Goal: Transaction & Acquisition: Purchase product/service

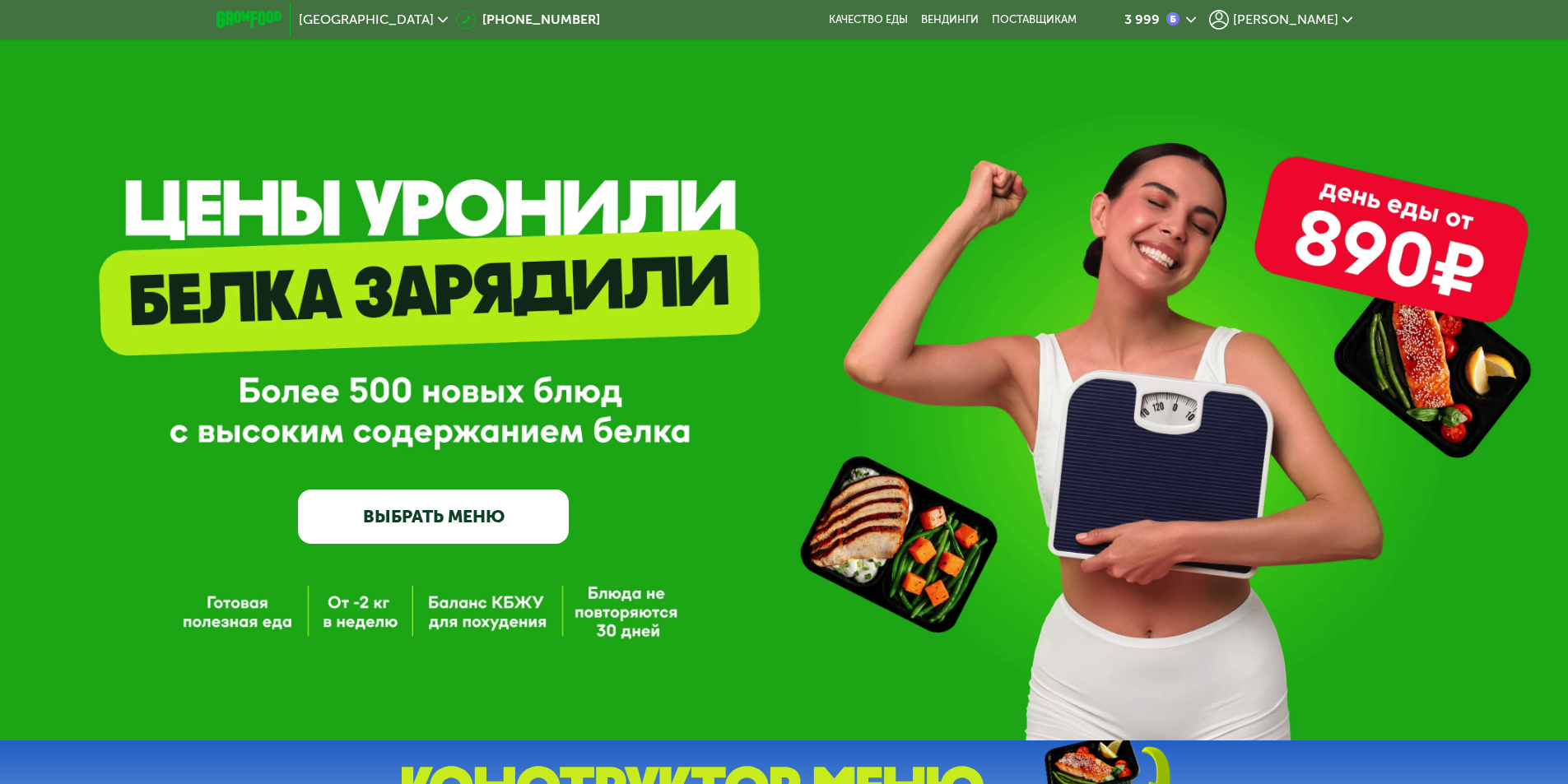
click at [1160, 23] on div "3 999" at bounding box center [1142, 19] width 36 height 13
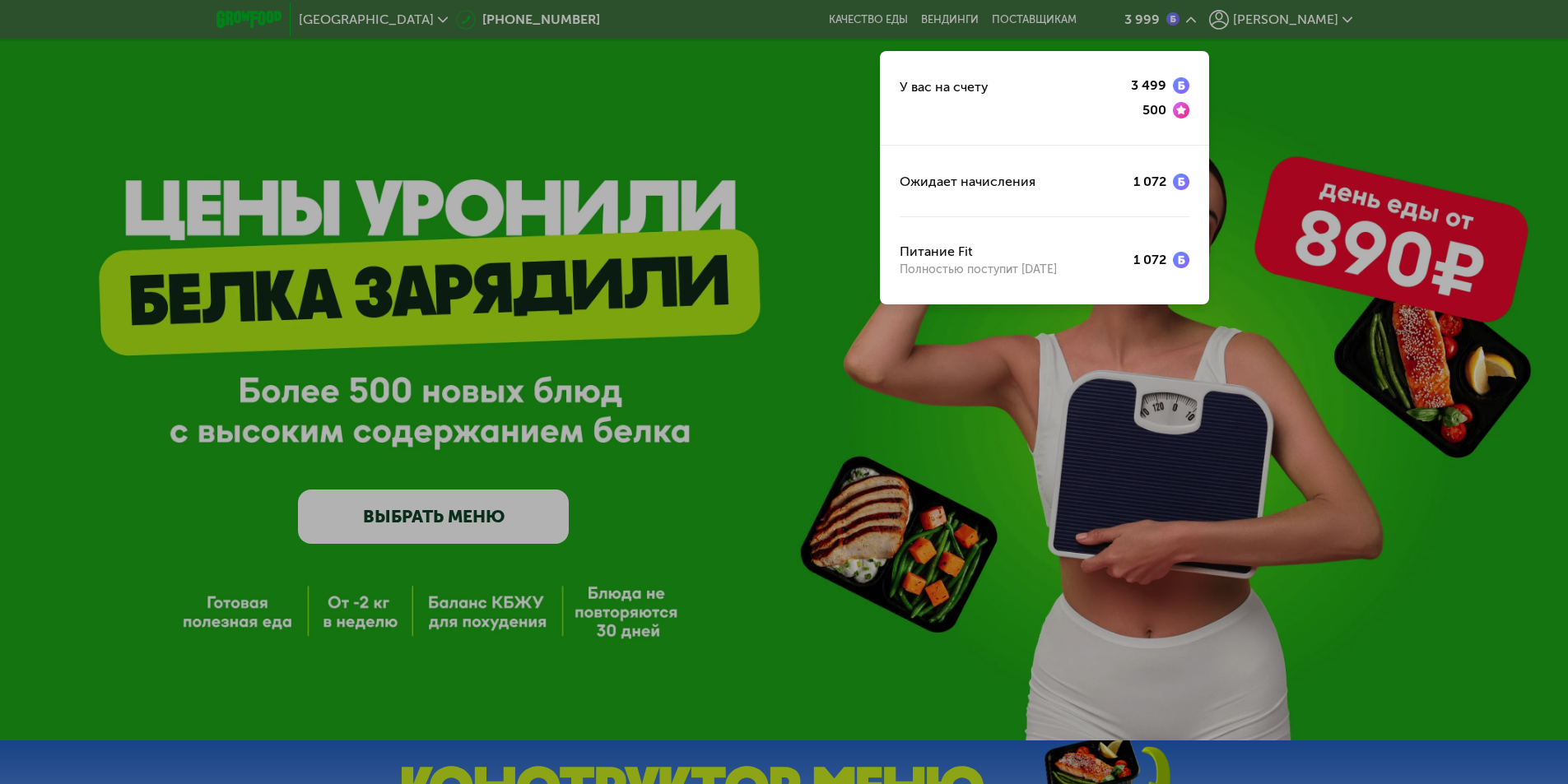
click at [1322, 12] on div at bounding box center [784, 392] width 1568 height 784
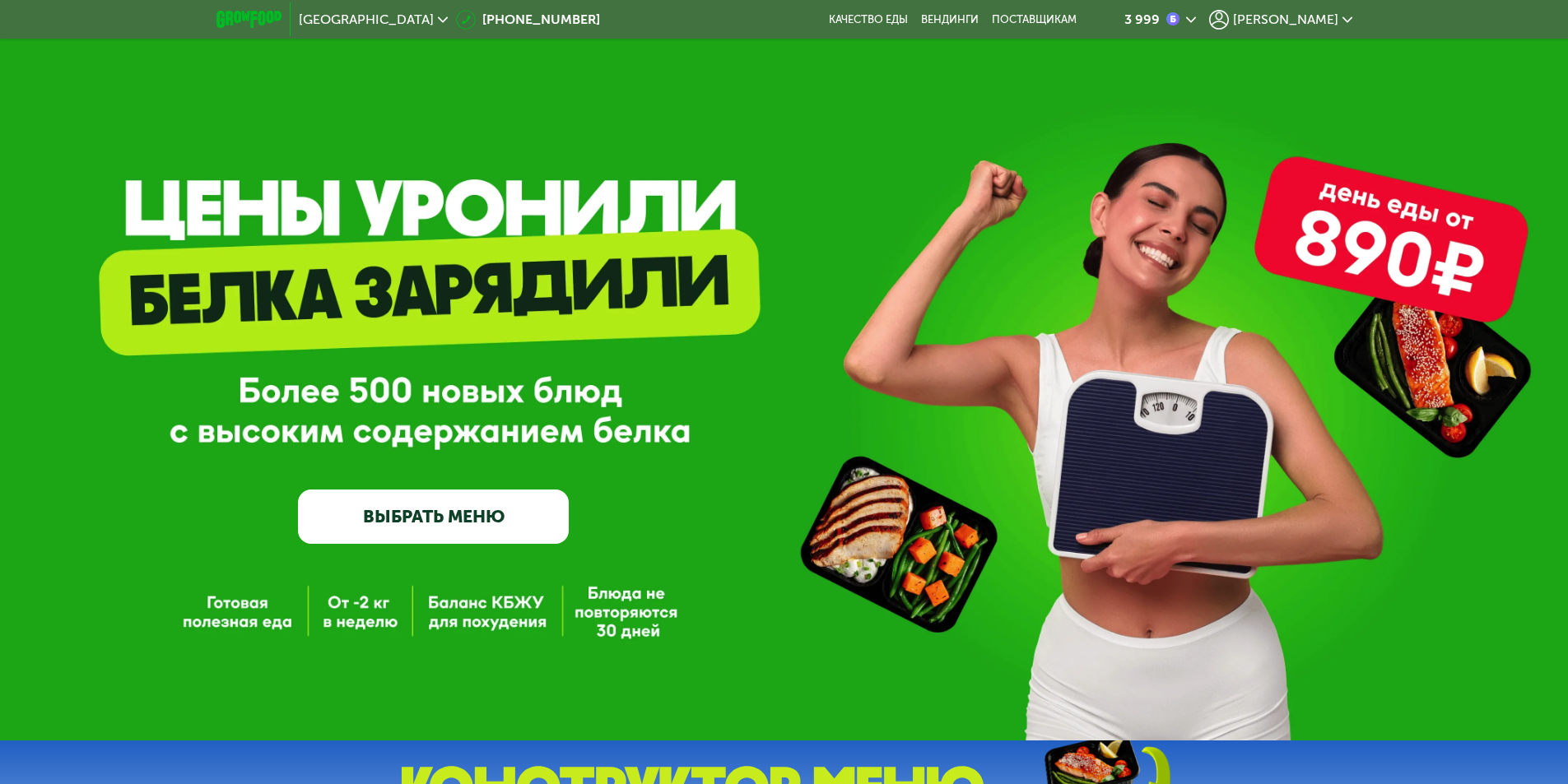
click at [1316, 16] on span "[PERSON_NAME]" at bounding box center [1285, 19] width 105 height 13
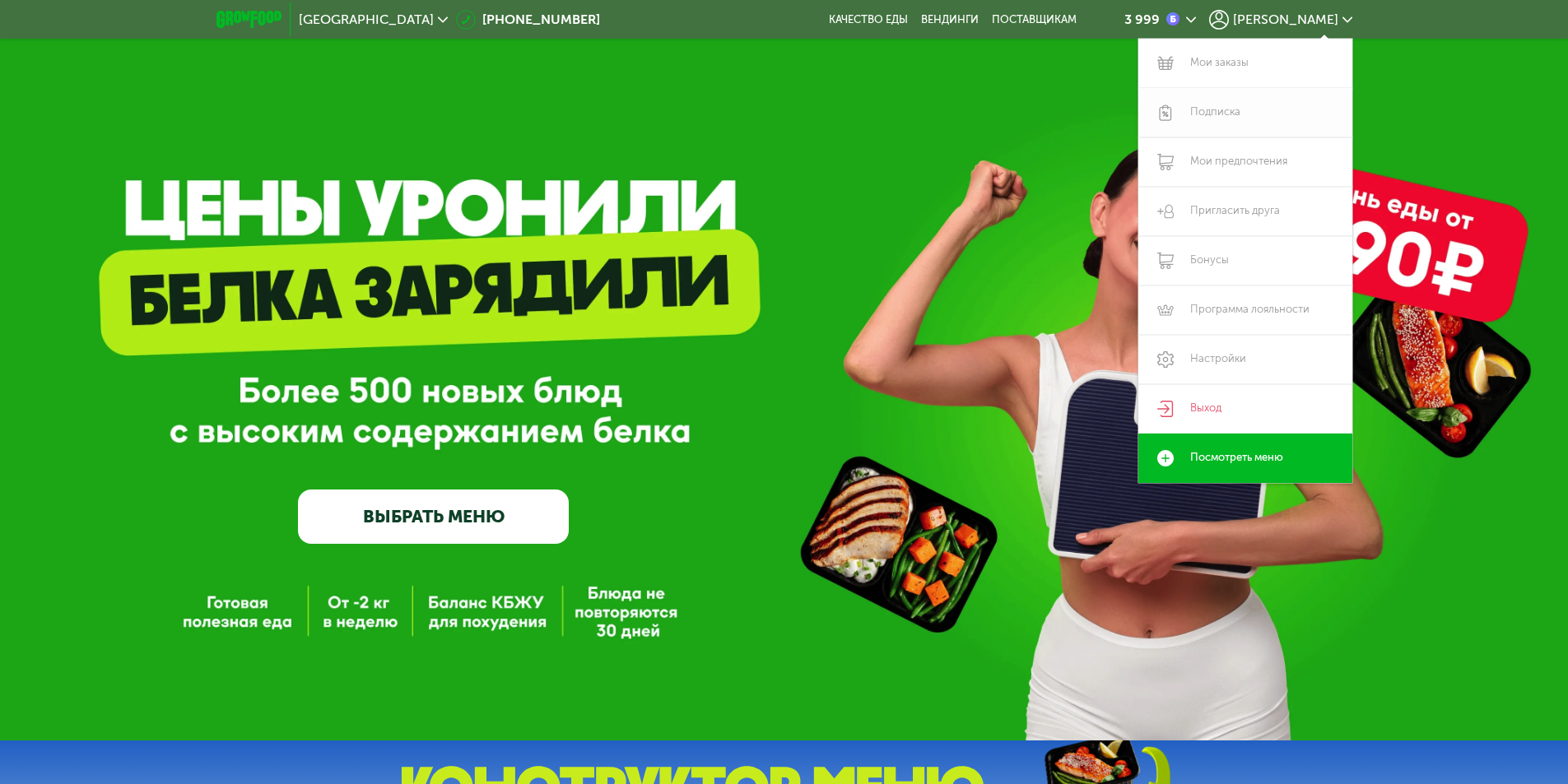
click at [1209, 116] on link "Подписка" at bounding box center [1246, 112] width 214 height 50
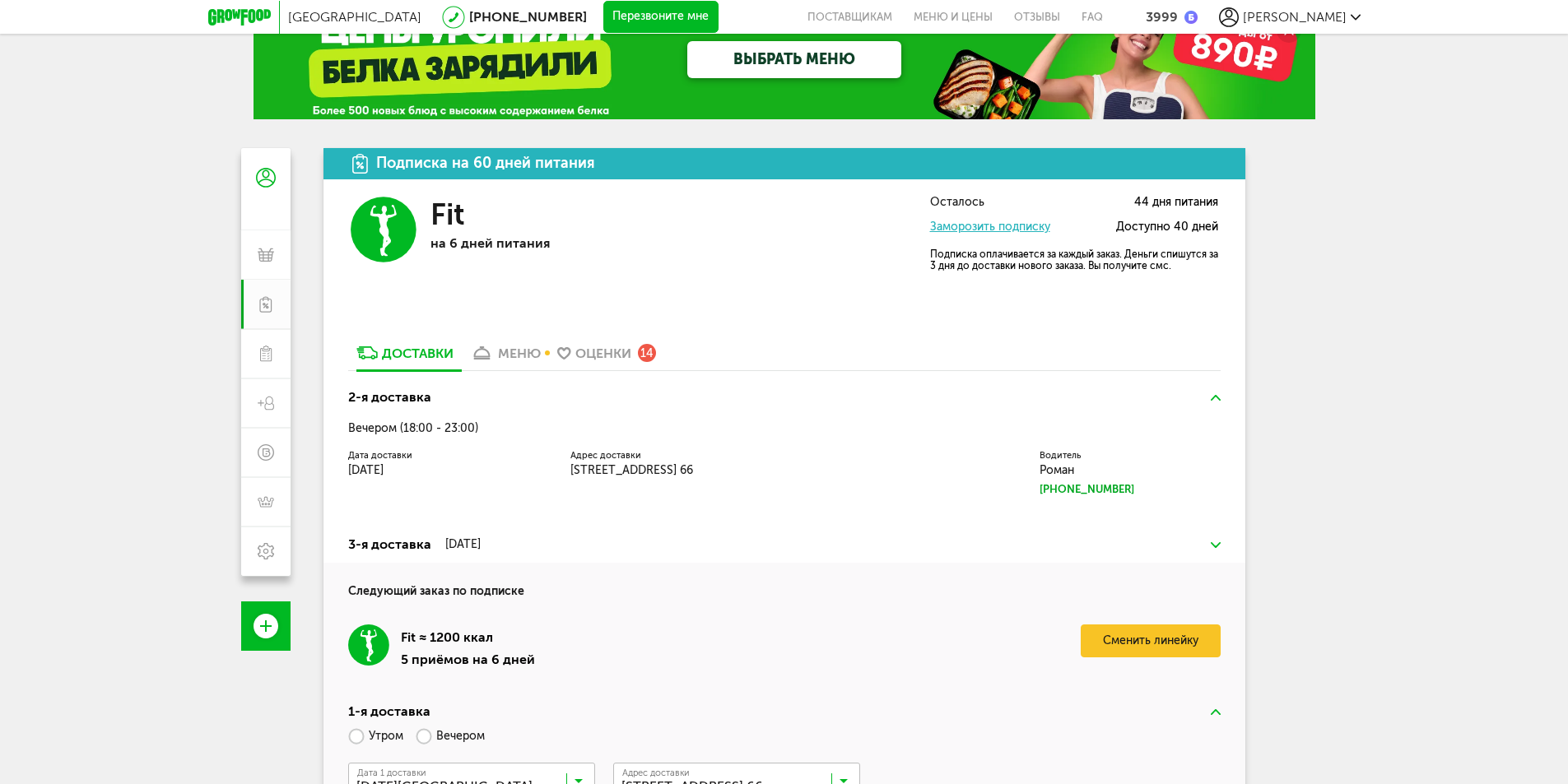
scroll to position [178, 0]
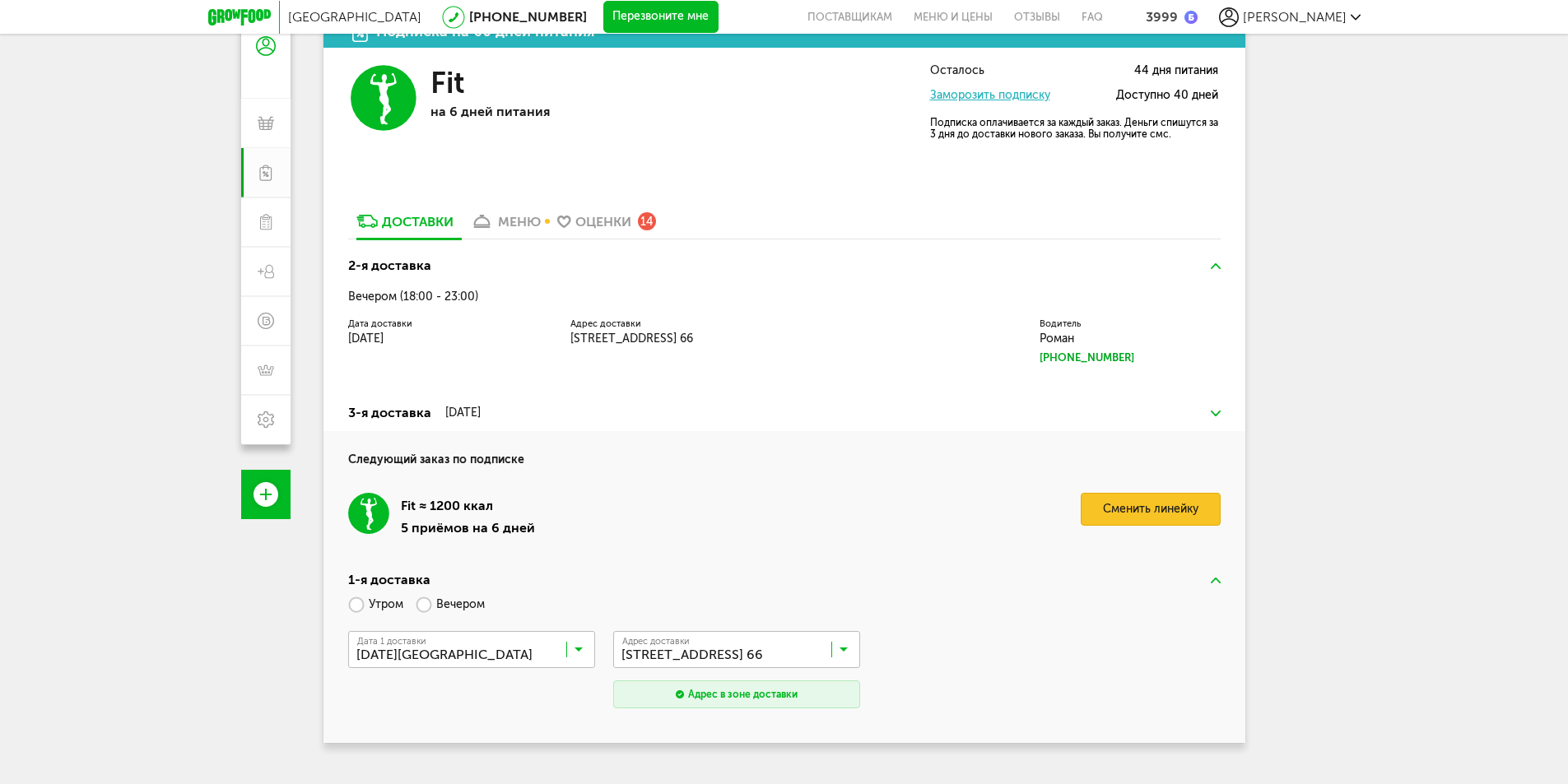
click at [1164, 521] on link "Сменить линейку" at bounding box center [1150, 509] width 140 height 33
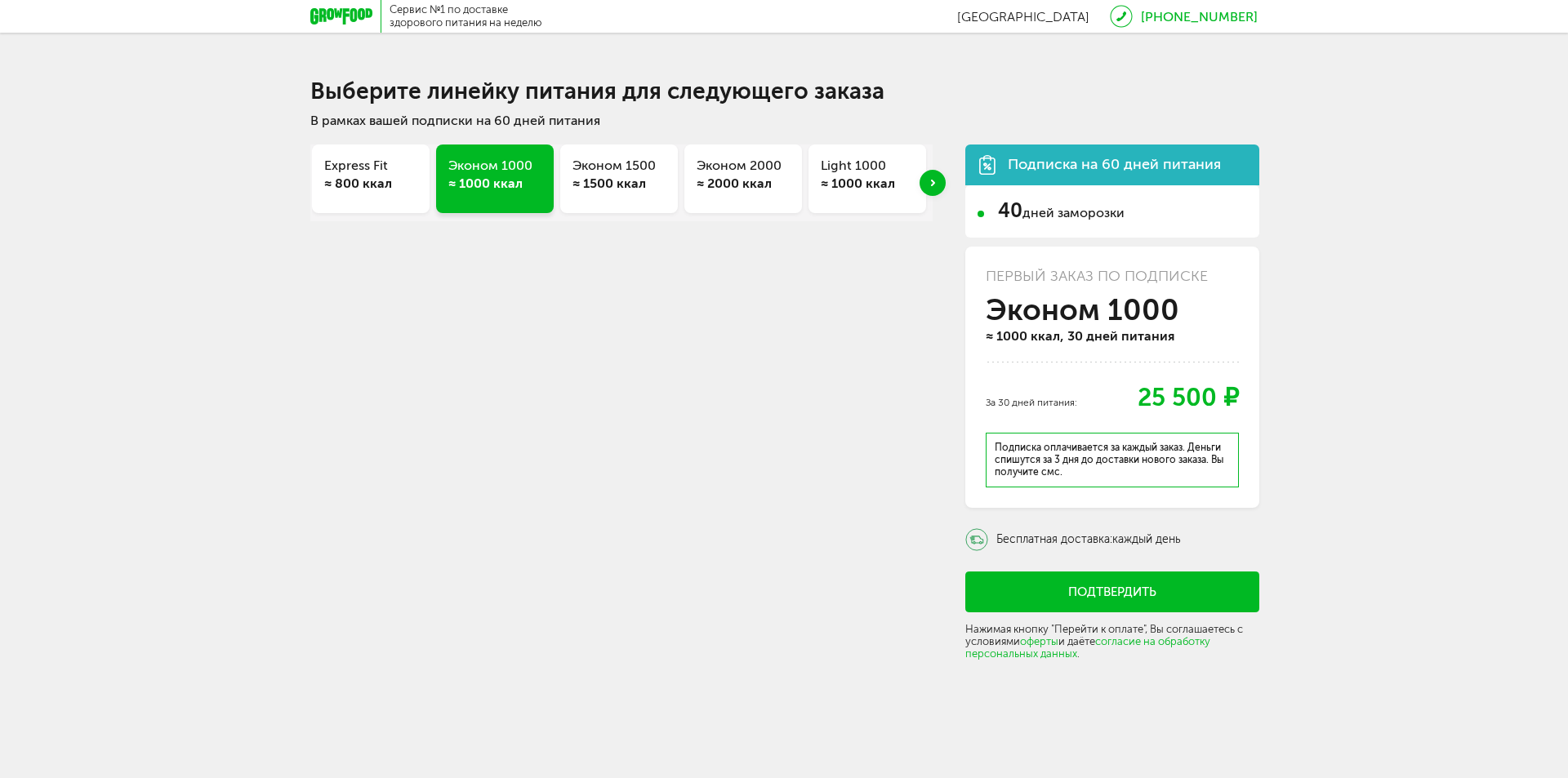
click at [652, 186] on div "≈ 1500 ккал" at bounding box center [619, 183] width 93 height 18
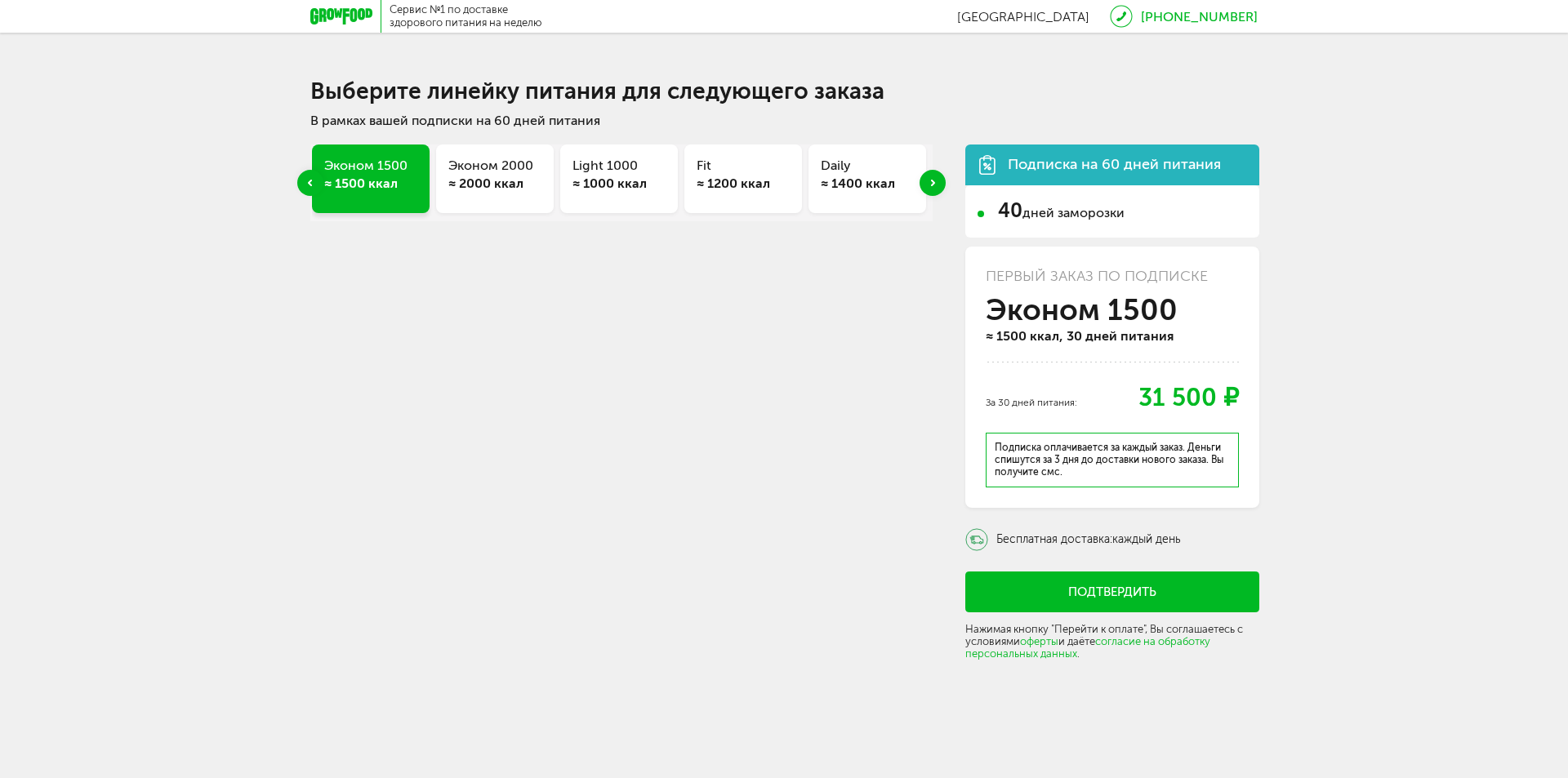
click at [489, 202] on div "Эконом 2000 ≈ 2000 ккал" at bounding box center [495, 178] width 117 height 68
click at [607, 197] on div "Fit ≈ 1200 ккал" at bounding box center [619, 178] width 117 height 68
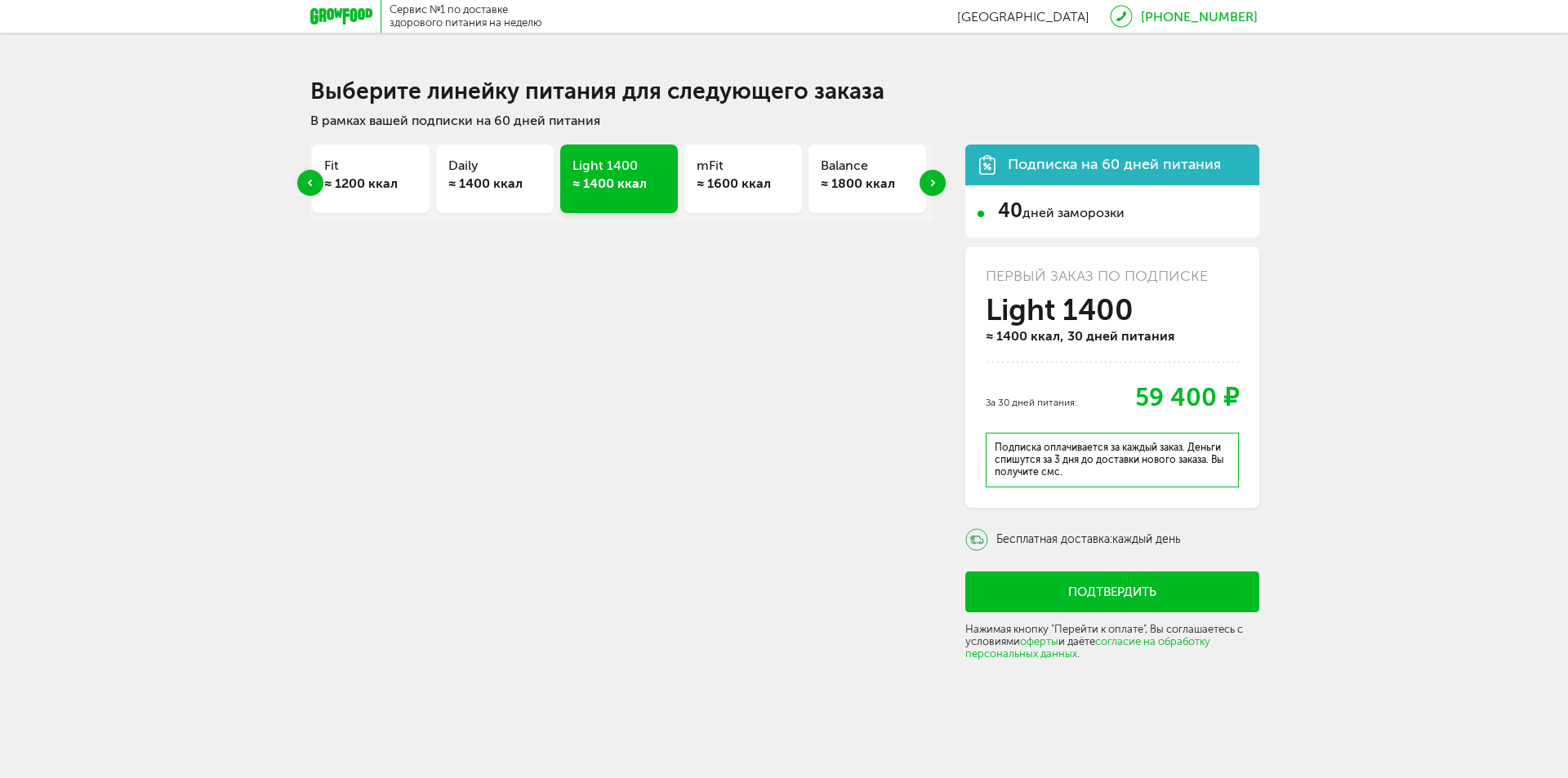
click at [516, 179] on div "≈ 1400 ккал" at bounding box center [495, 183] width 93 height 18
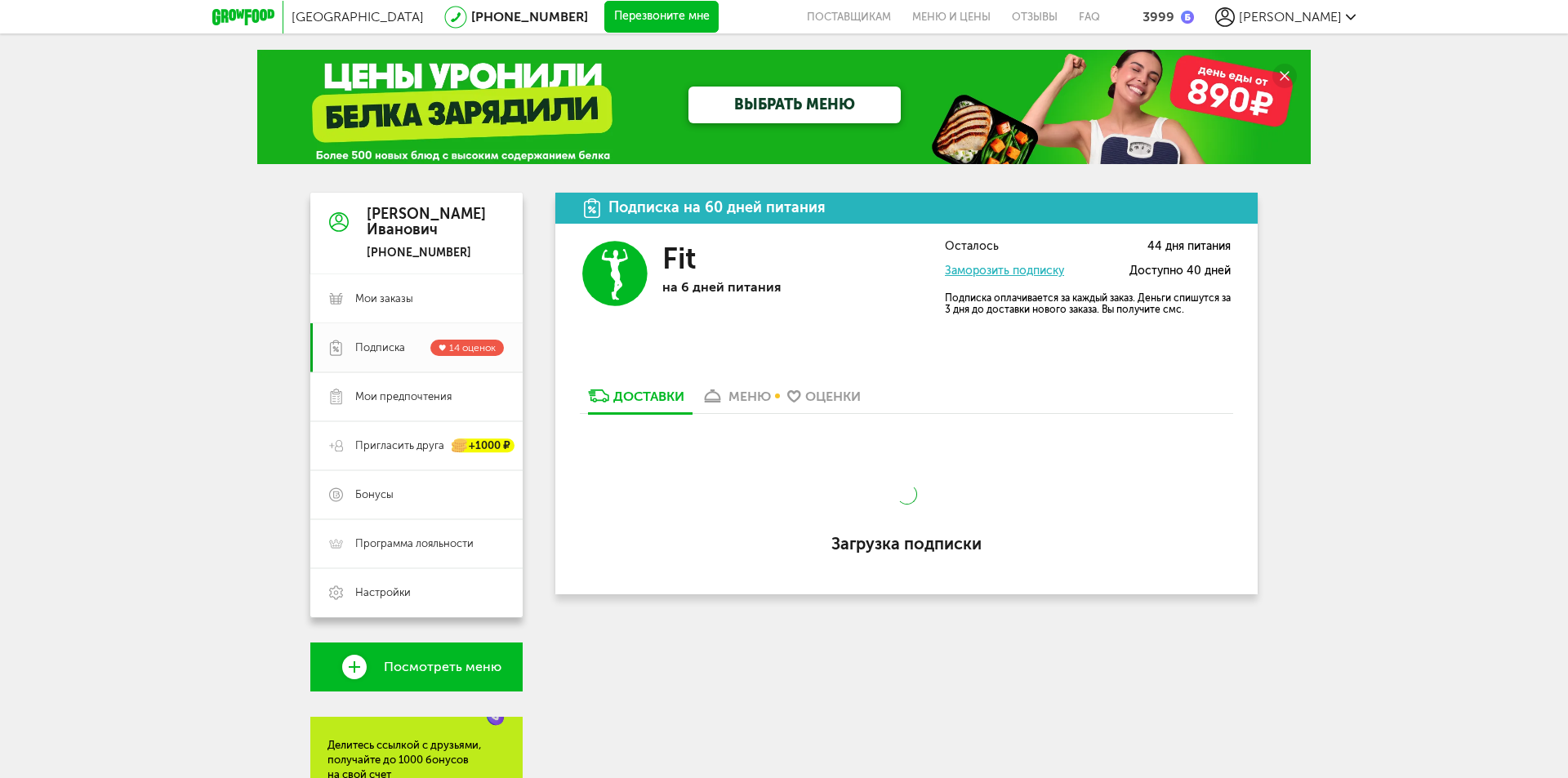
scroll to position [176, 0]
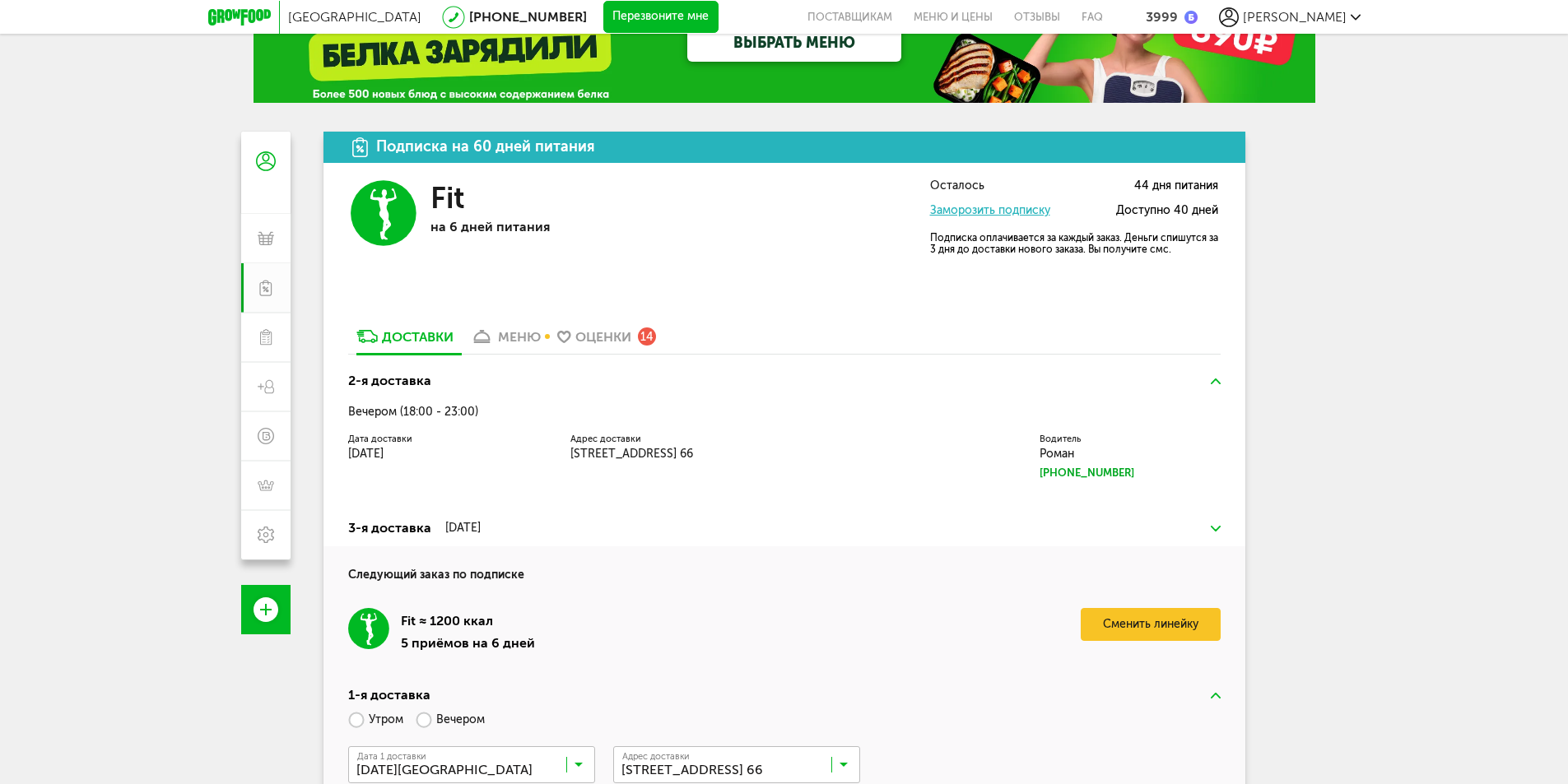
scroll to position [178, 0]
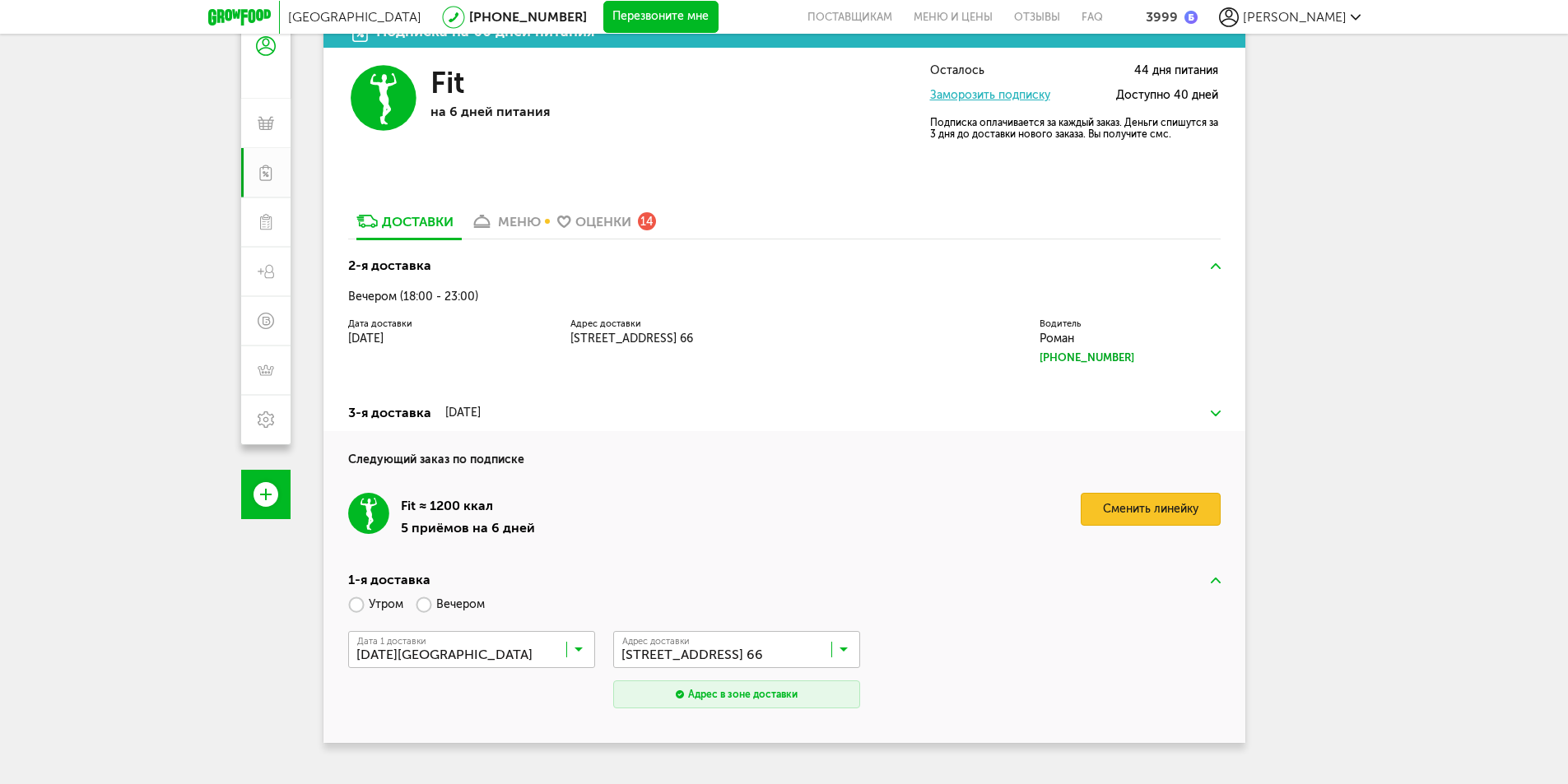
click at [1120, 513] on link "Сменить линейку" at bounding box center [1150, 509] width 140 height 33
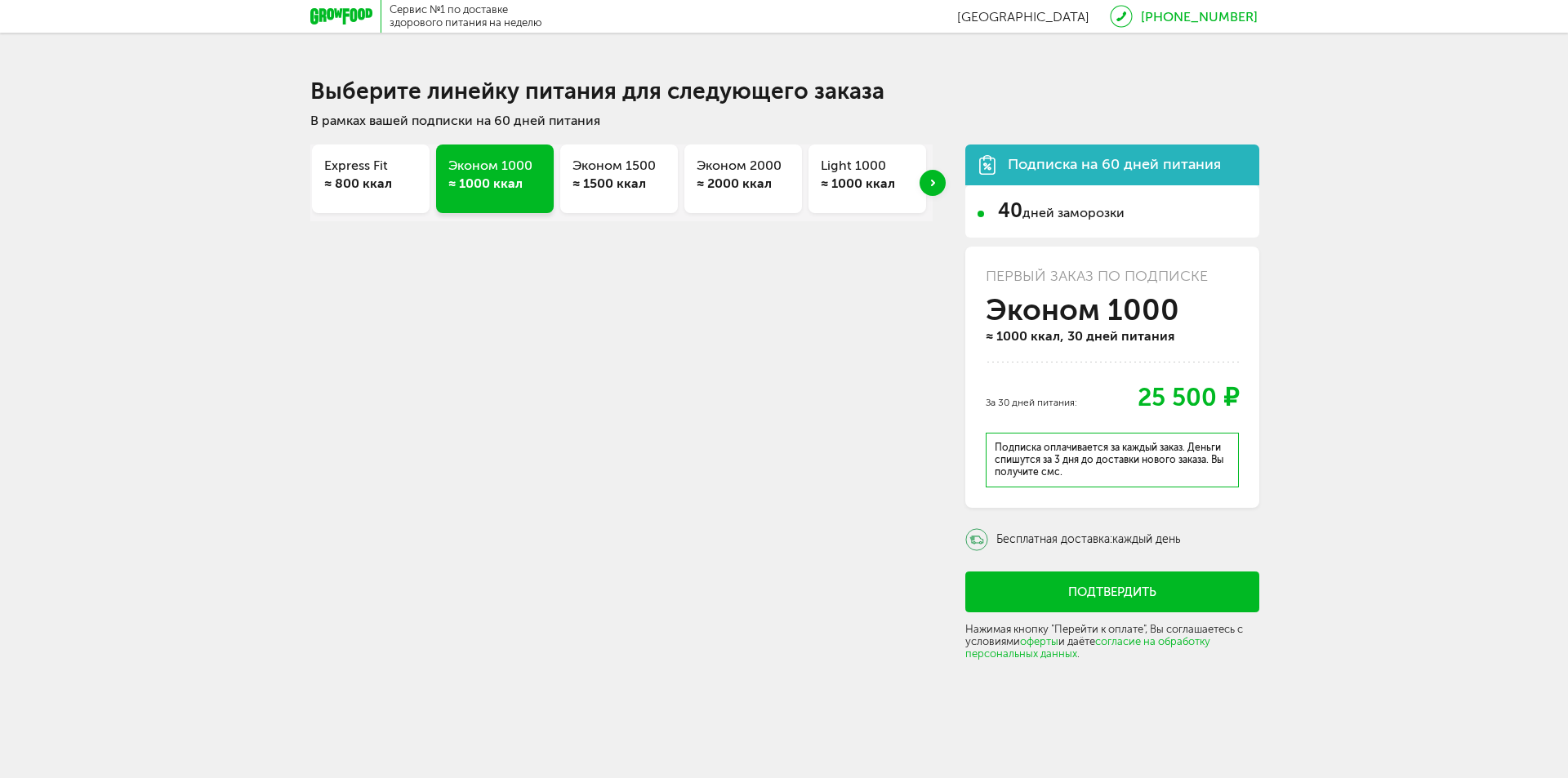
click at [1127, 503] on div "Первый заказ по подписке Эконом 1000 ≈ 1000 ккал, 30 дней питания За 30 дней пи…" at bounding box center [1113, 377] width 294 height 262
click at [754, 408] on div "Express Fit ≈ 800 ккал Эконом 1000 ≈ 1000 ккал Эконом 1500 ≈ 1500 ккал Эконом 2…" at bounding box center [784, 399] width 948 height 542
click at [928, 185] on div "Next slide" at bounding box center [933, 183] width 26 height 26
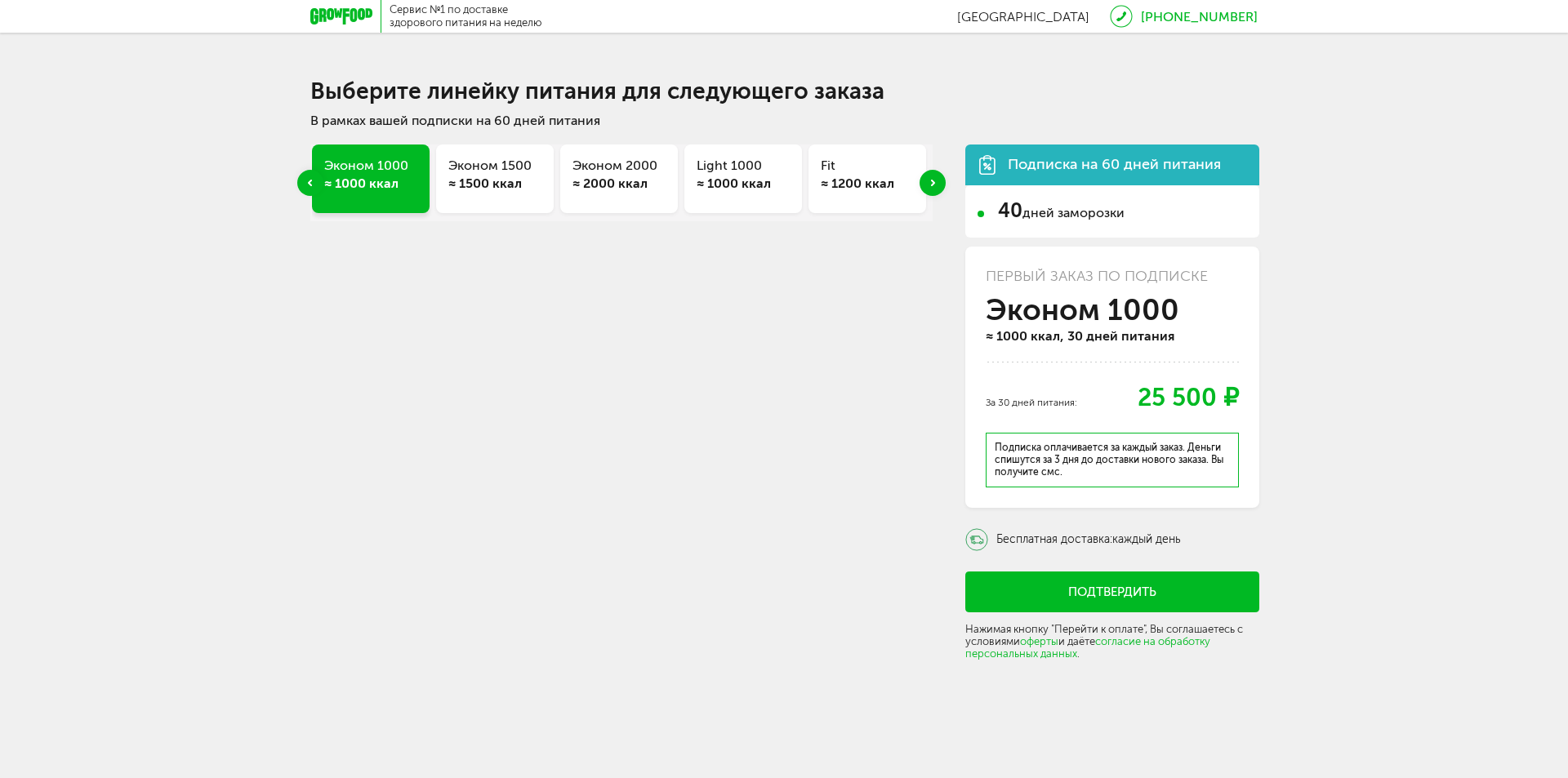
click at [933, 184] on use "Next slide" at bounding box center [933, 183] width 4 height 7
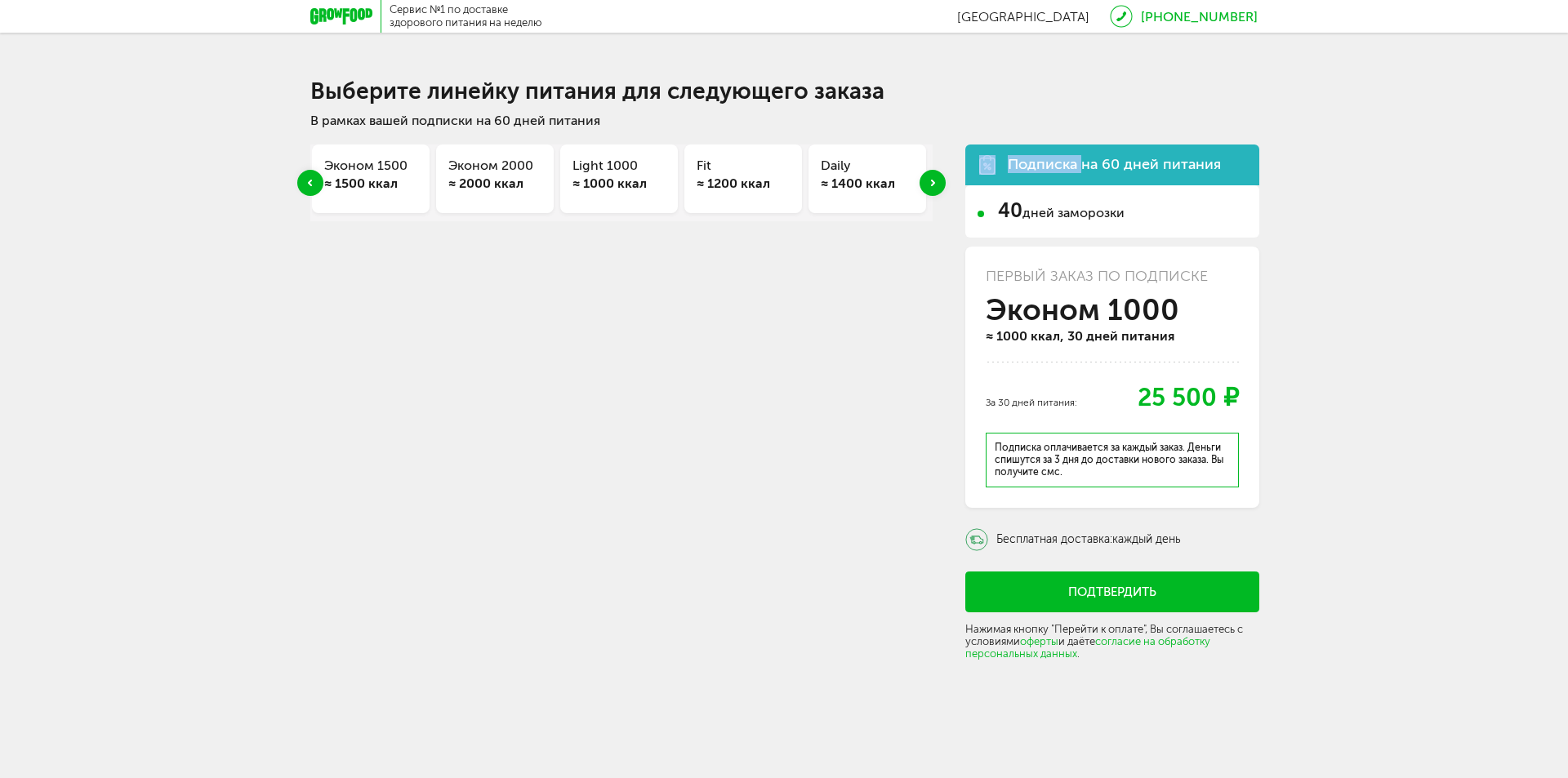
click at [933, 184] on use "Next slide" at bounding box center [933, 183] width 4 height 7
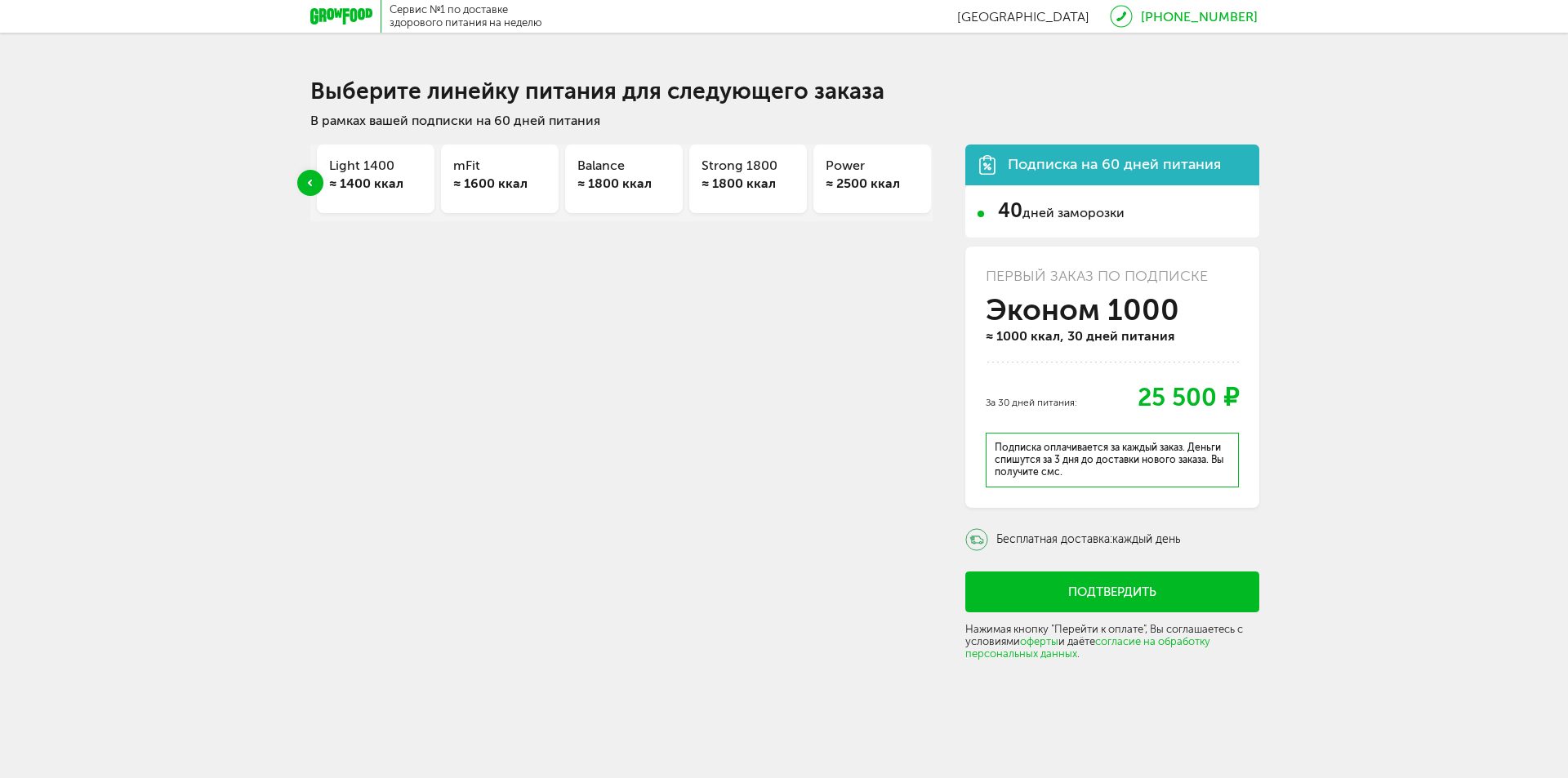
click at [933, 184] on div "Express Fit ≈ 800 ккал Эконом 1000 ≈ 1000 ккал Эконом 1500 ≈ 1500 ккал Эконом 2…" at bounding box center [784, 399] width 948 height 542
click at [838, 178] on div "≈ 2500 ккал" at bounding box center [873, 183] width 93 height 18
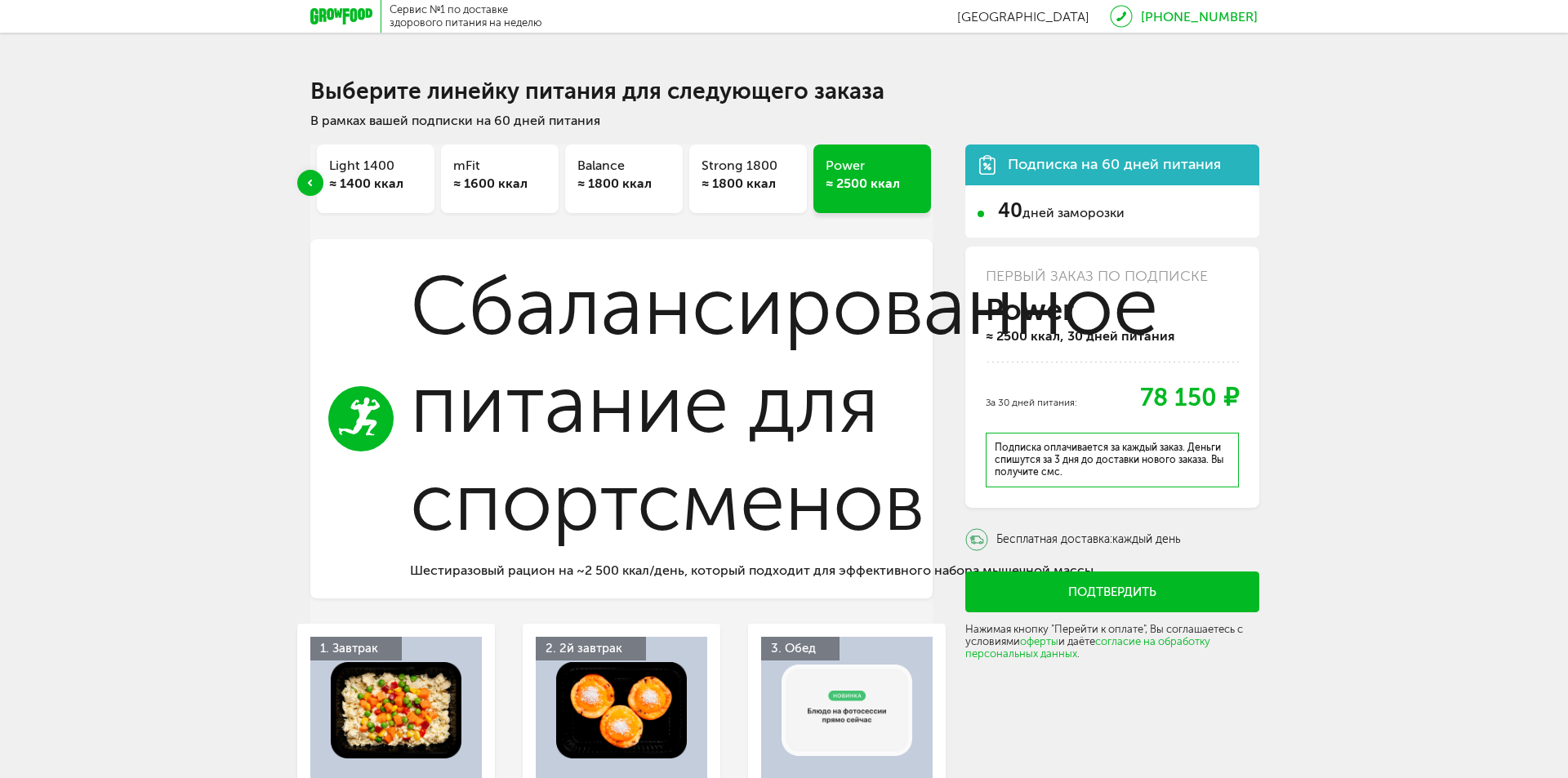
click at [764, 188] on div "≈ 1800 ккал" at bounding box center [748, 183] width 93 height 18
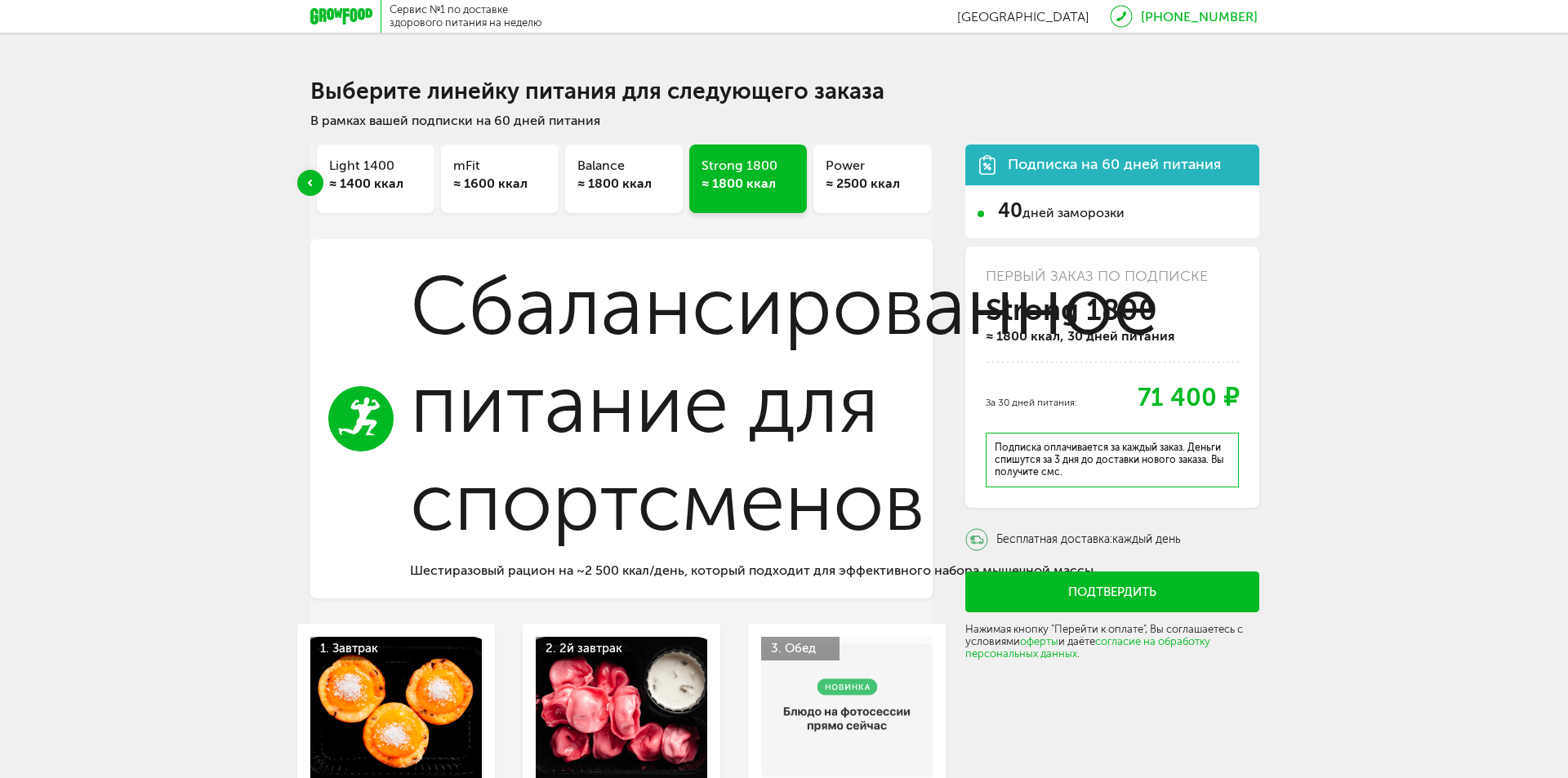
click at [625, 182] on div "≈ 1800 ккал" at bounding box center [624, 183] width 93 height 18
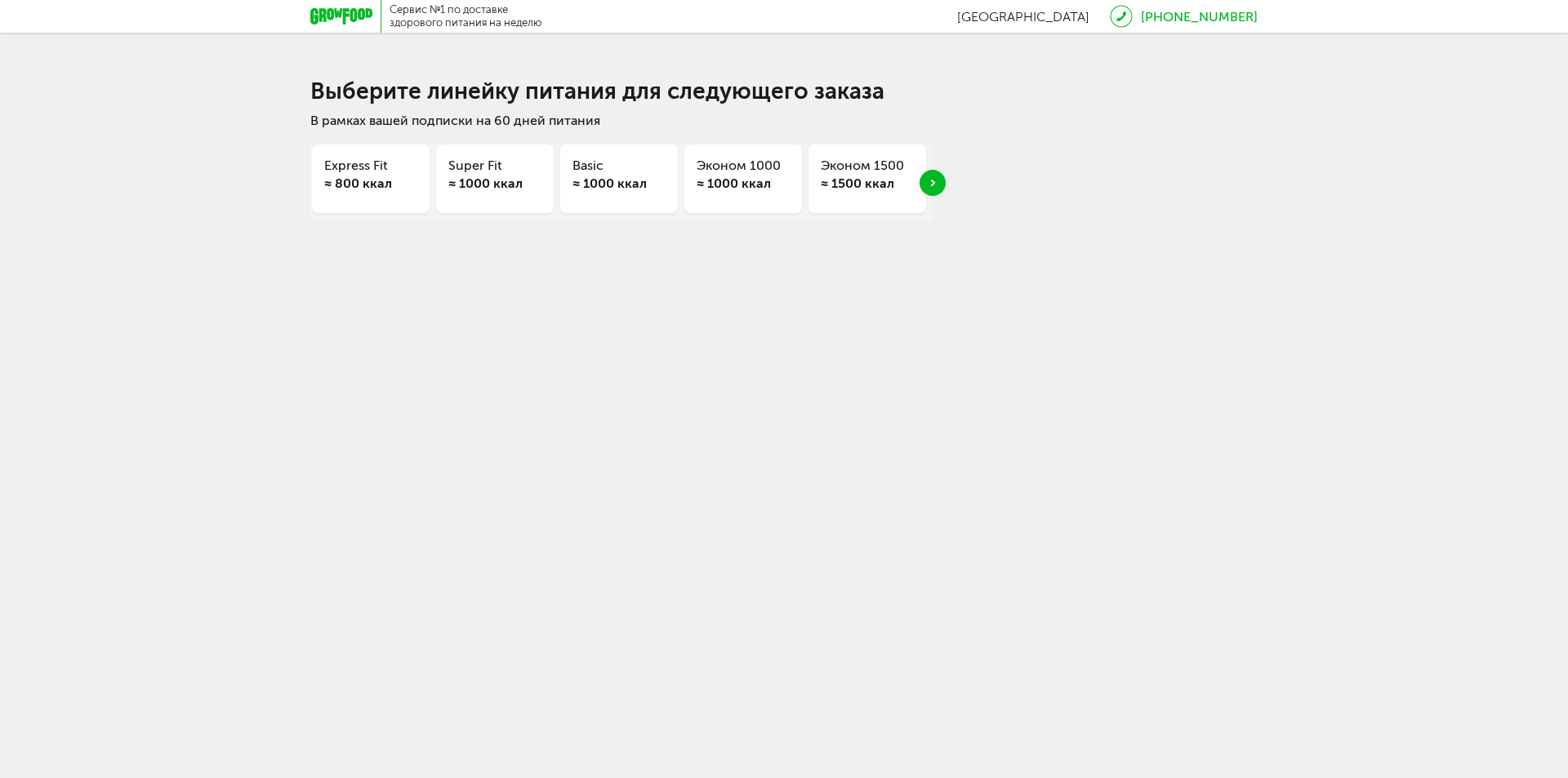
click at [930, 177] on div "Next slide" at bounding box center [933, 183] width 26 height 26
click at [932, 177] on div "Next slide" at bounding box center [933, 183] width 26 height 26
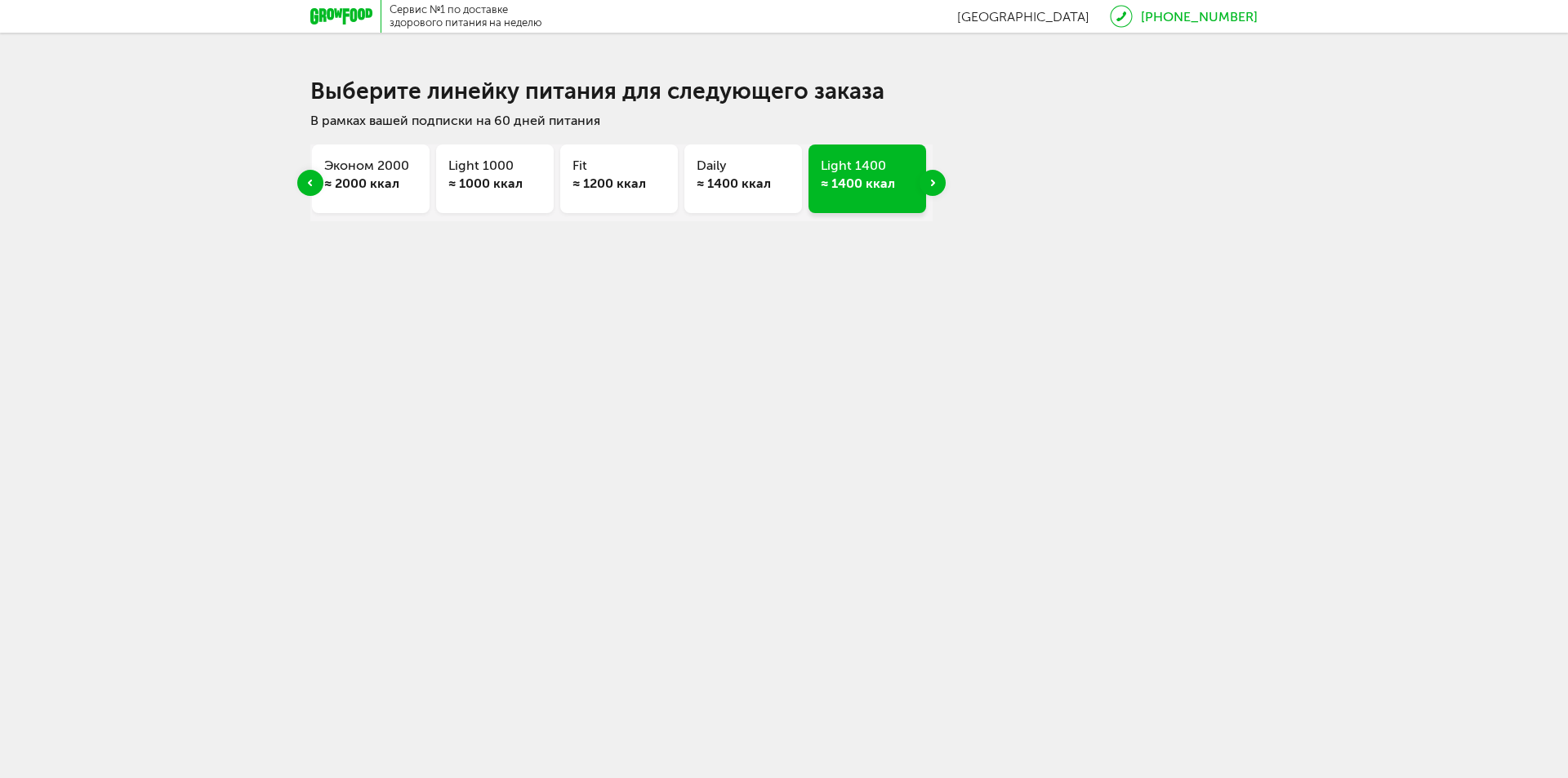
click at [931, 177] on div "Next slide" at bounding box center [933, 183] width 26 height 26
click at [932, 177] on div "Next slide" at bounding box center [933, 183] width 26 height 26
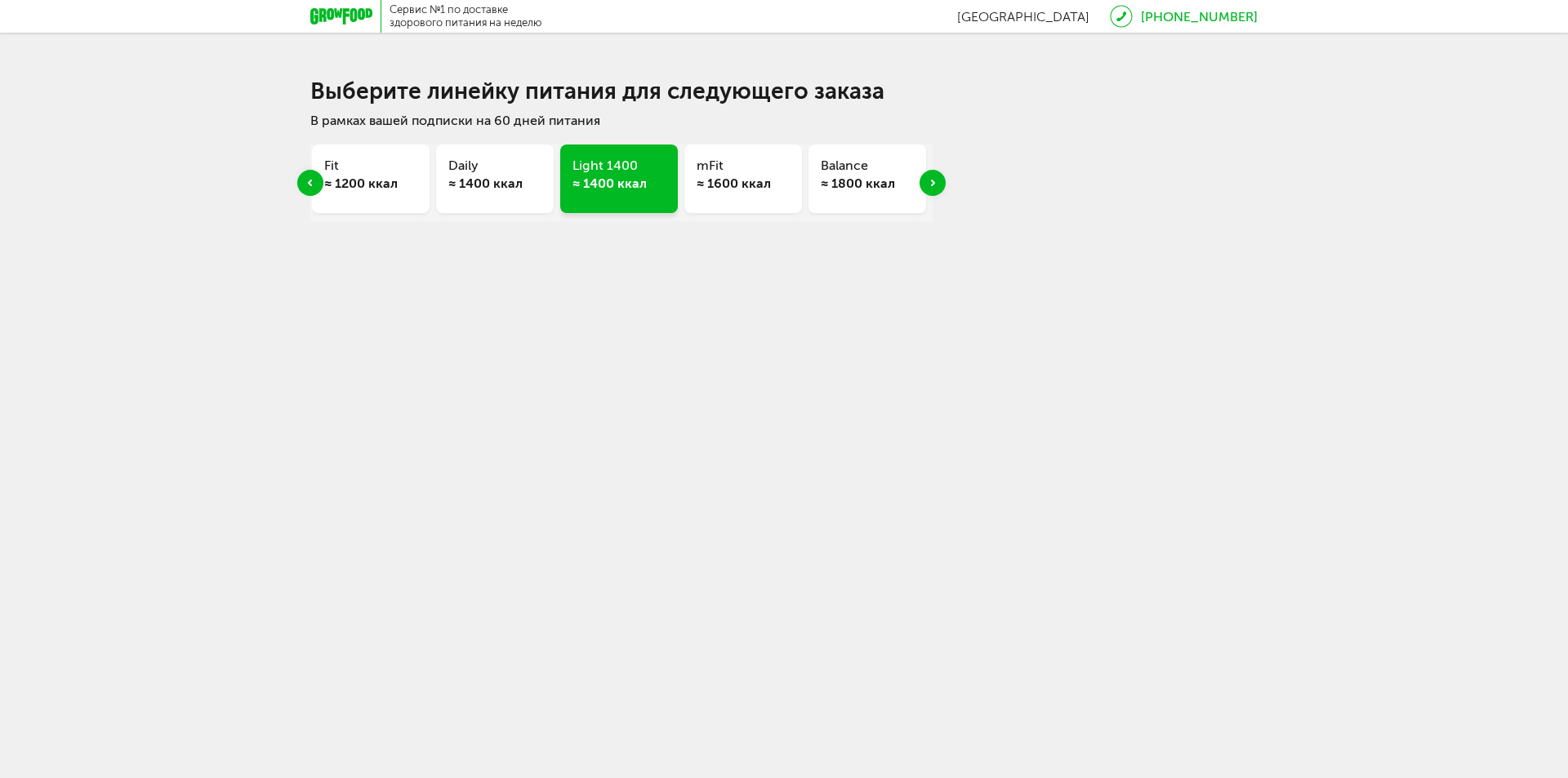
click at [932, 177] on div "Next slide" at bounding box center [933, 183] width 26 height 26
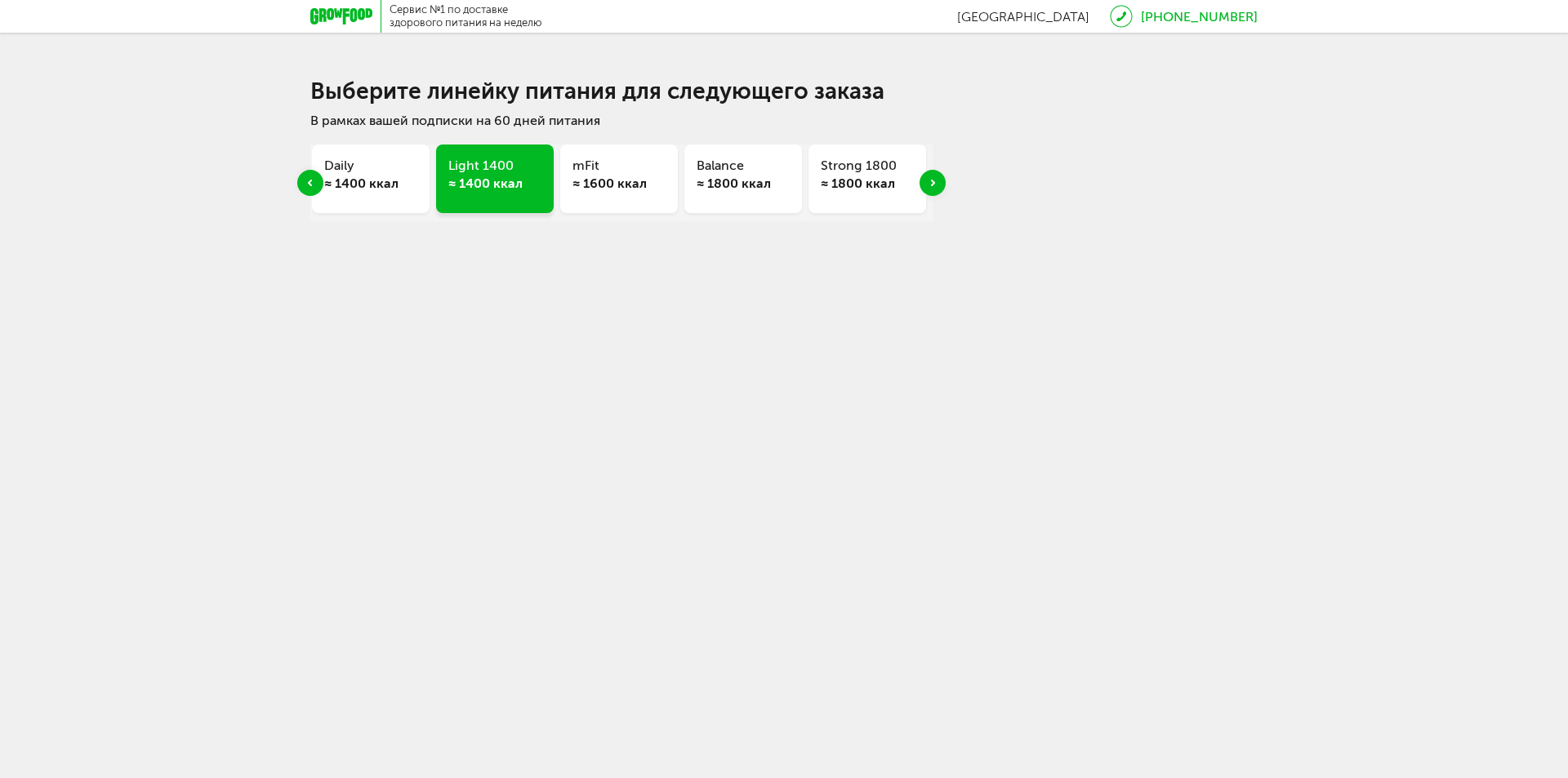
click at [932, 177] on div "Next slide" at bounding box center [933, 183] width 26 height 26
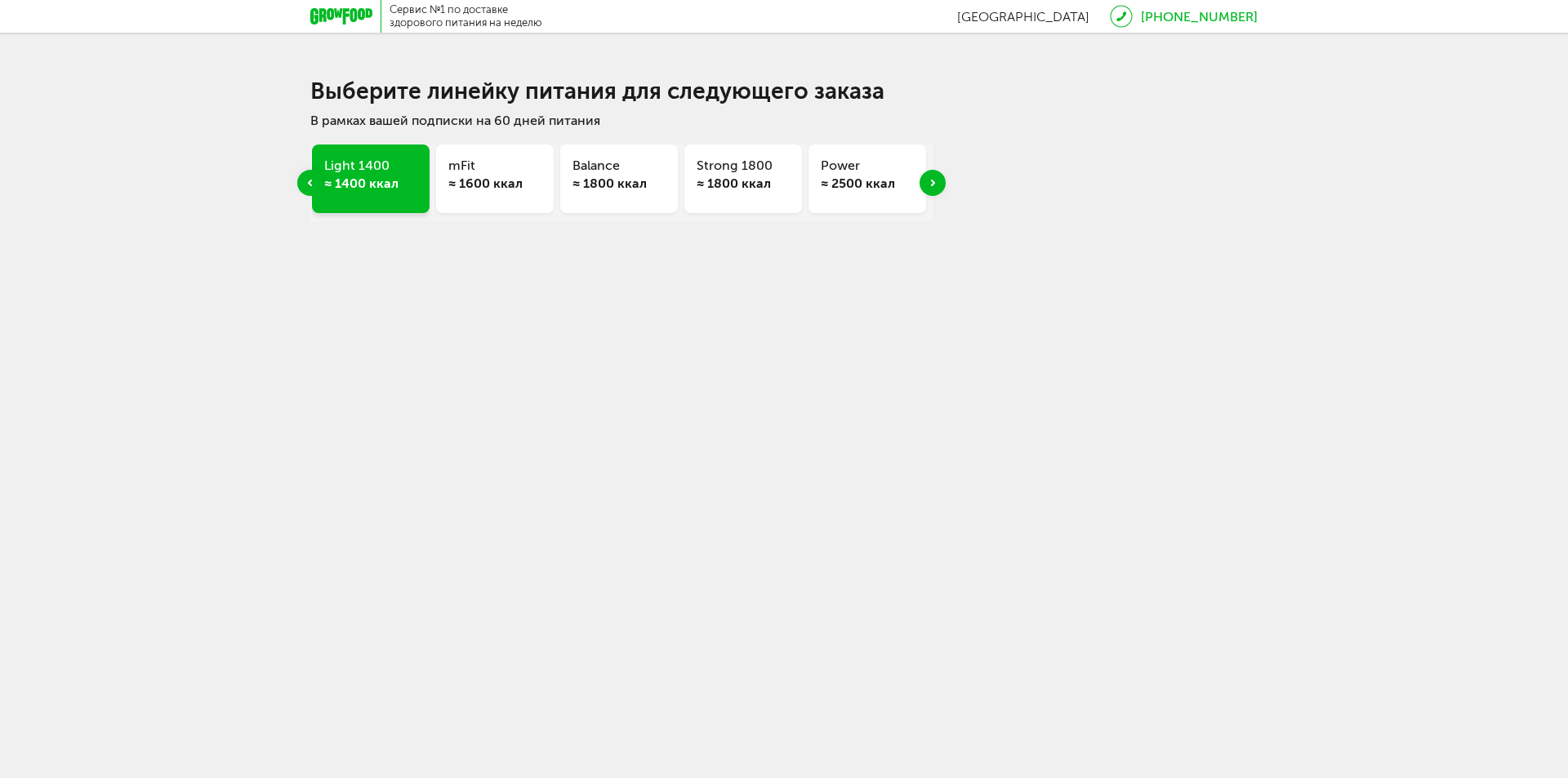
click at [594, 157] on h3 "Balance" at bounding box center [619, 166] width 93 height 18
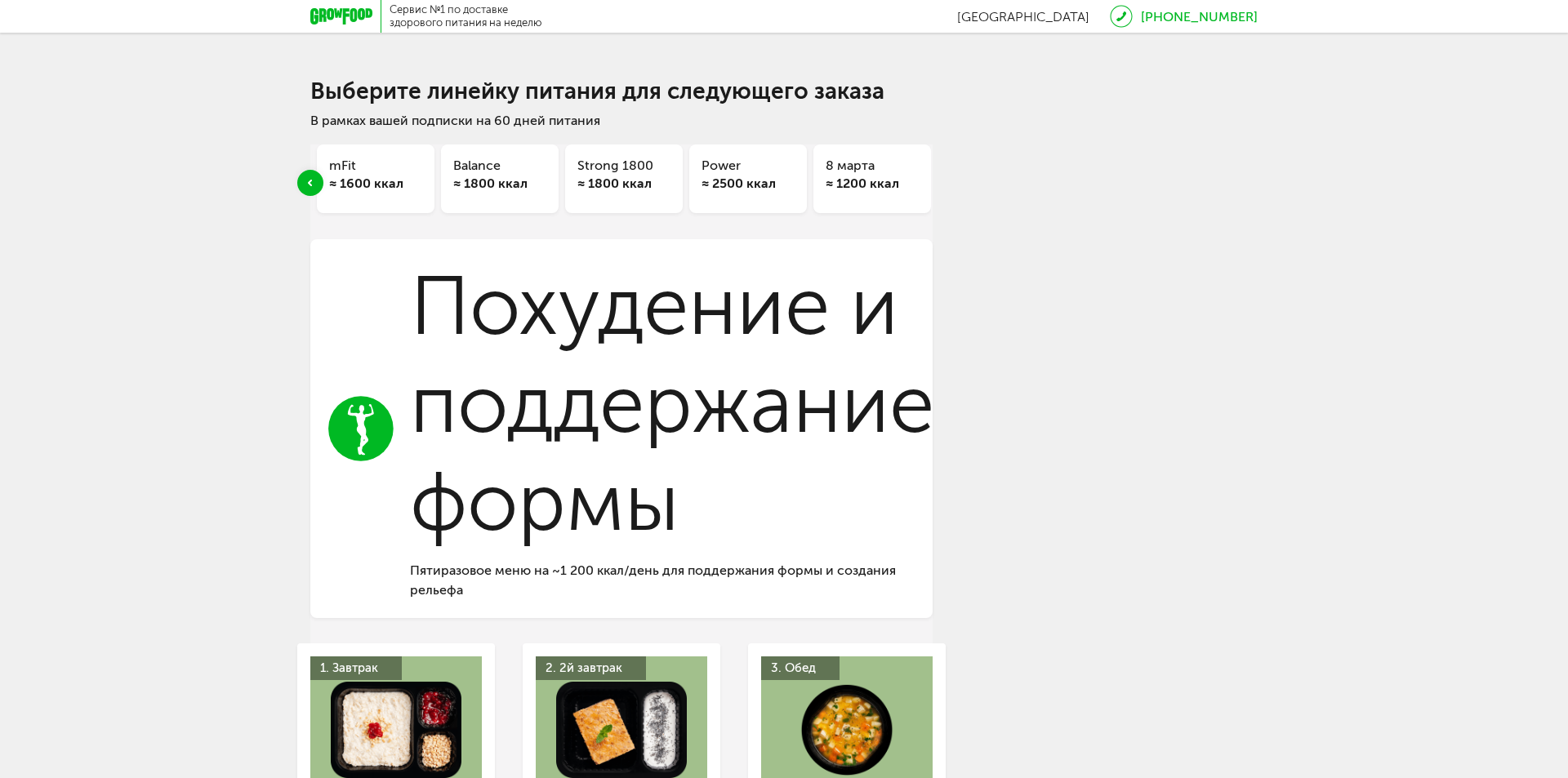
click at [310, 182] on use "Previous slide" at bounding box center [310, 183] width 4 height 7
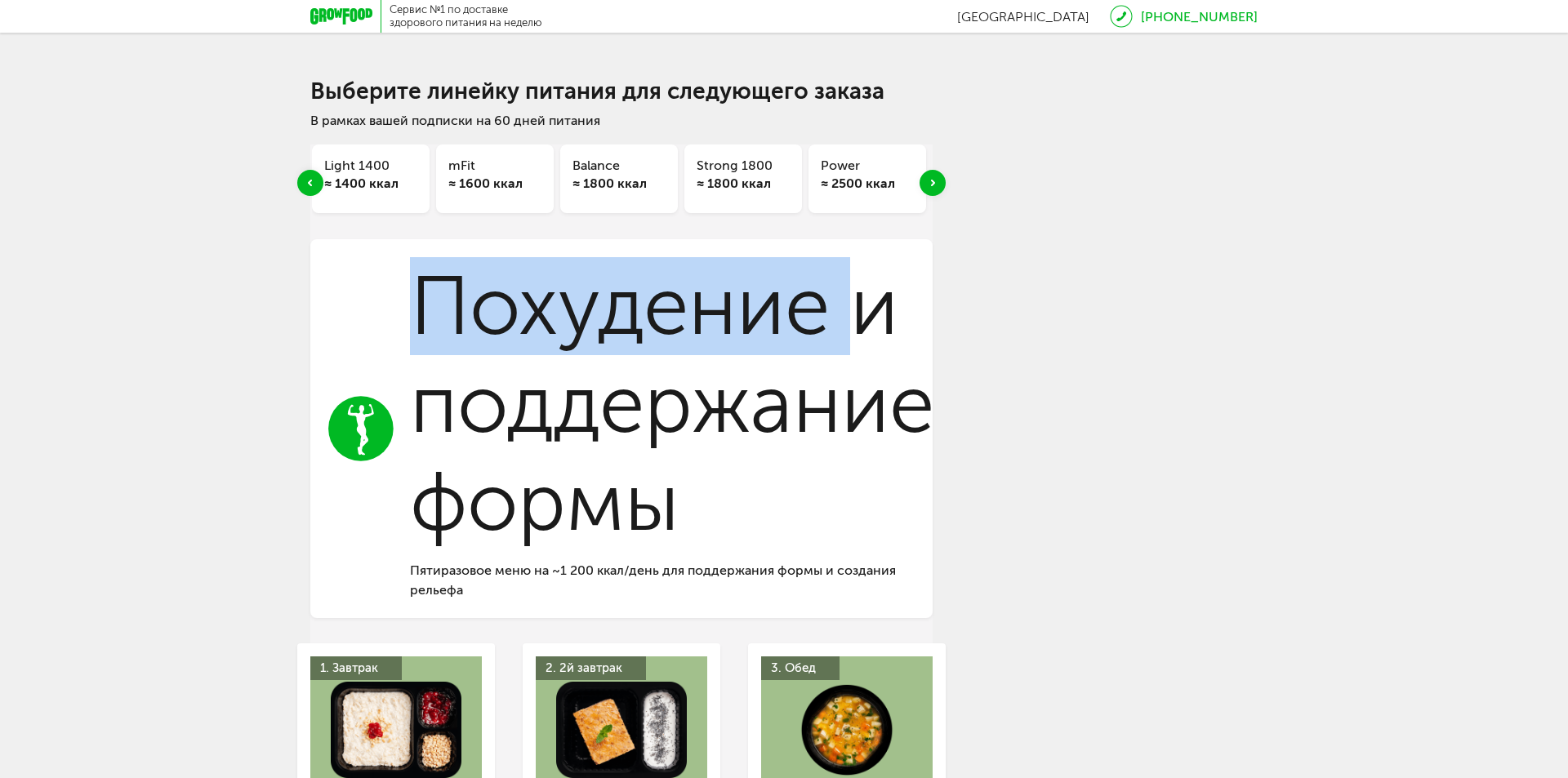
click at [310, 182] on use "Previous slide" at bounding box center [310, 183] width 4 height 7
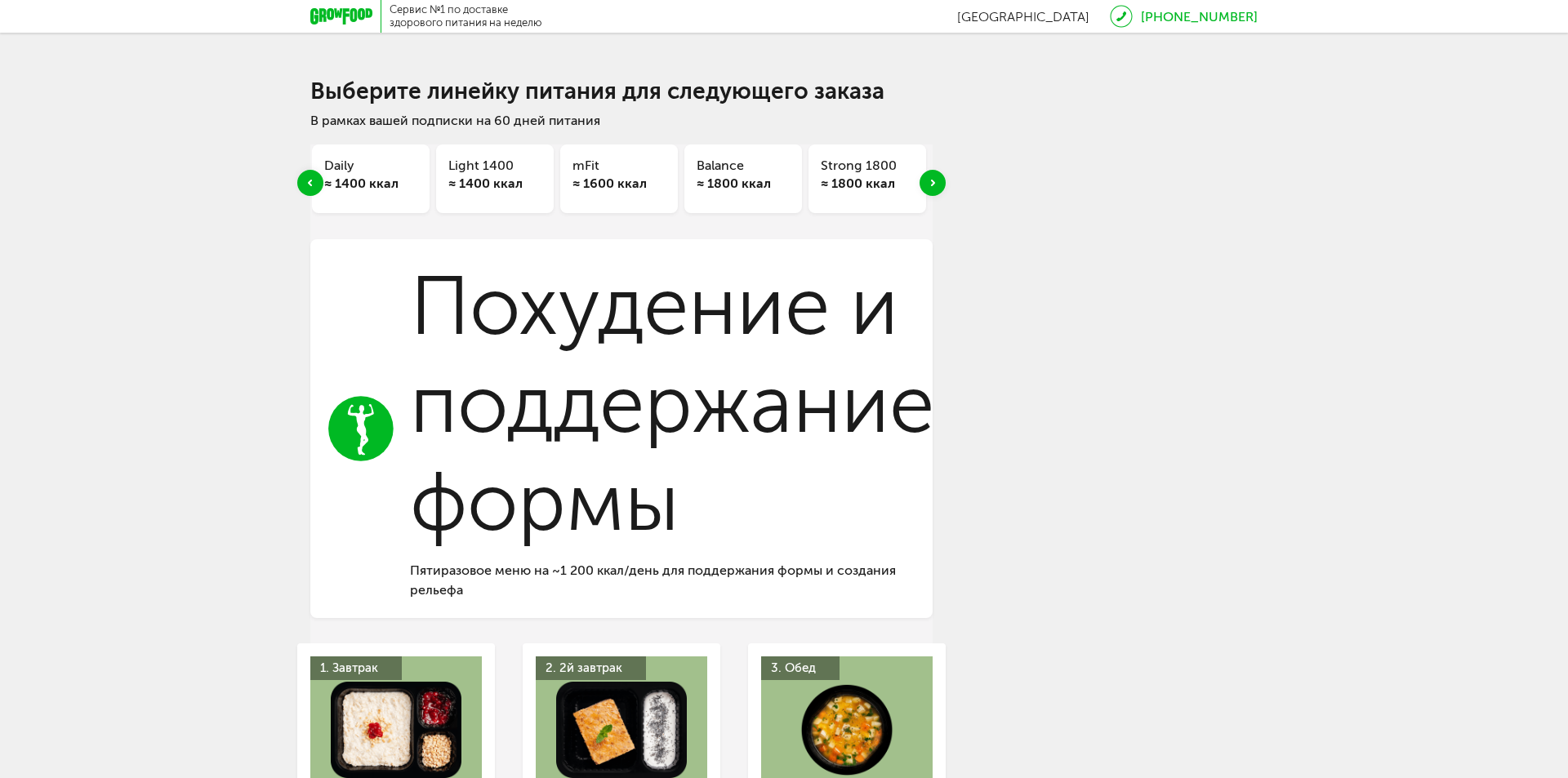
click at [310, 183] on icon "Previous slide" at bounding box center [310, 183] width 4 height 7
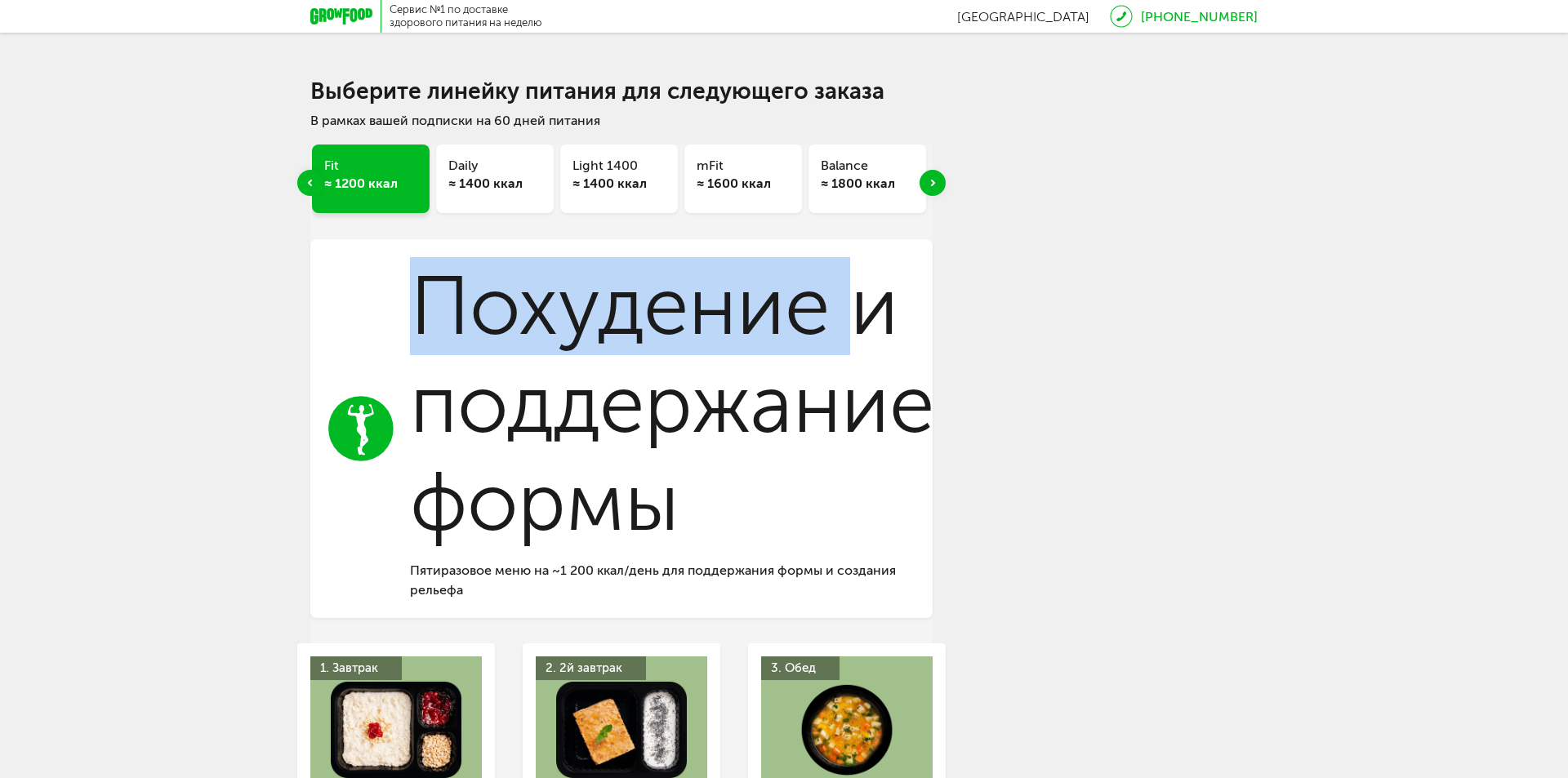
click at [310, 183] on icon "Previous slide" at bounding box center [310, 183] width 4 height 7
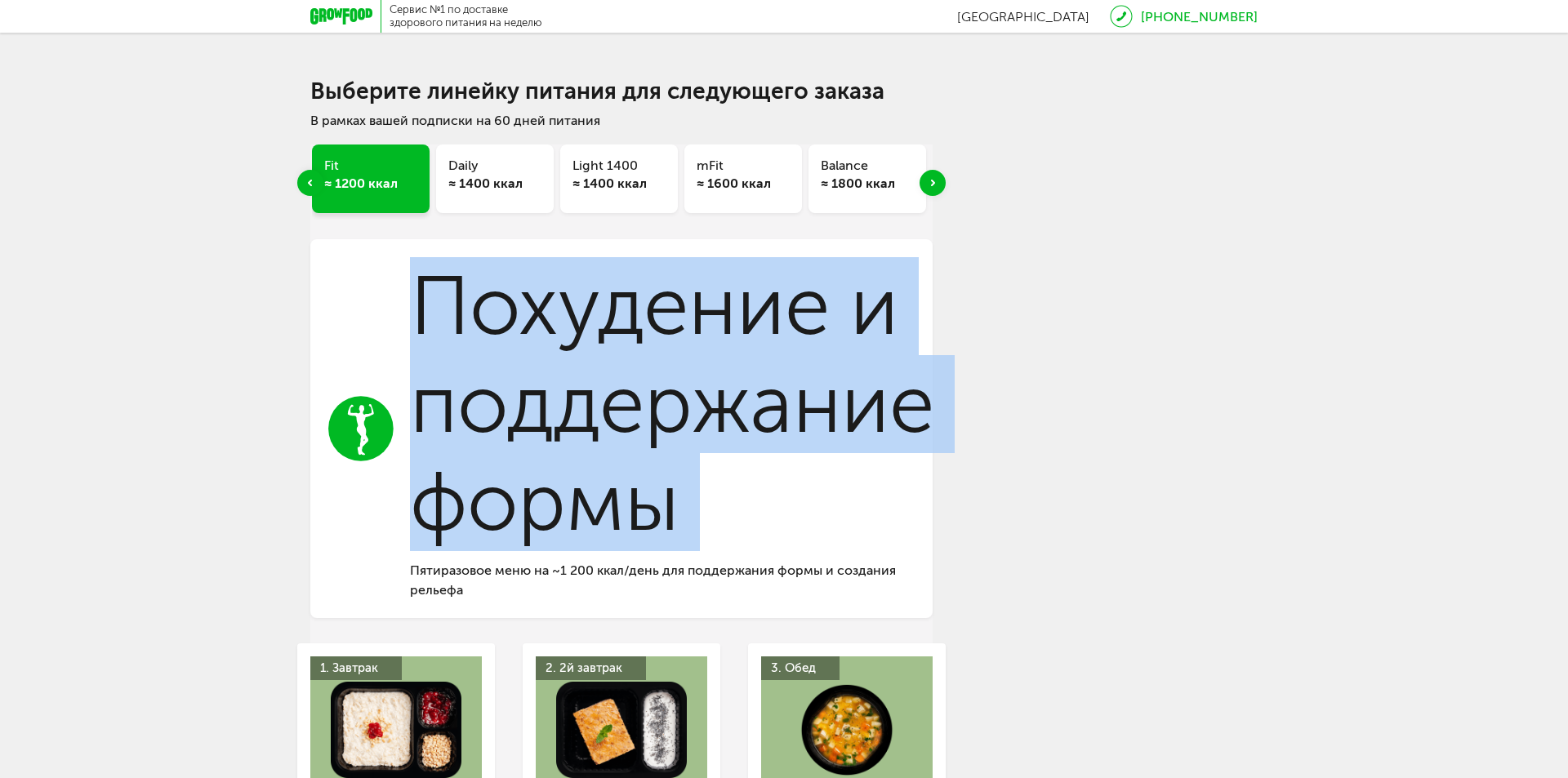
click at [310, 183] on icon "Previous slide" at bounding box center [310, 183] width 4 height 7
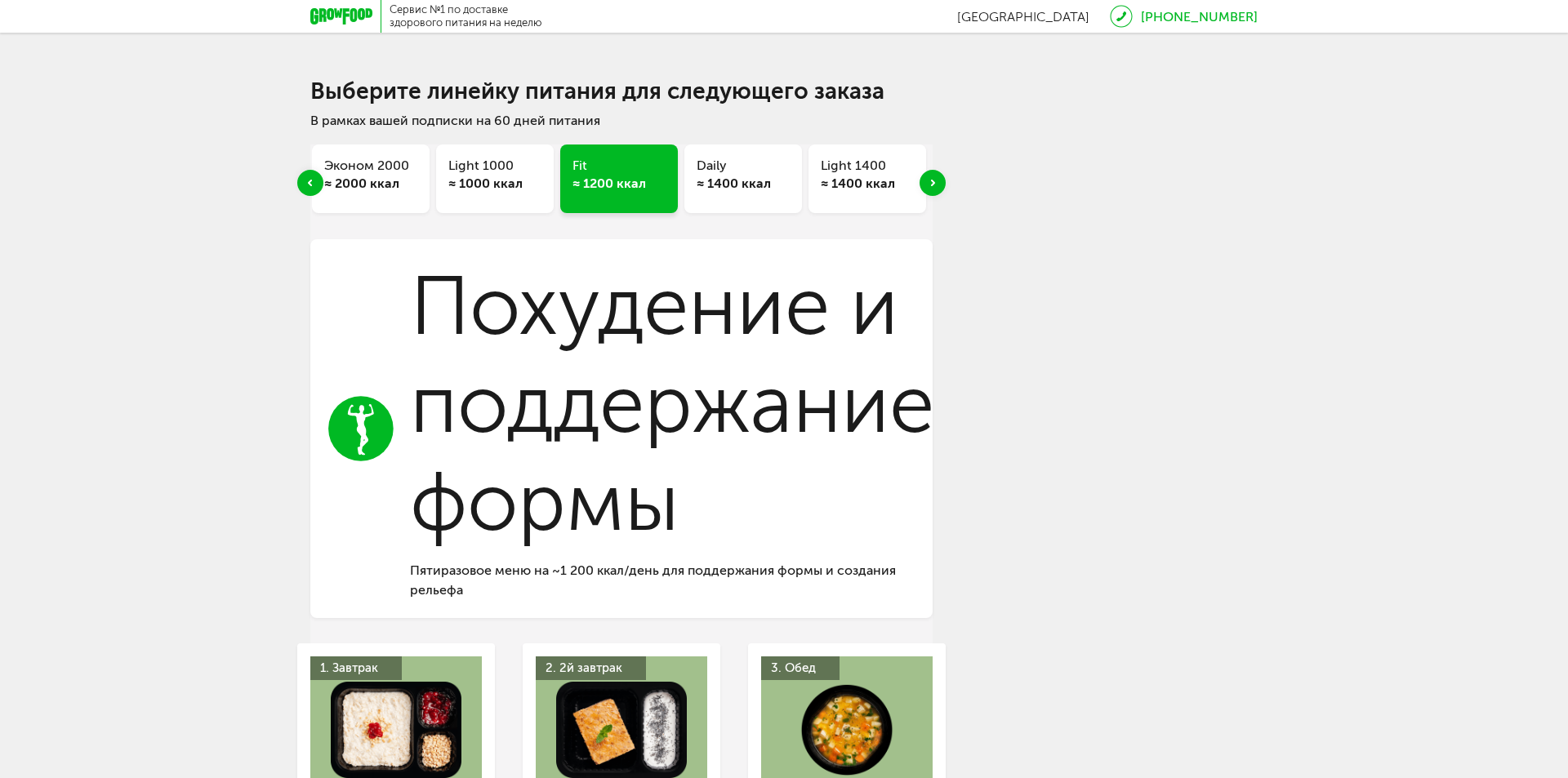
click at [936, 182] on div "Next slide" at bounding box center [933, 183] width 26 height 26
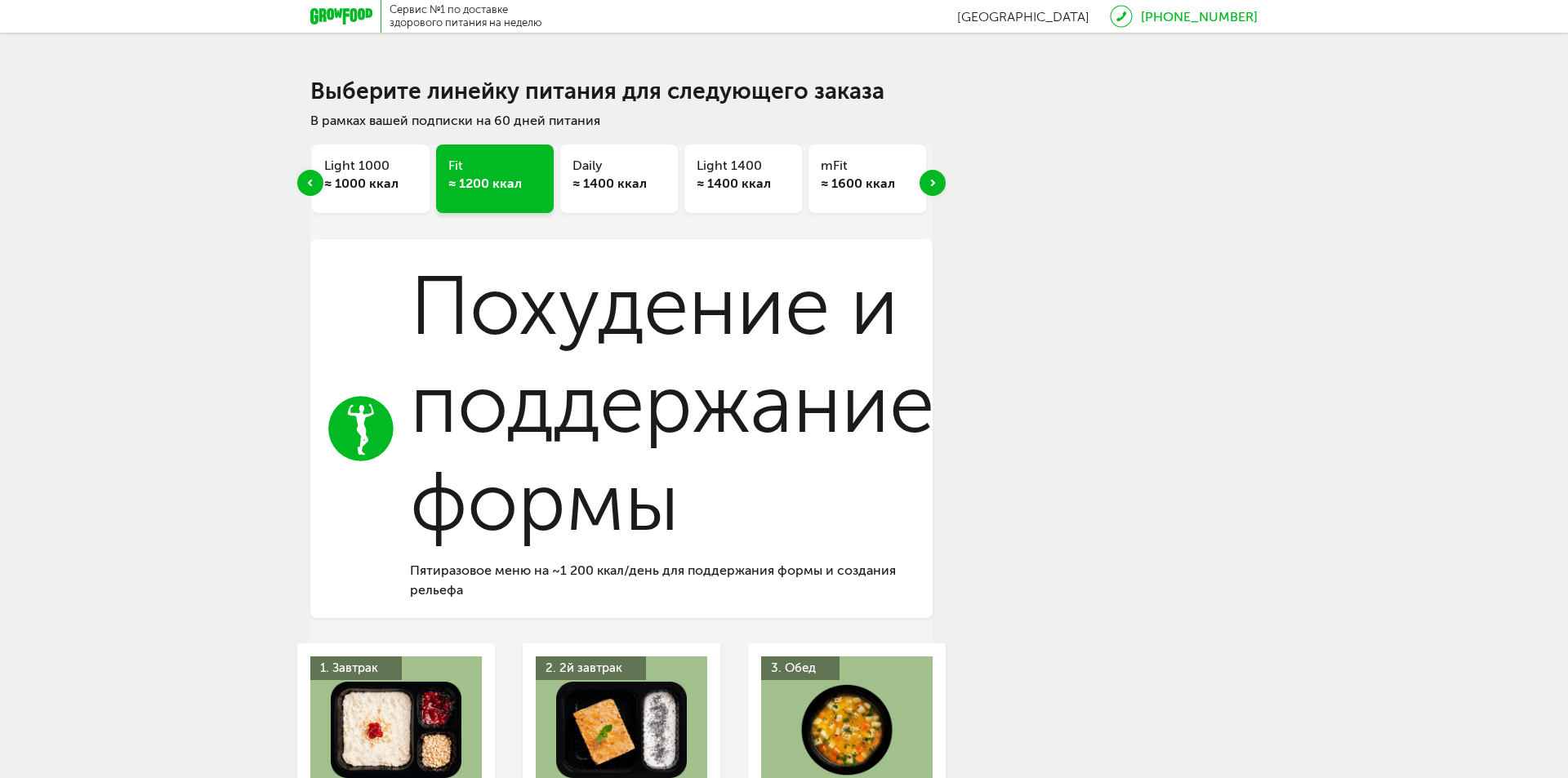
click at [936, 182] on div "Next slide" at bounding box center [933, 183] width 26 height 26
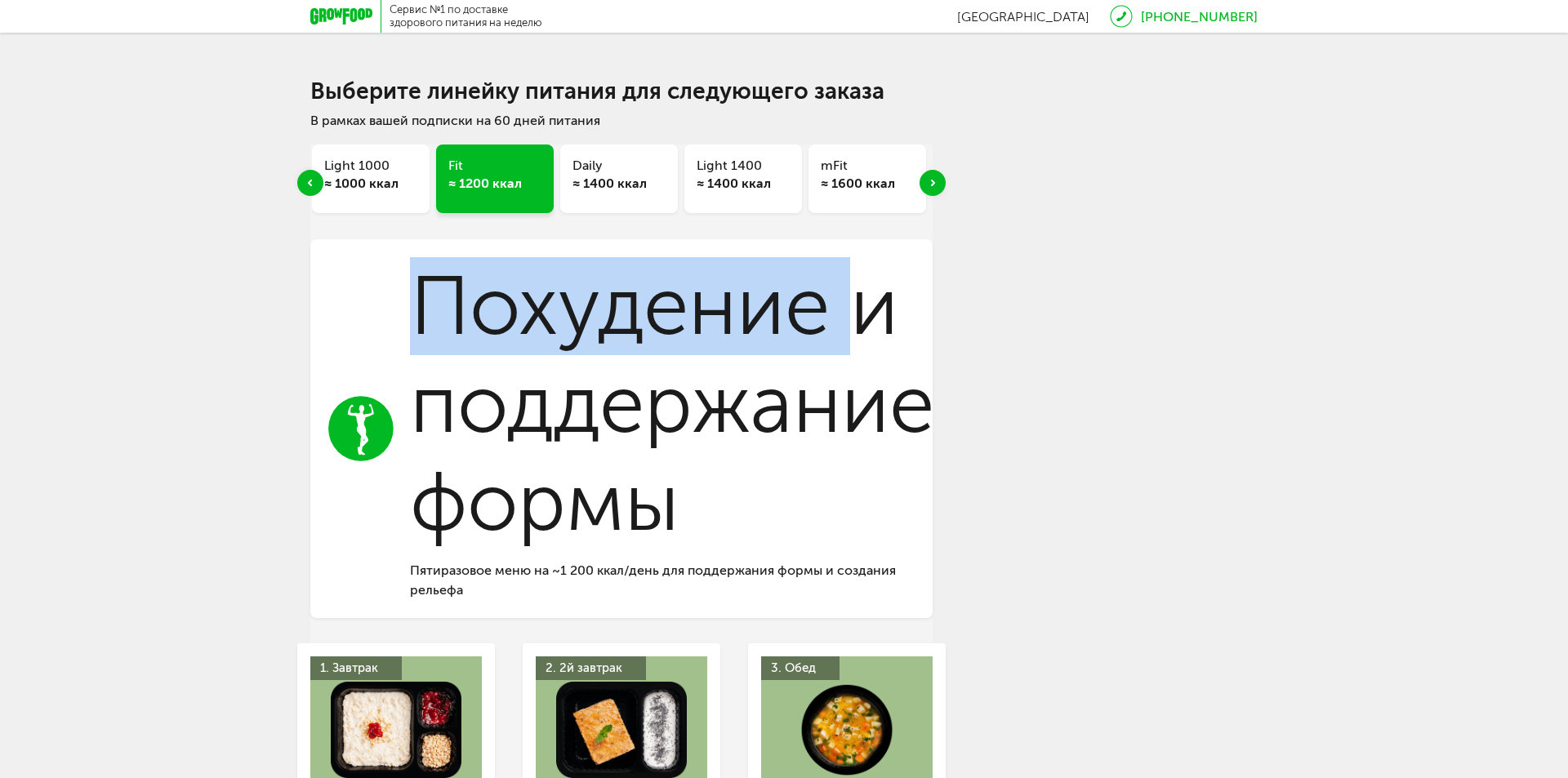
click at [936, 182] on div "Next slide" at bounding box center [933, 183] width 26 height 26
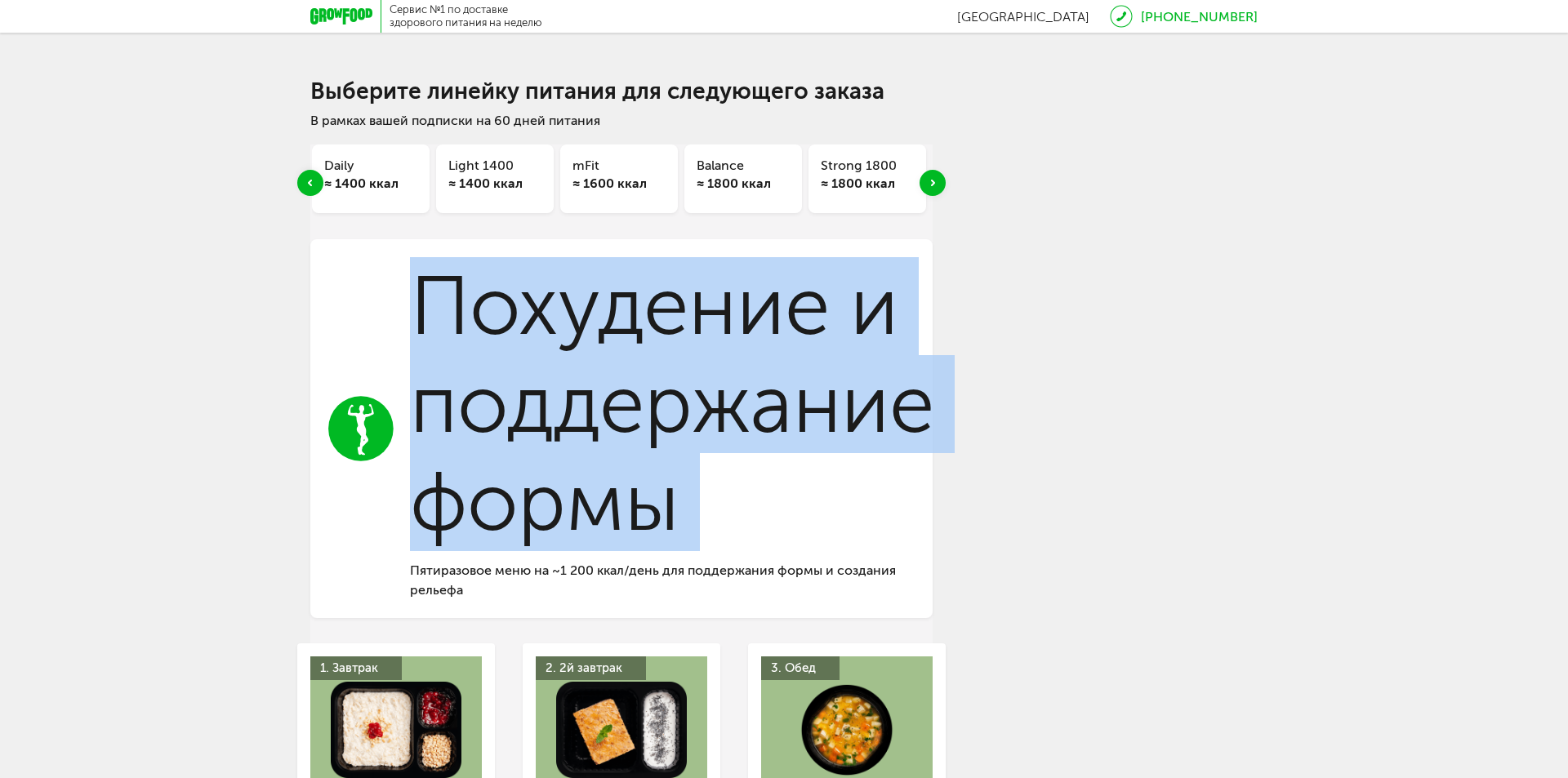
click at [936, 182] on div "Next slide" at bounding box center [933, 183] width 26 height 26
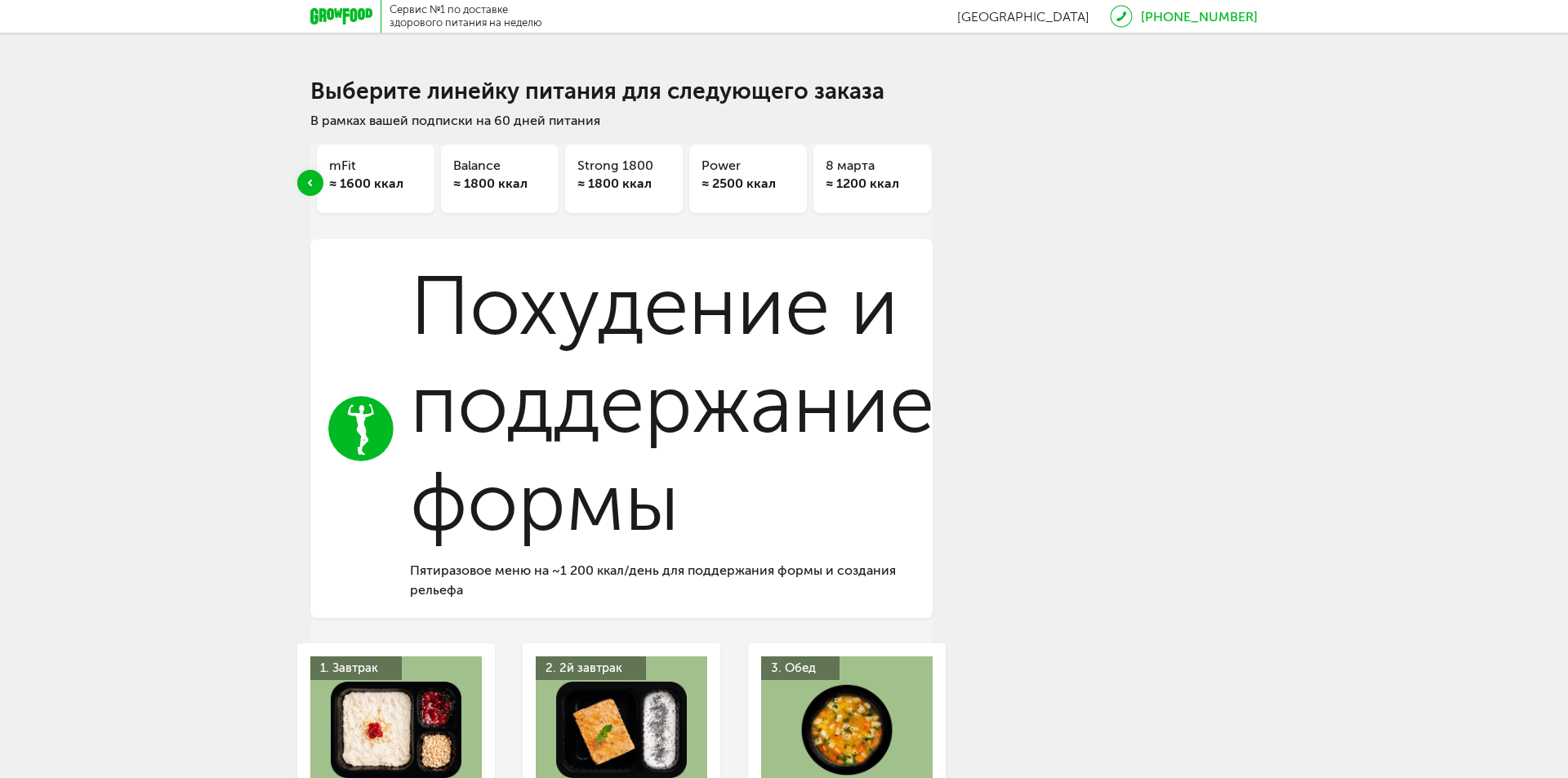
click at [936, 182] on div "Express Fit ≈ 800 ккал Super Fit ≈ 1000 ккал Basic ≈ 1000 ккал Эконом 1000 ≈ 10…" at bounding box center [784, 623] width 948 height 992
click at [519, 176] on div "≈ 1800 ккал" at bounding box center [500, 183] width 93 height 18
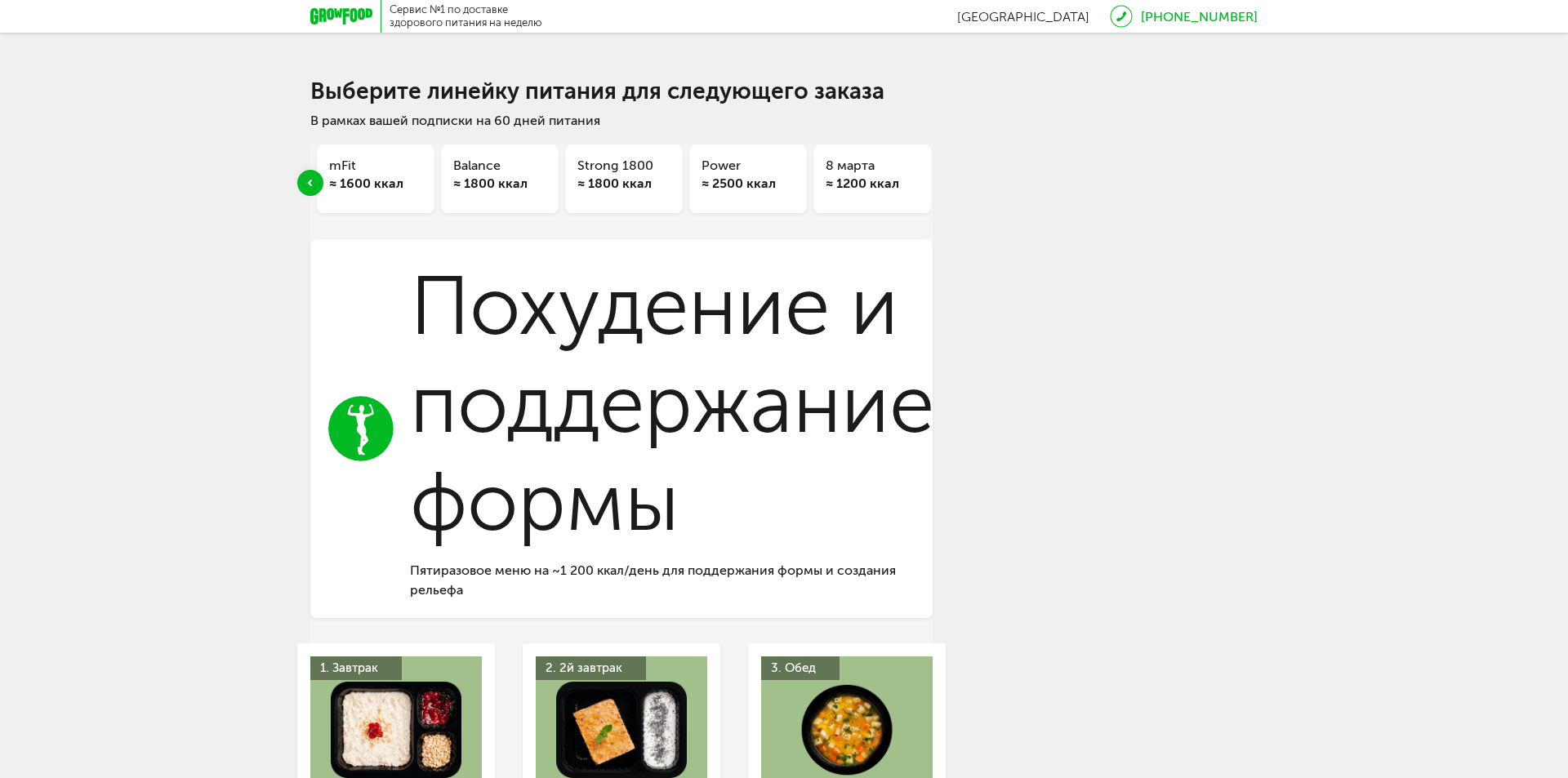
click at [517, 176] on div "≈ 1800 ккал" at bounding box center [500, 183] width 93 height 18
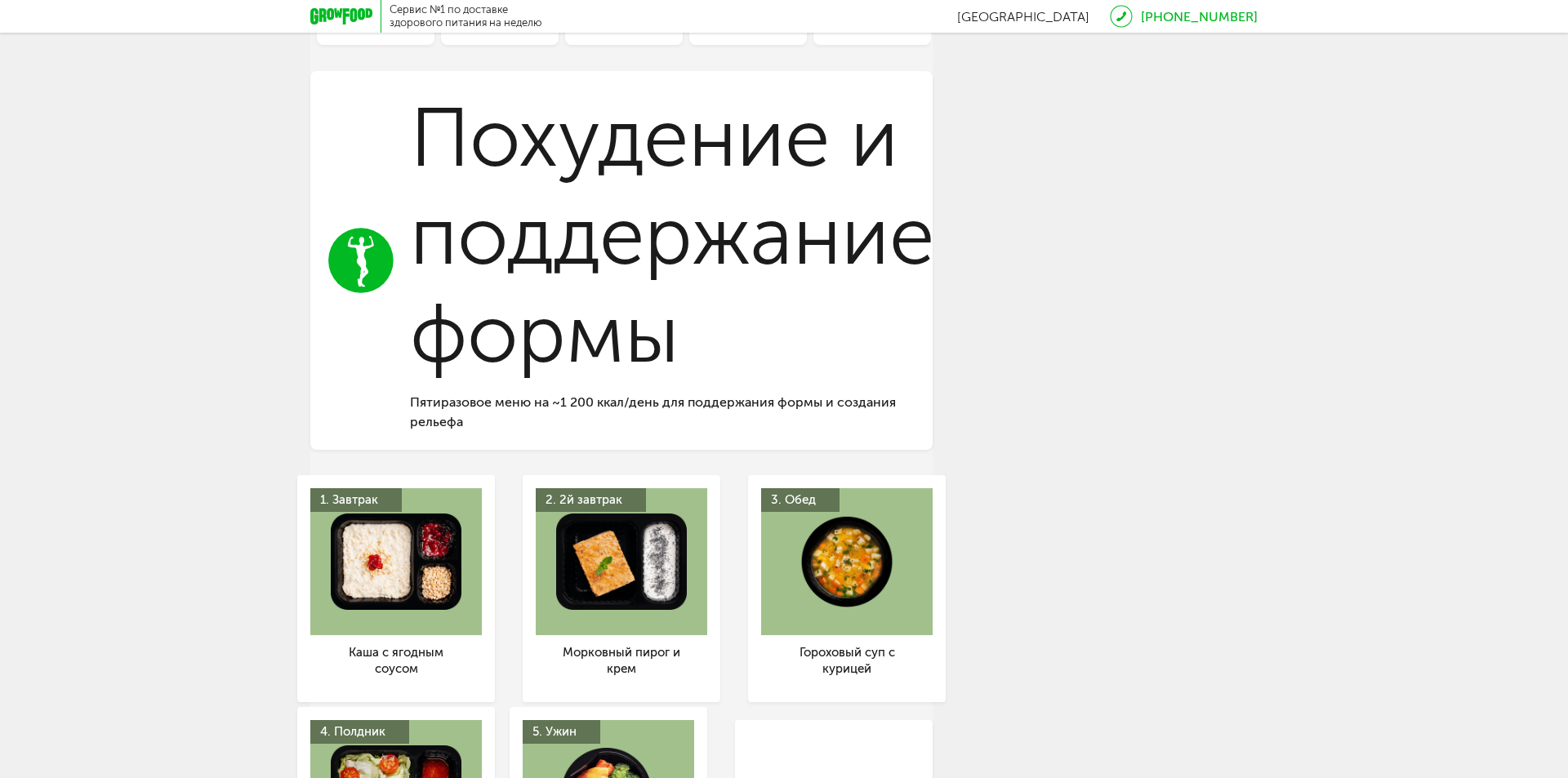
scroll to position [162, 0]
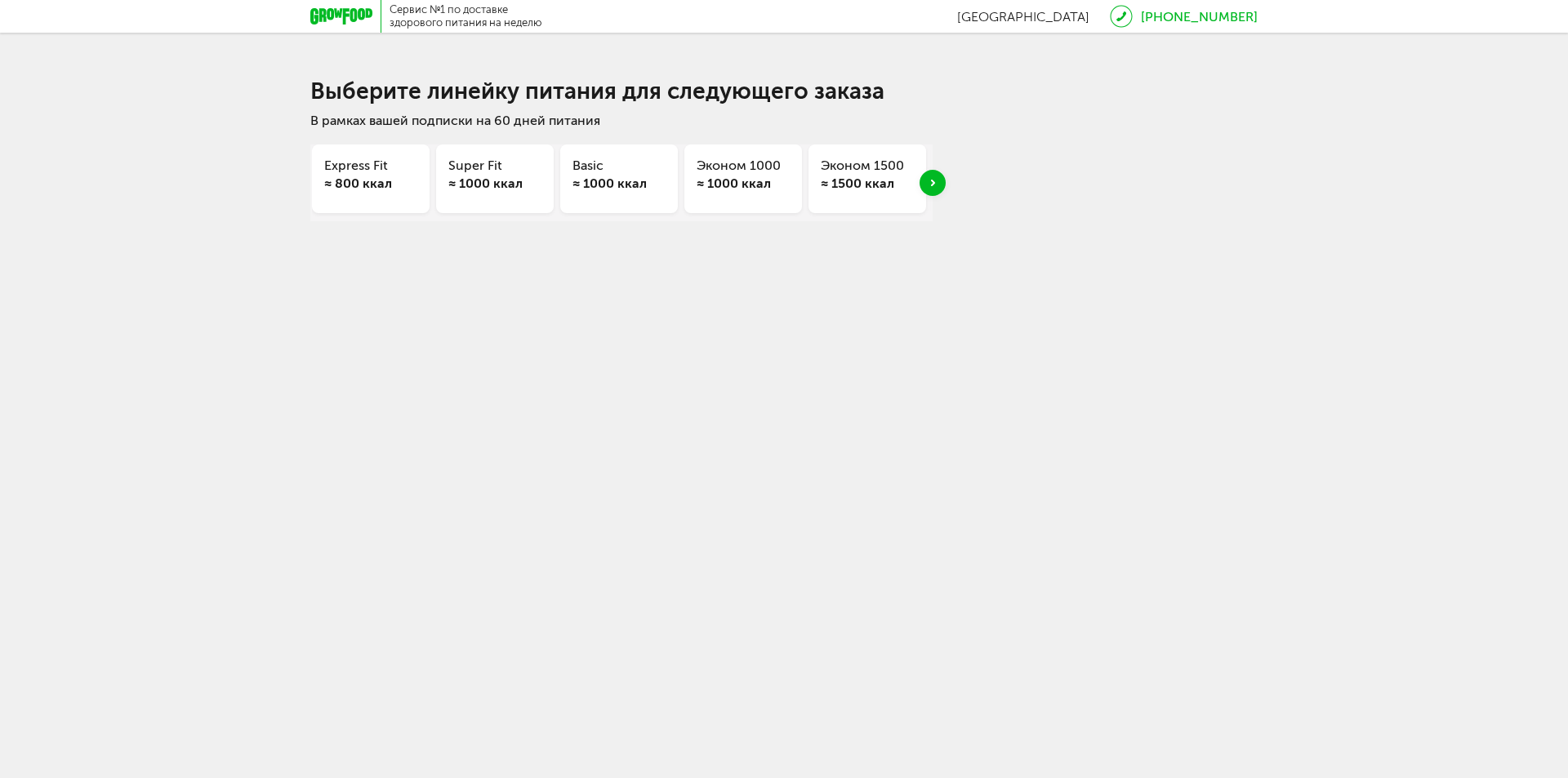
click at [931, 190] on div "Next slide" at bounding box center [933, 183] width 26 height 26
click at [931, 189] on div "Next slide" at bounding box center [933, 183] width 26 height 26
click at [932, 189] on div "Next slide" at bounding box center [933, 183] width 26 height 26
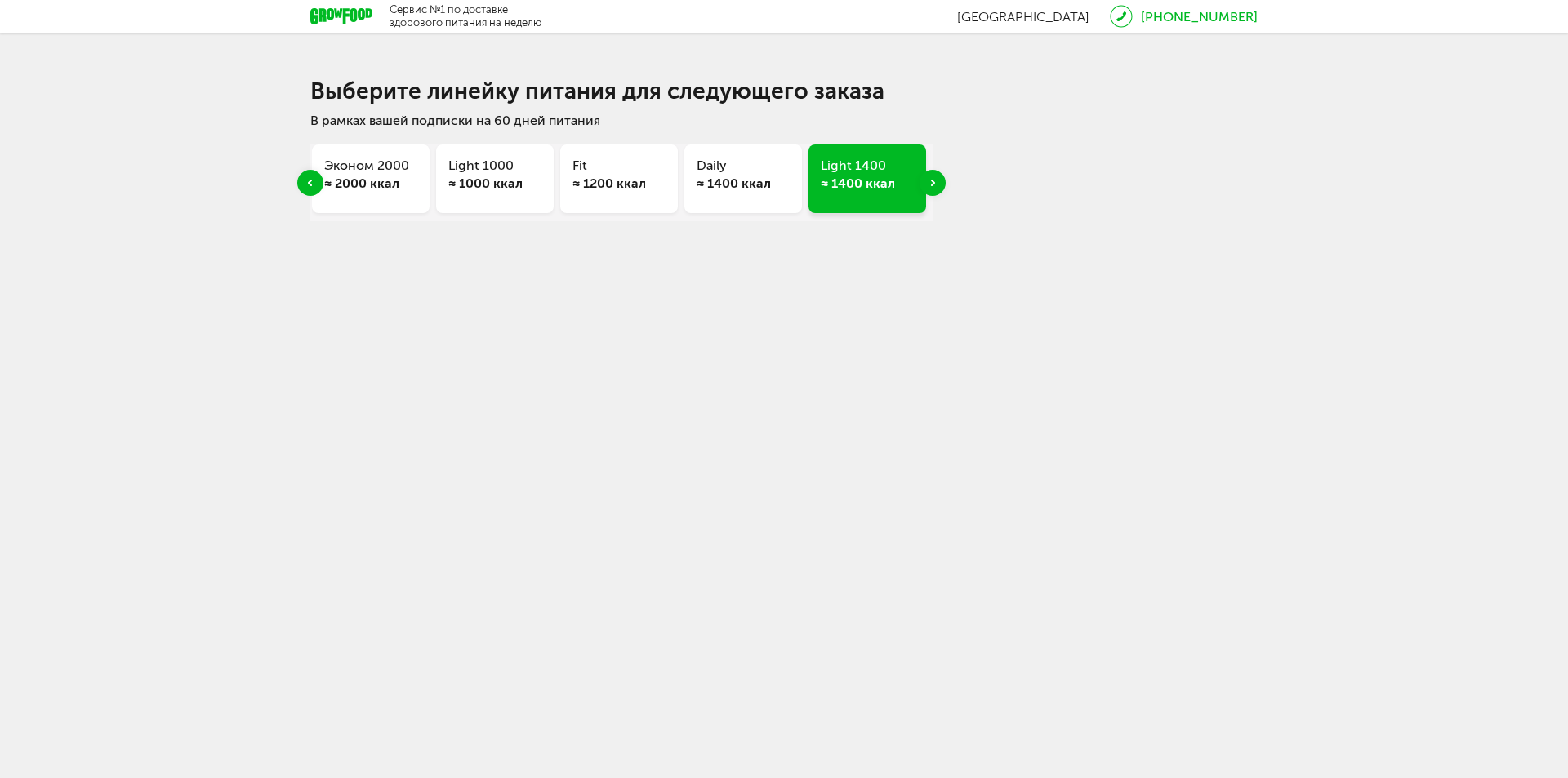
click at [932, 189] on div "Next slide" at bounding box center [933, 183] width 26 height 26
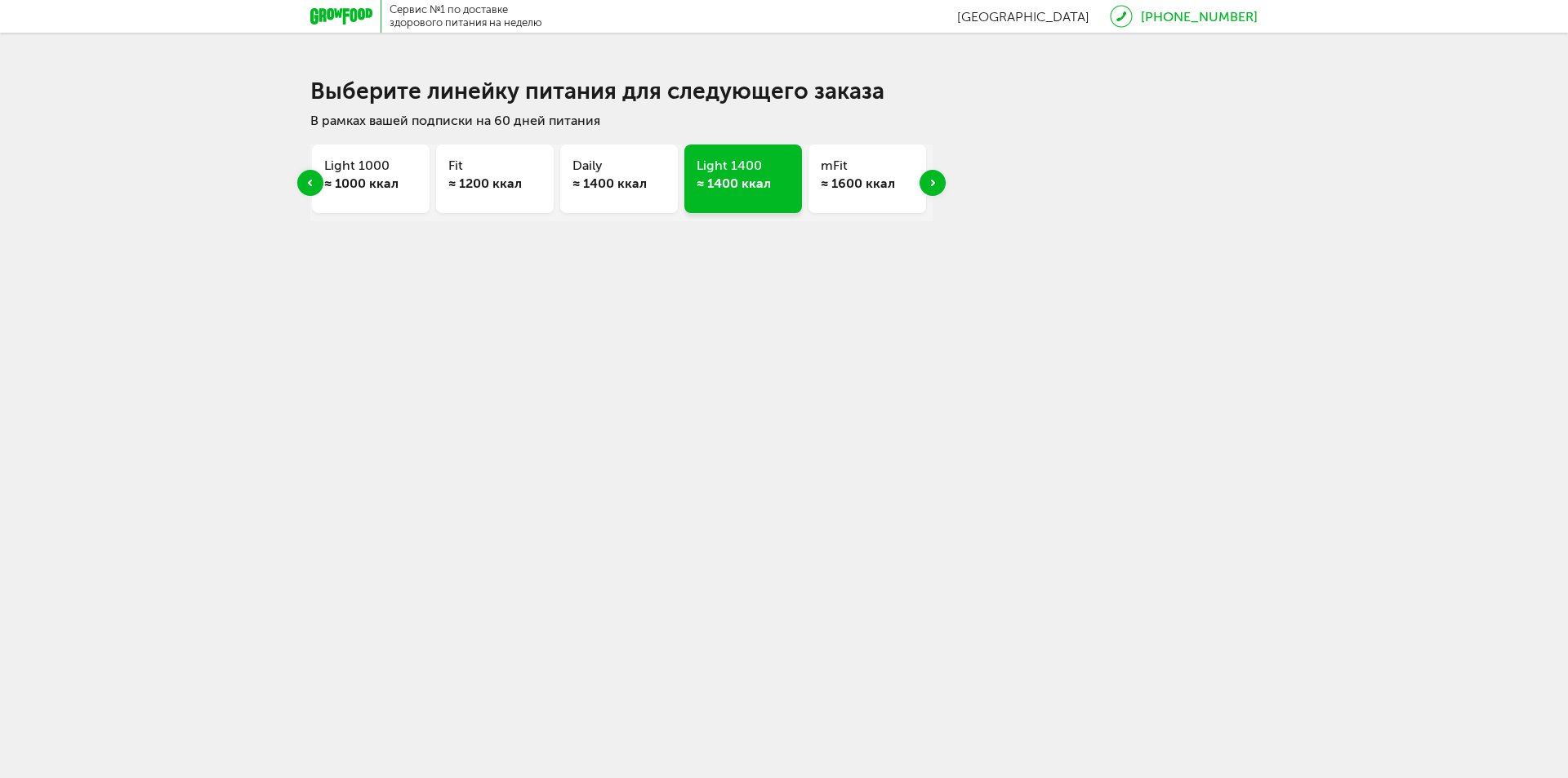
click at [932, 189] on div "Next slide" at bounding box center [933, 183] width 26 height 26
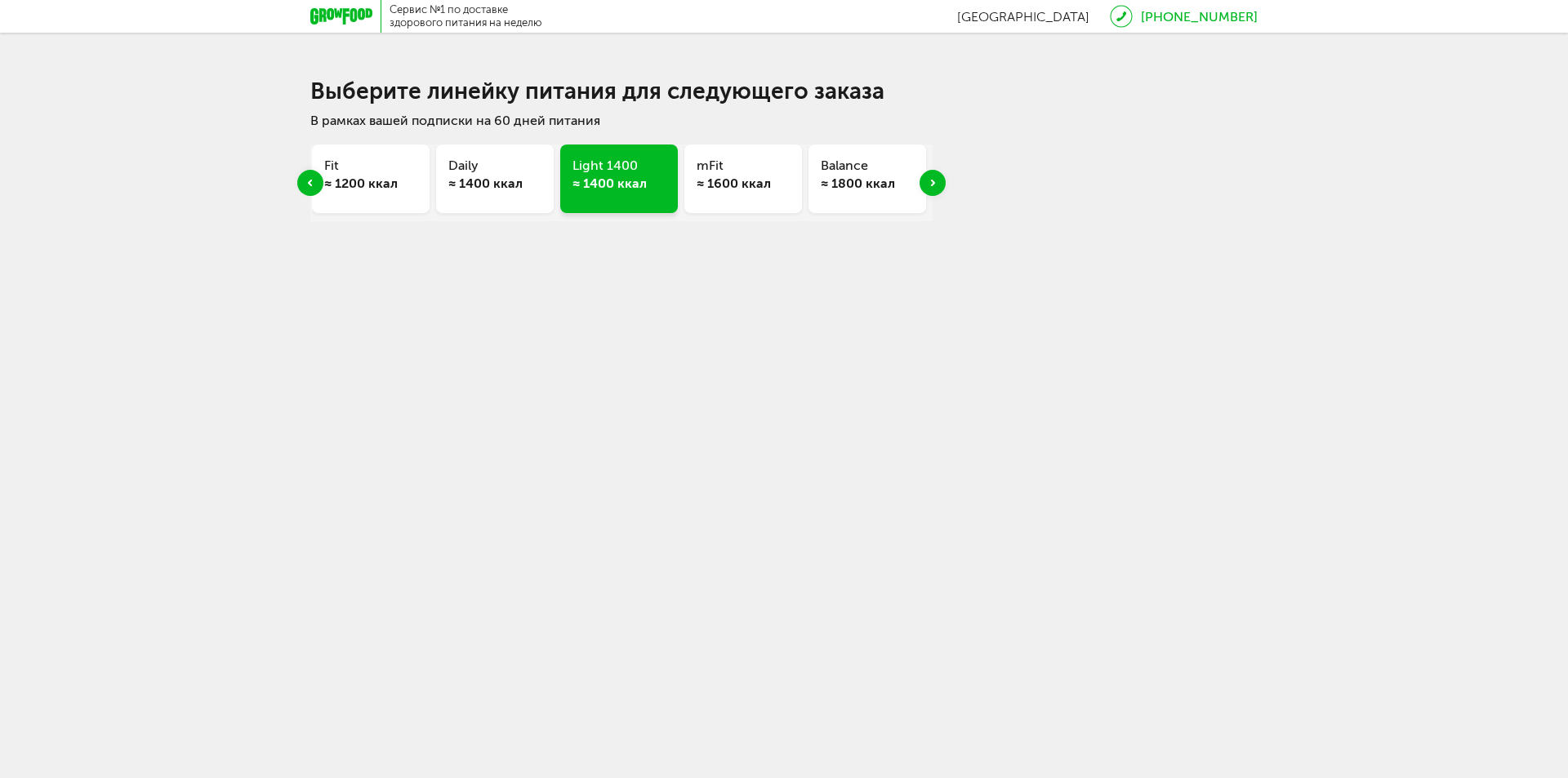
click at [932, 189] on div "Next slide" at bounding box center [933, 183] width 26 height 26
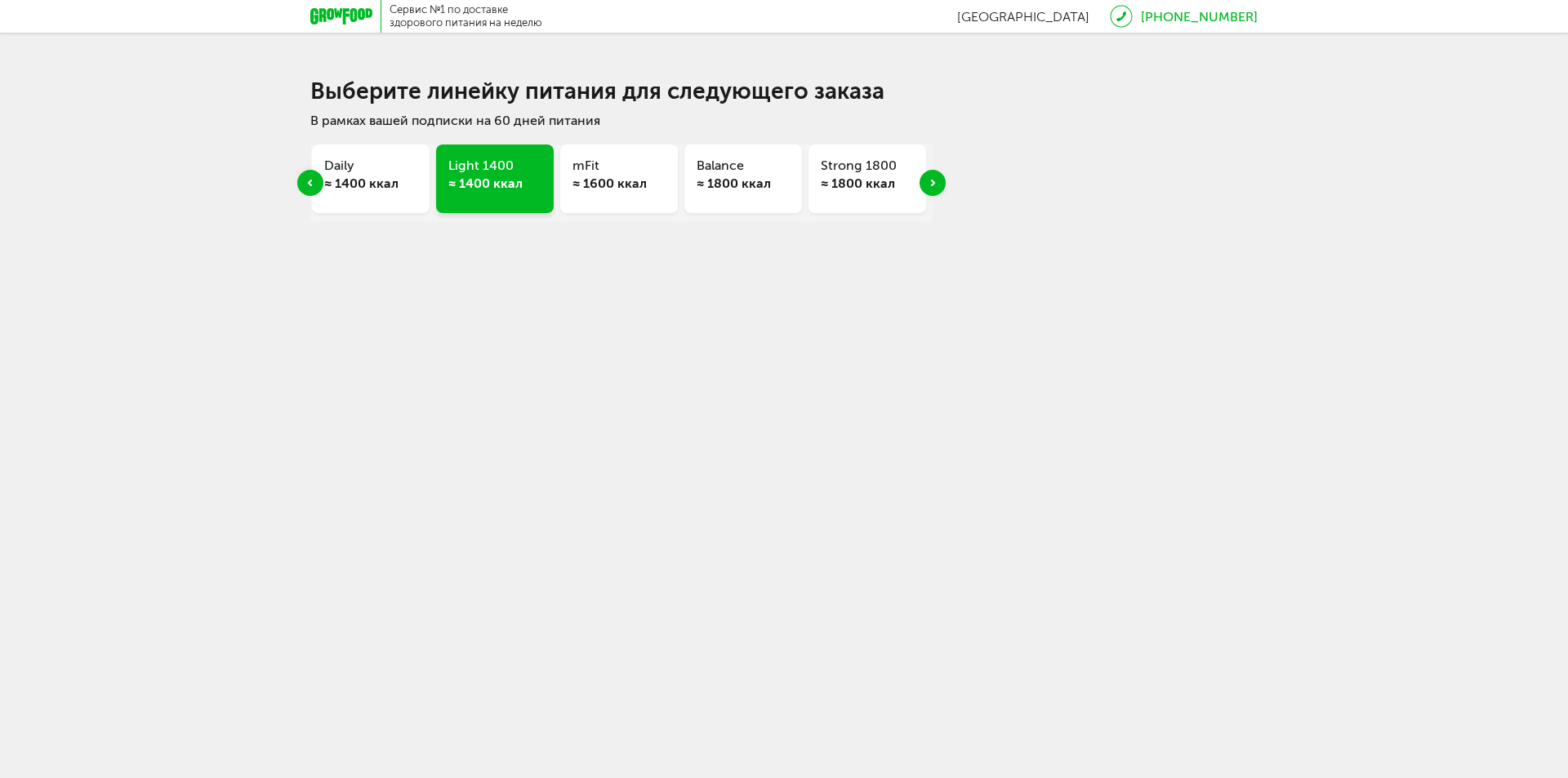
click at [716, 187] on div "≈ 1800 ккал" at bounding box center [744, 183] width 93 height 18
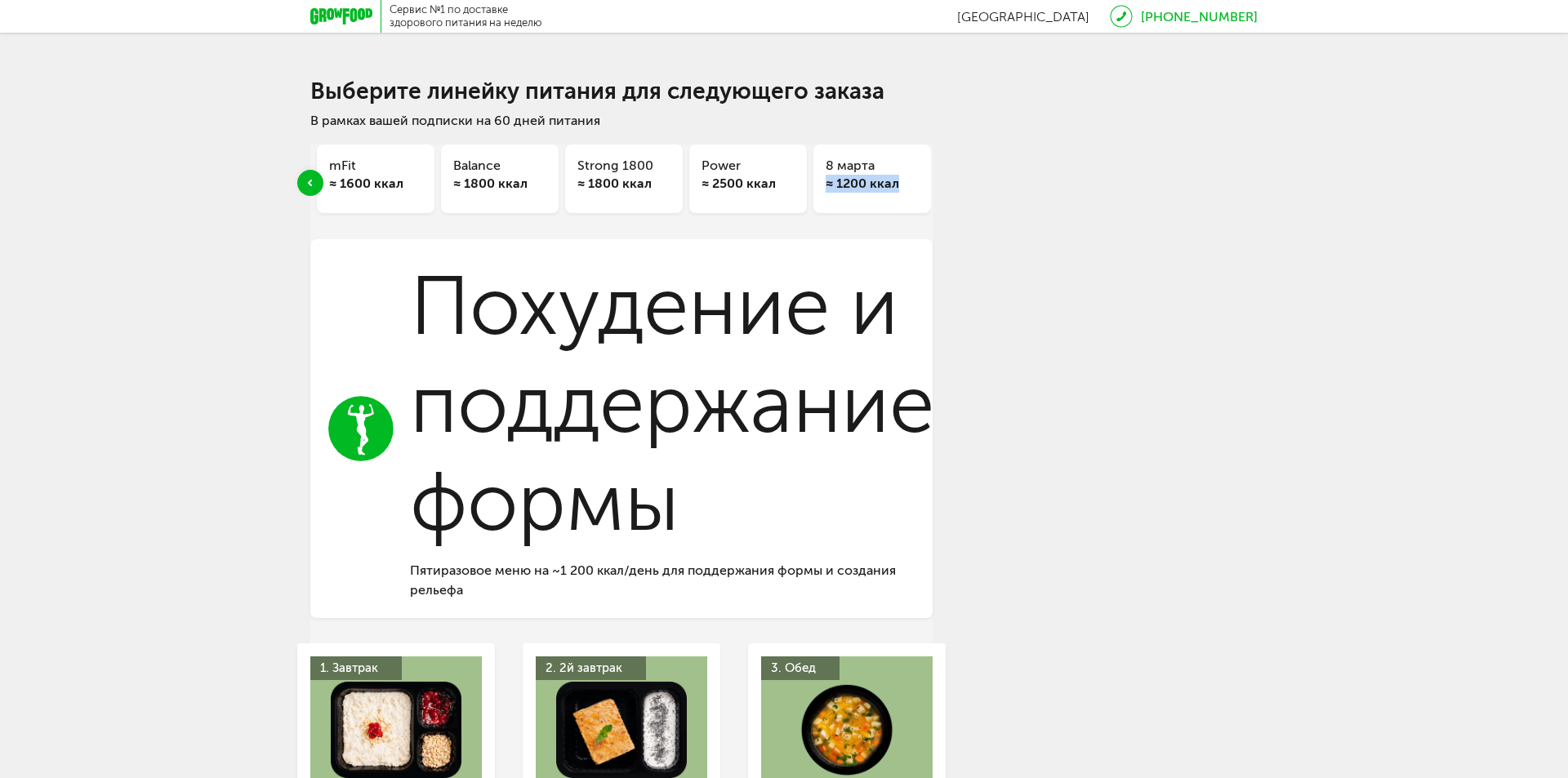
click at [726, 174] on div "≈ 2500 ккал" at bounding box center [748, 183] width 93 height 18
click at [622, 177] on div "≈ 1800 ккал" at bounding box center [624, 183] width 93 height 18
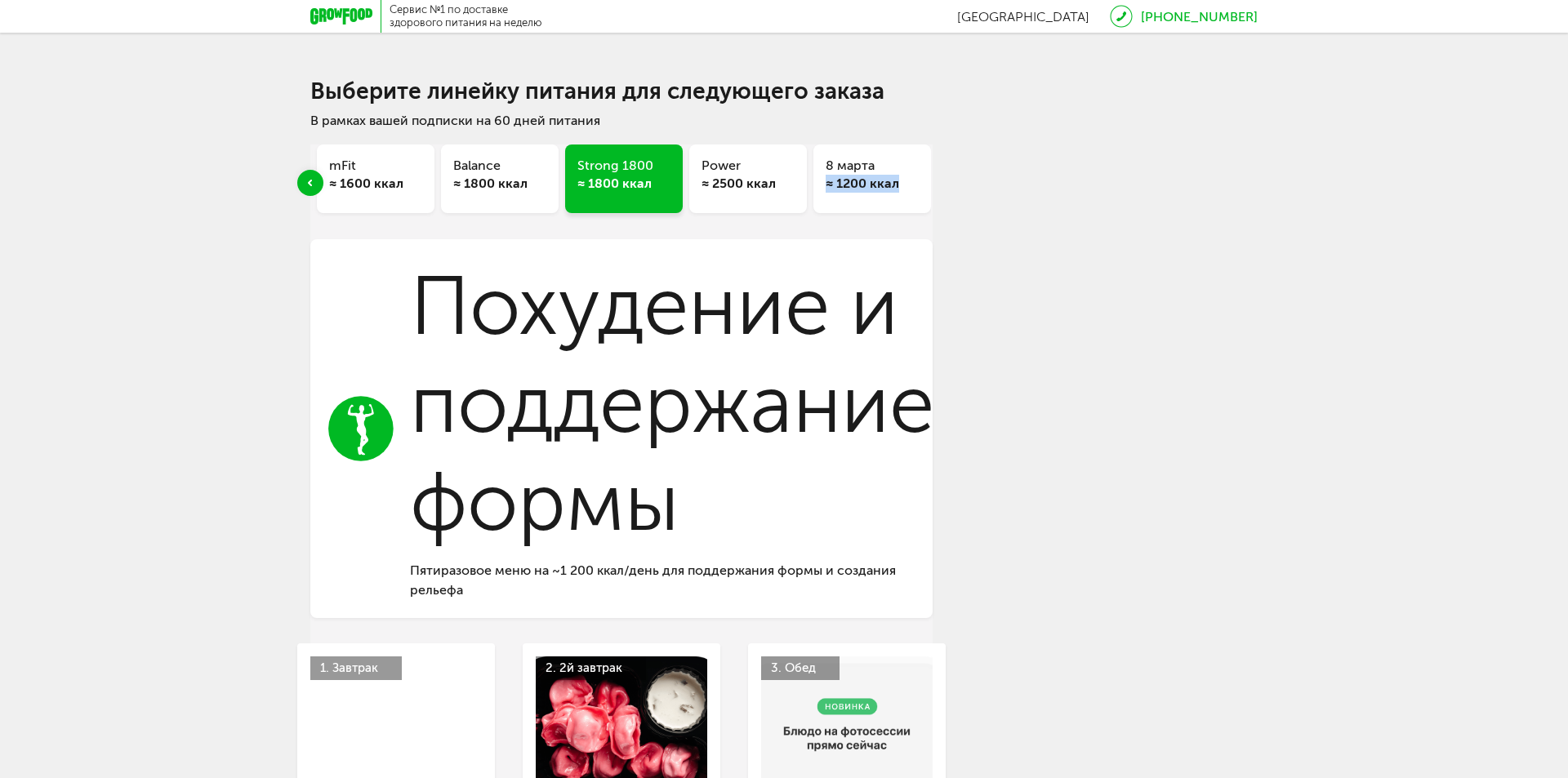
click at [524, 185] on div "≈ 1800 ккал" at bounding box center [500, 183] width 93 height 18
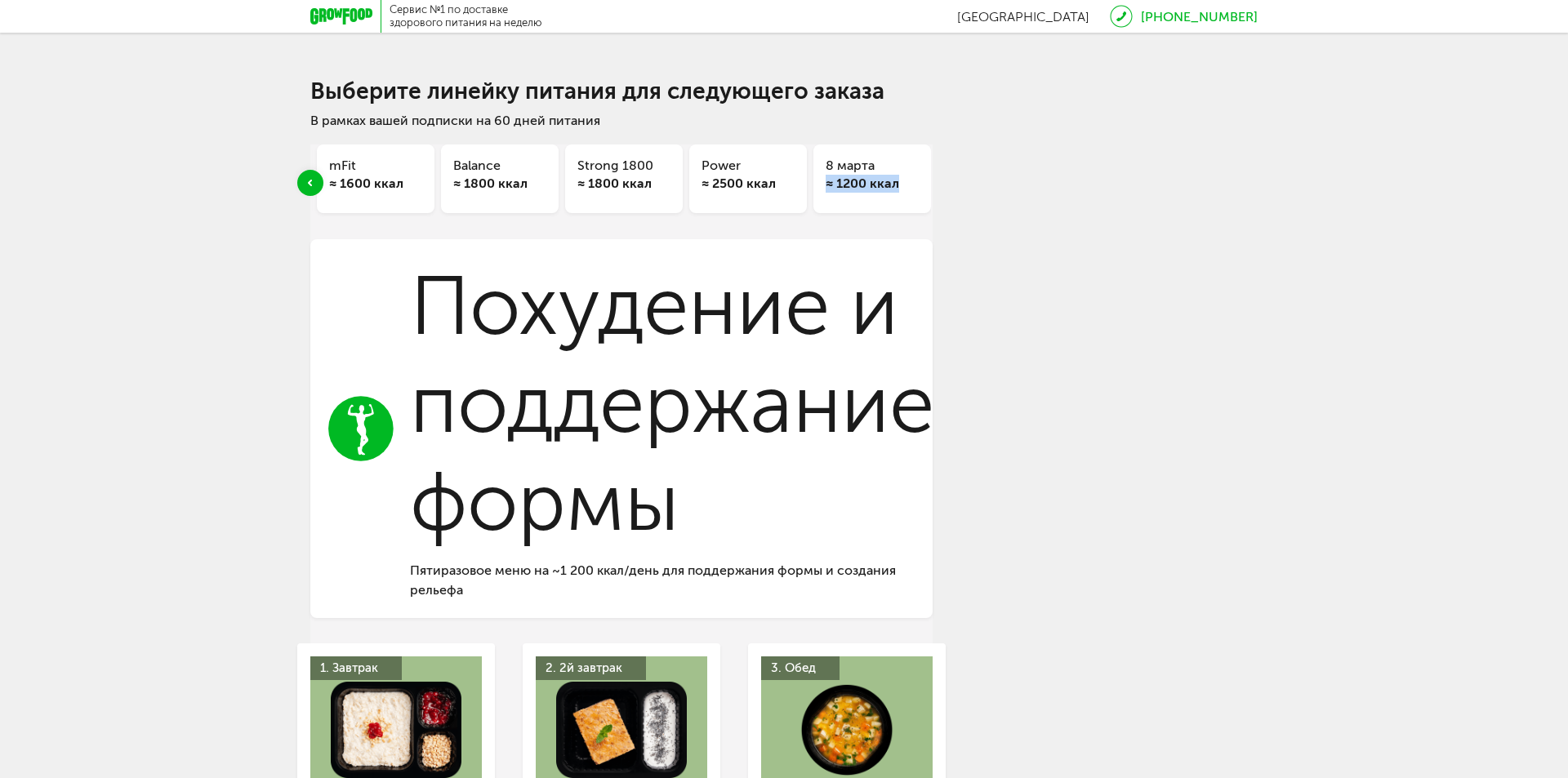
click at [617, 177] on div "≈ 1800 ккал" at bounding box center [624, 183] width 93 height 18
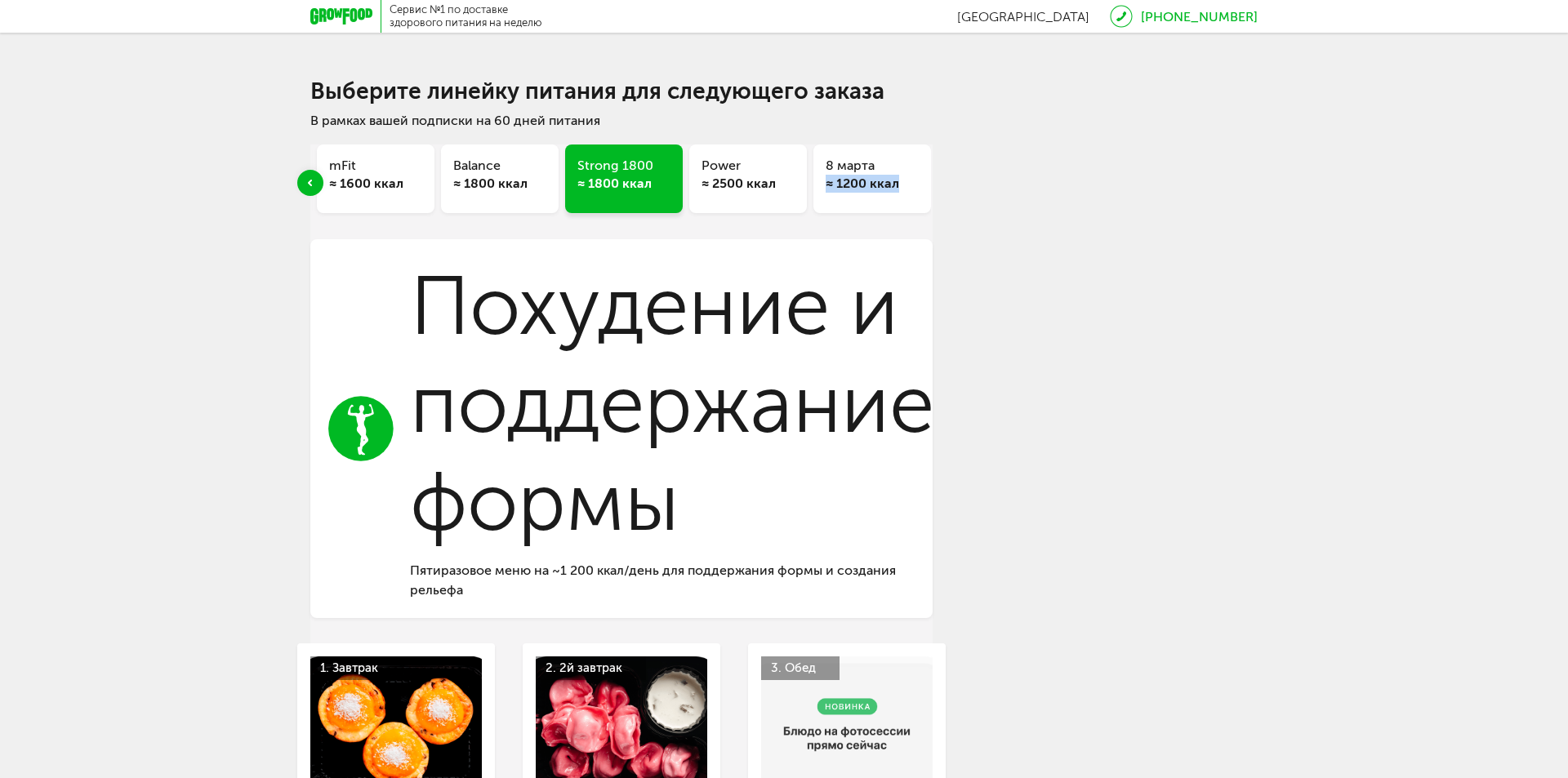
click at [506, 179] on div "≈ 1800 ккал" at bounding box center [500, 183] width 93 height 18
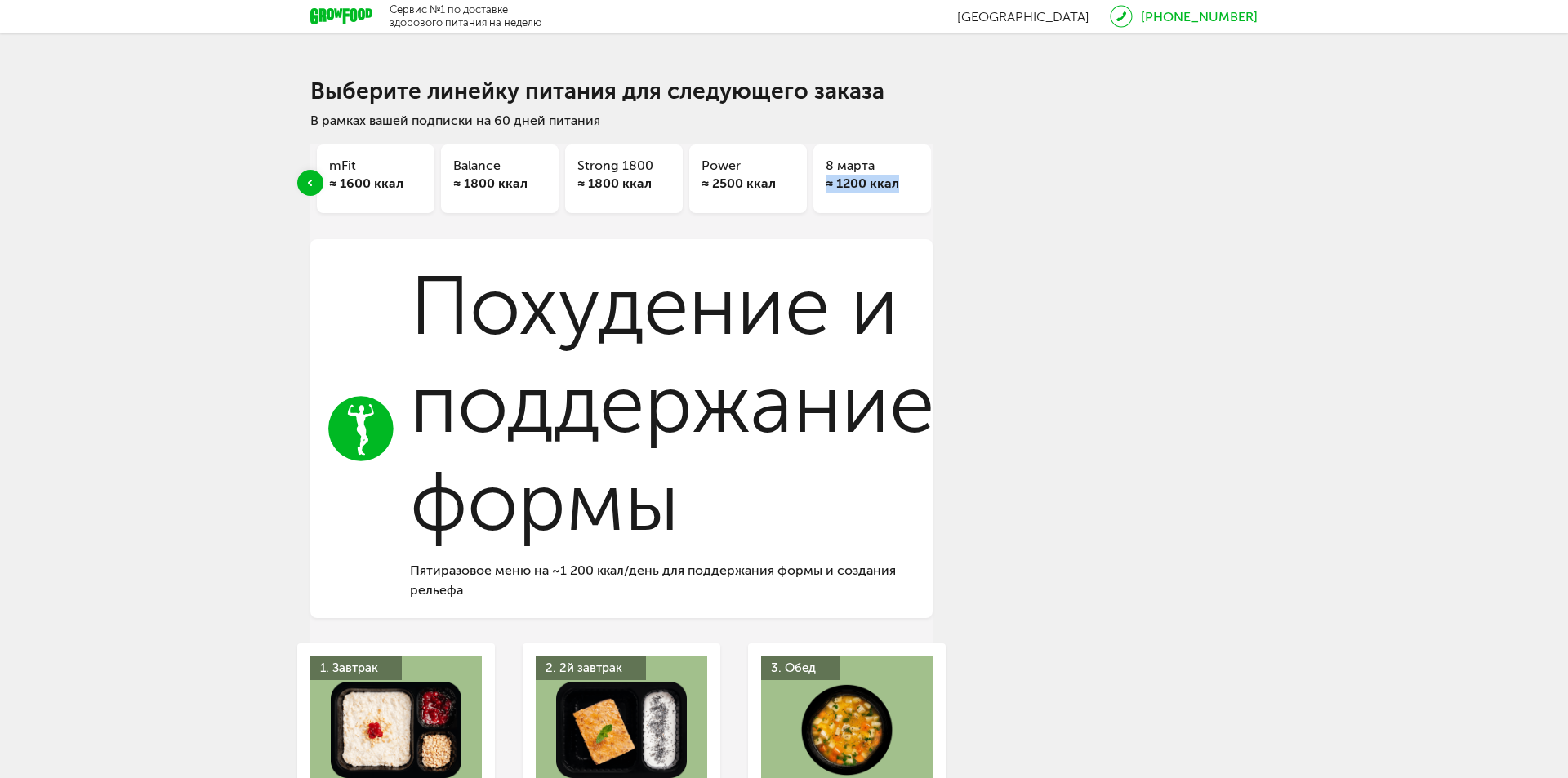
click at [386, 173] on h3 "mFit" at bounding box center [376, 166] width 93 height 18
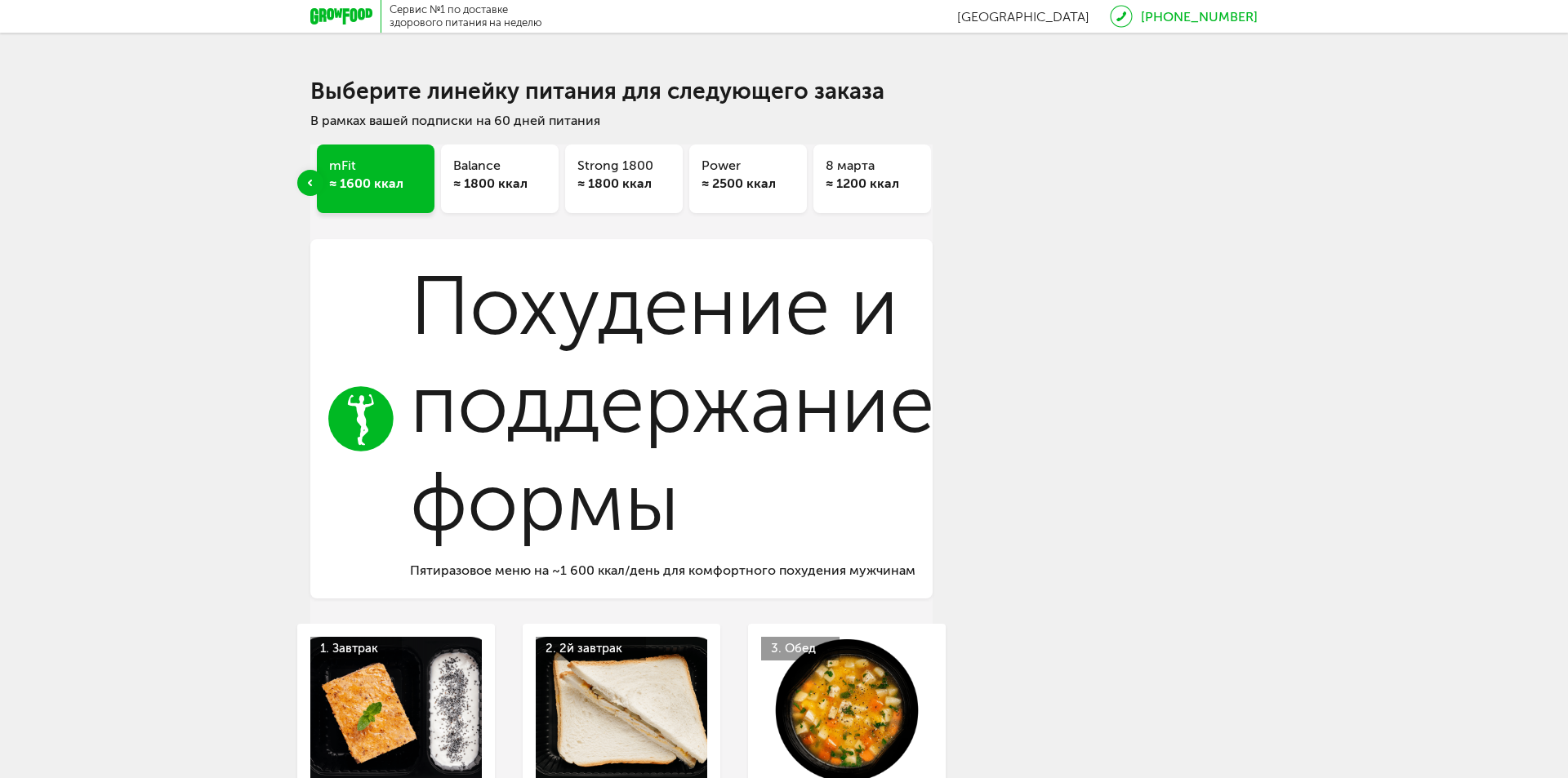
click at [343, 10] on icon at bounding box center [341, 16] width 62 height 16
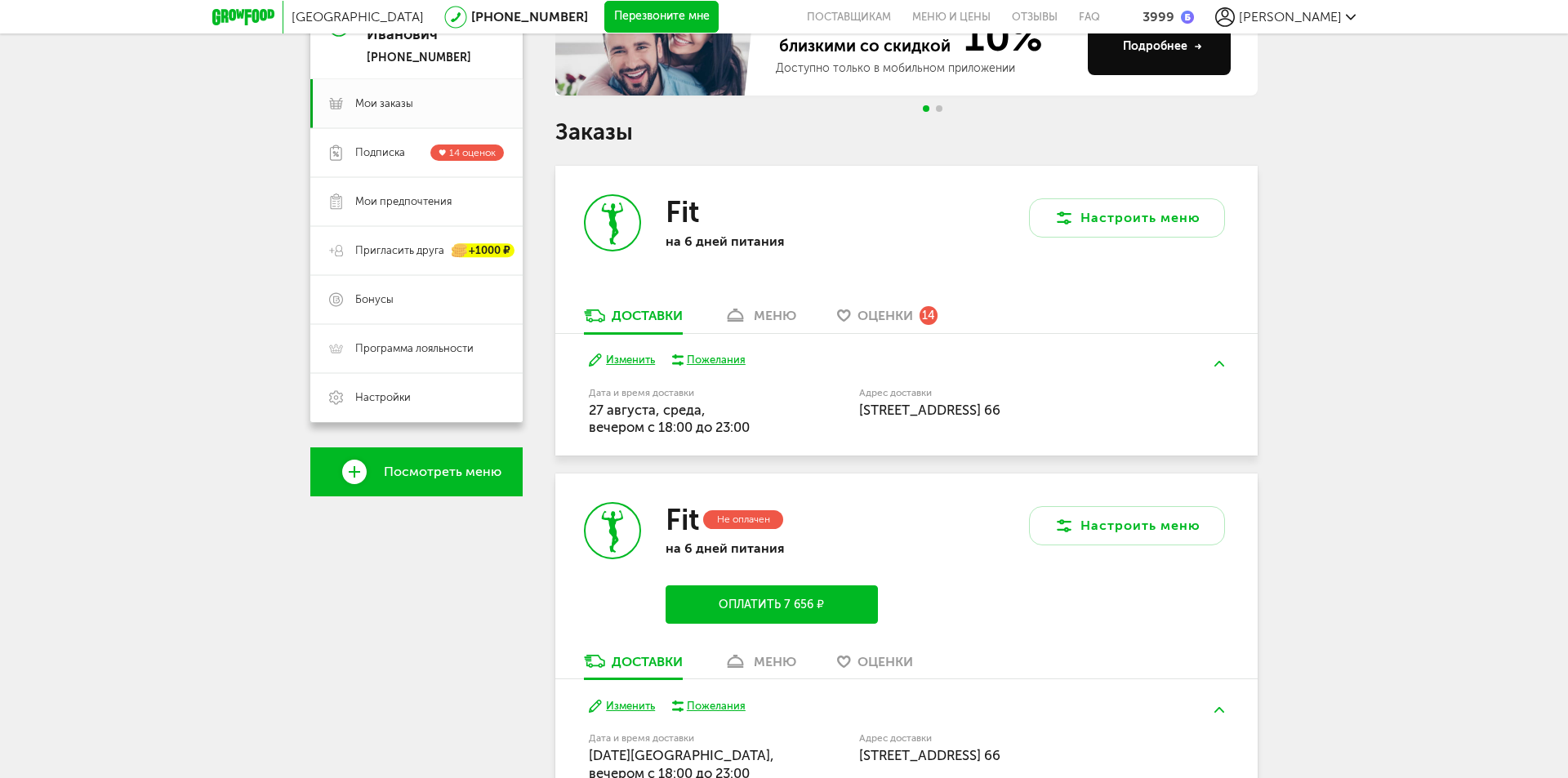
scroll to position [326, 0]
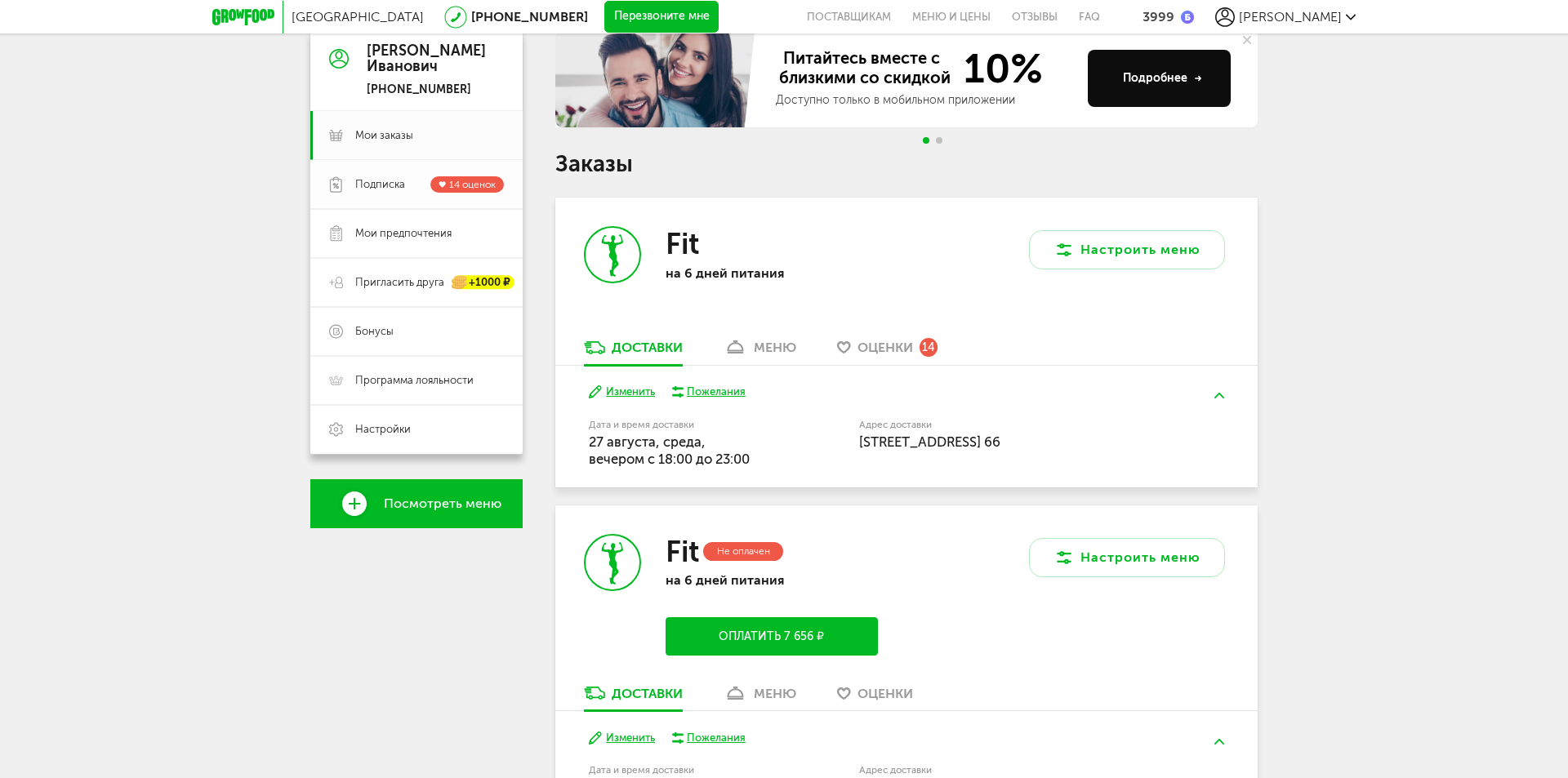
click at [388, 181] on span "Подписка" at bounding box center [380, 184] width 50 height 15
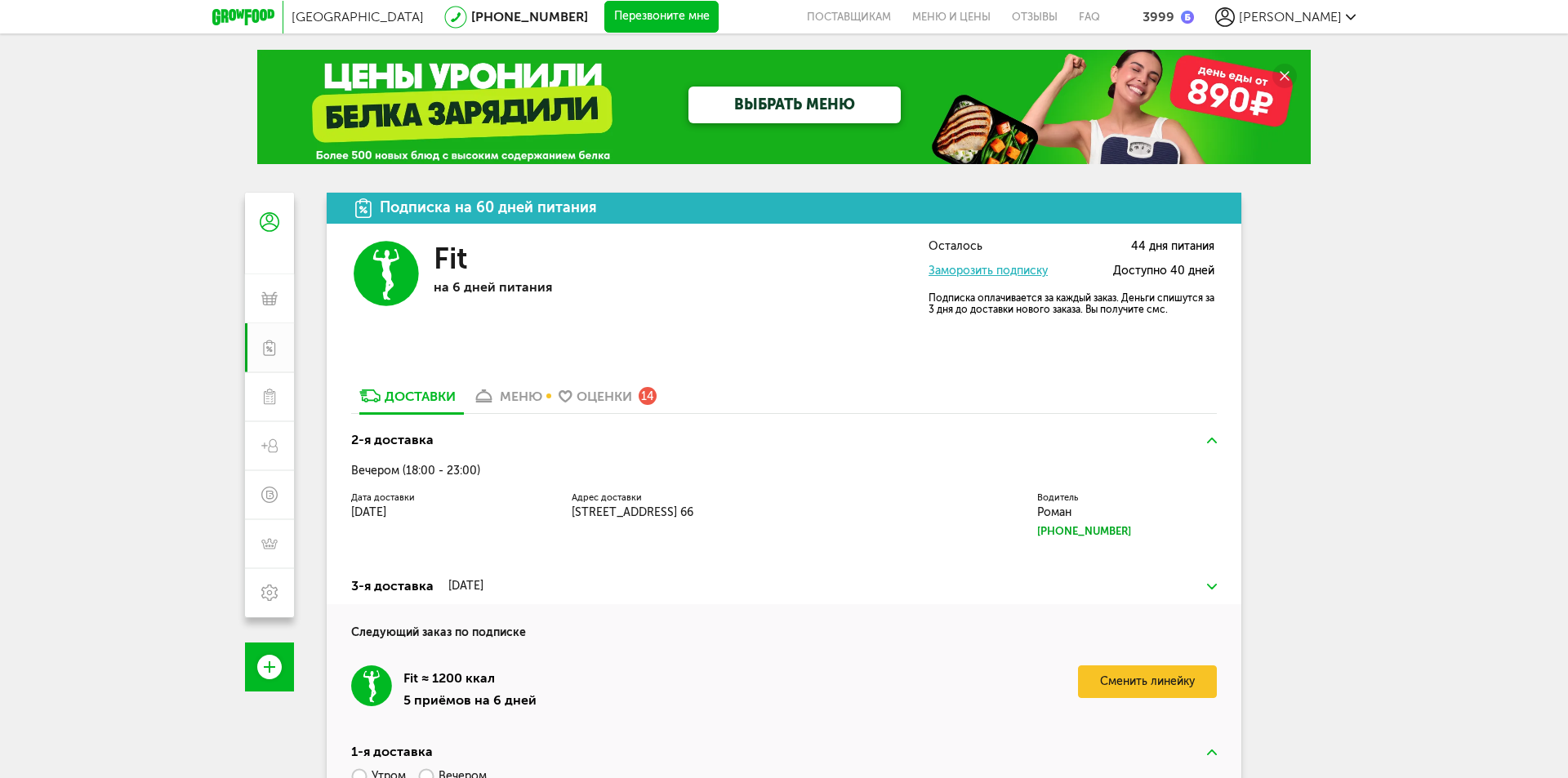
click at [510, 202] on div "Подписка на 60 дней питания" at bounding box center [489, 208] width 218 height 16
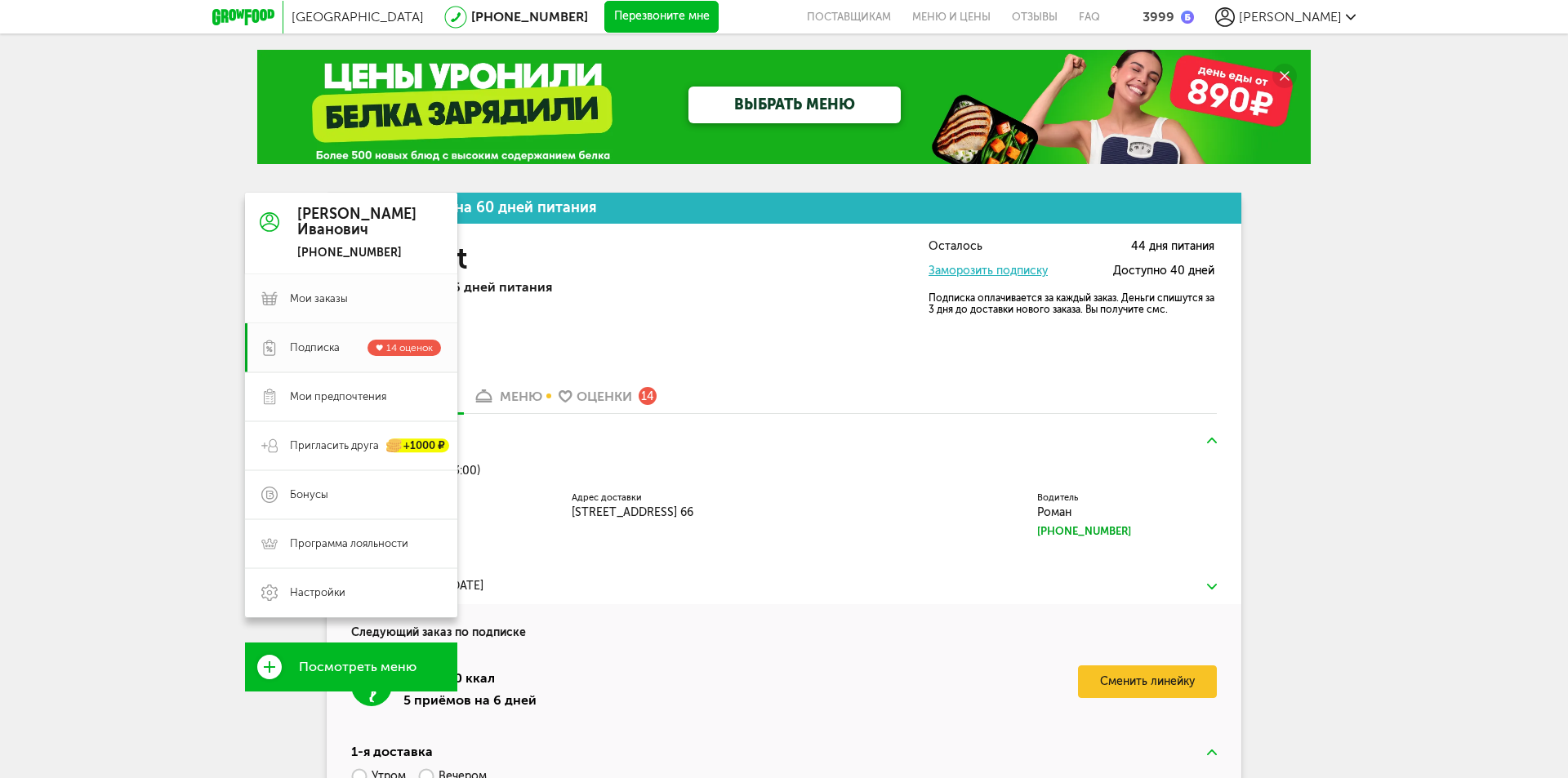
click at [308, 291] on link "Мои заказы" at bounding box center [352, 299] width 213 height 49
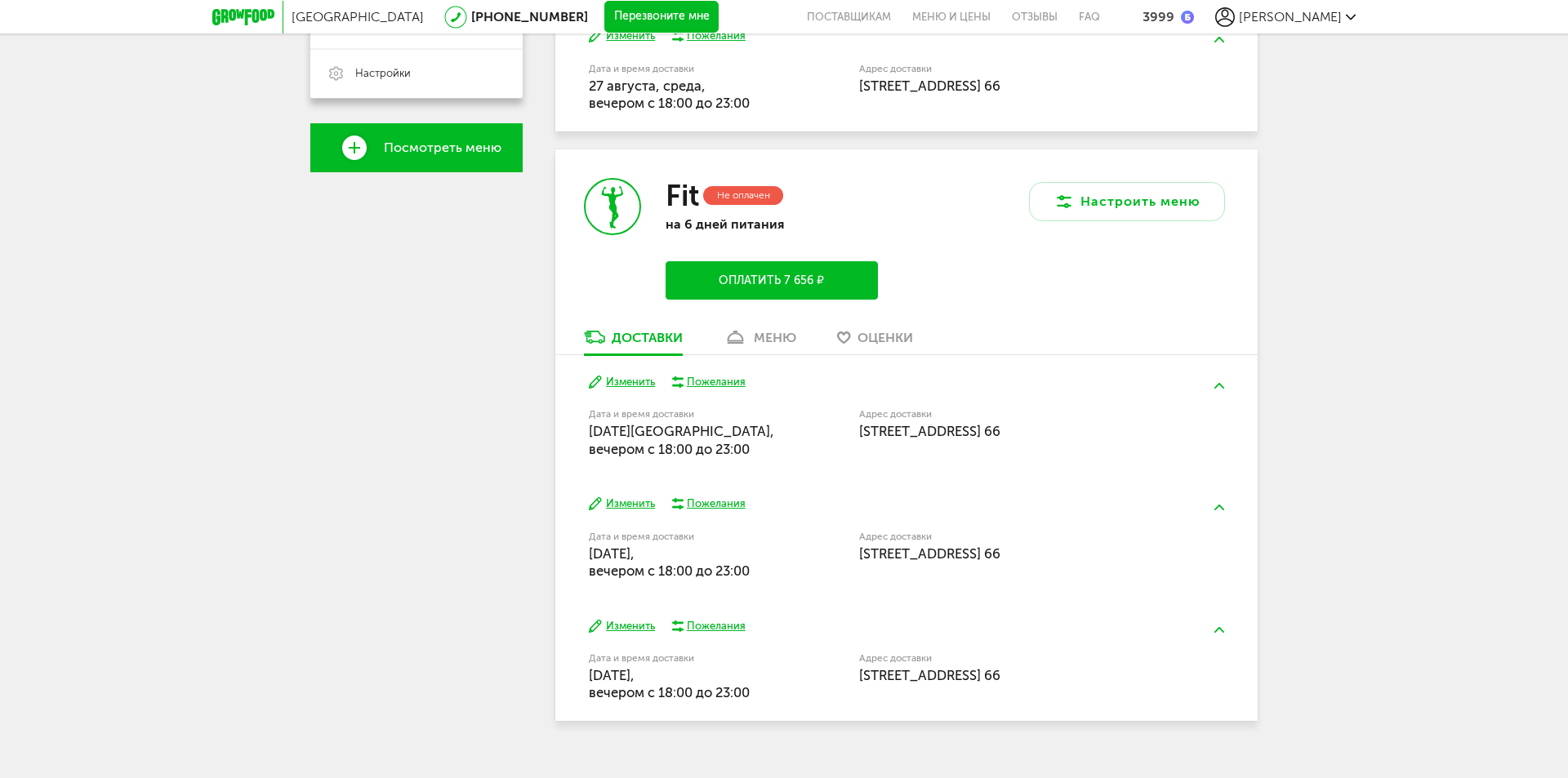
scroll to position [464, 0]
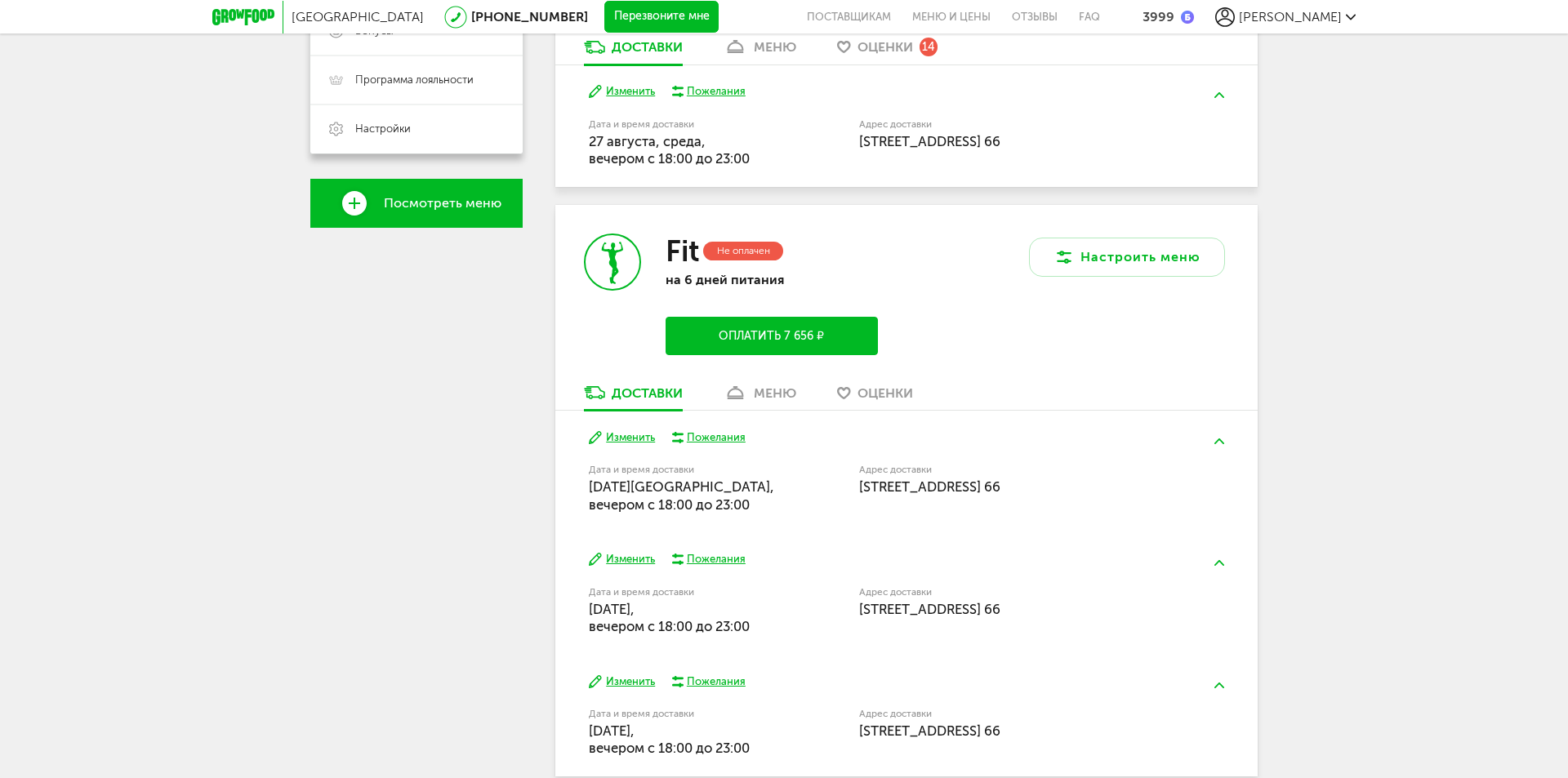
click at [768, 348] on button "Оплатить 7 656 ₽" at bounding box center [772, 336] width 213 height 38
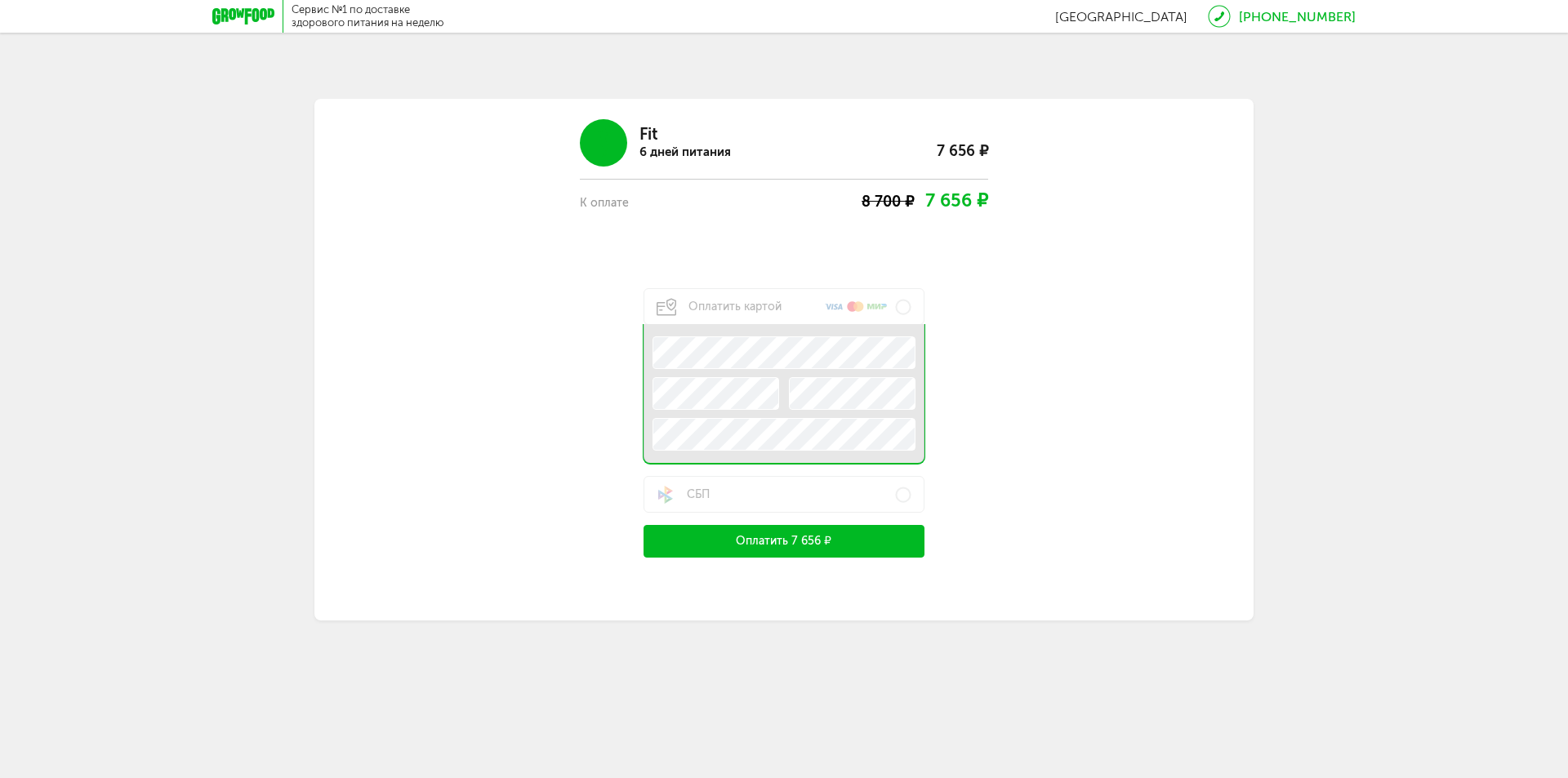
click at [392, 340] on div "Fit 6 дней питания 7 656 ₽ К оплате 8 700 ₽ 7 656 ₽ Оплатить картой .e{fill:#f7…" at bounding box center [784, 359] width 939 height 522
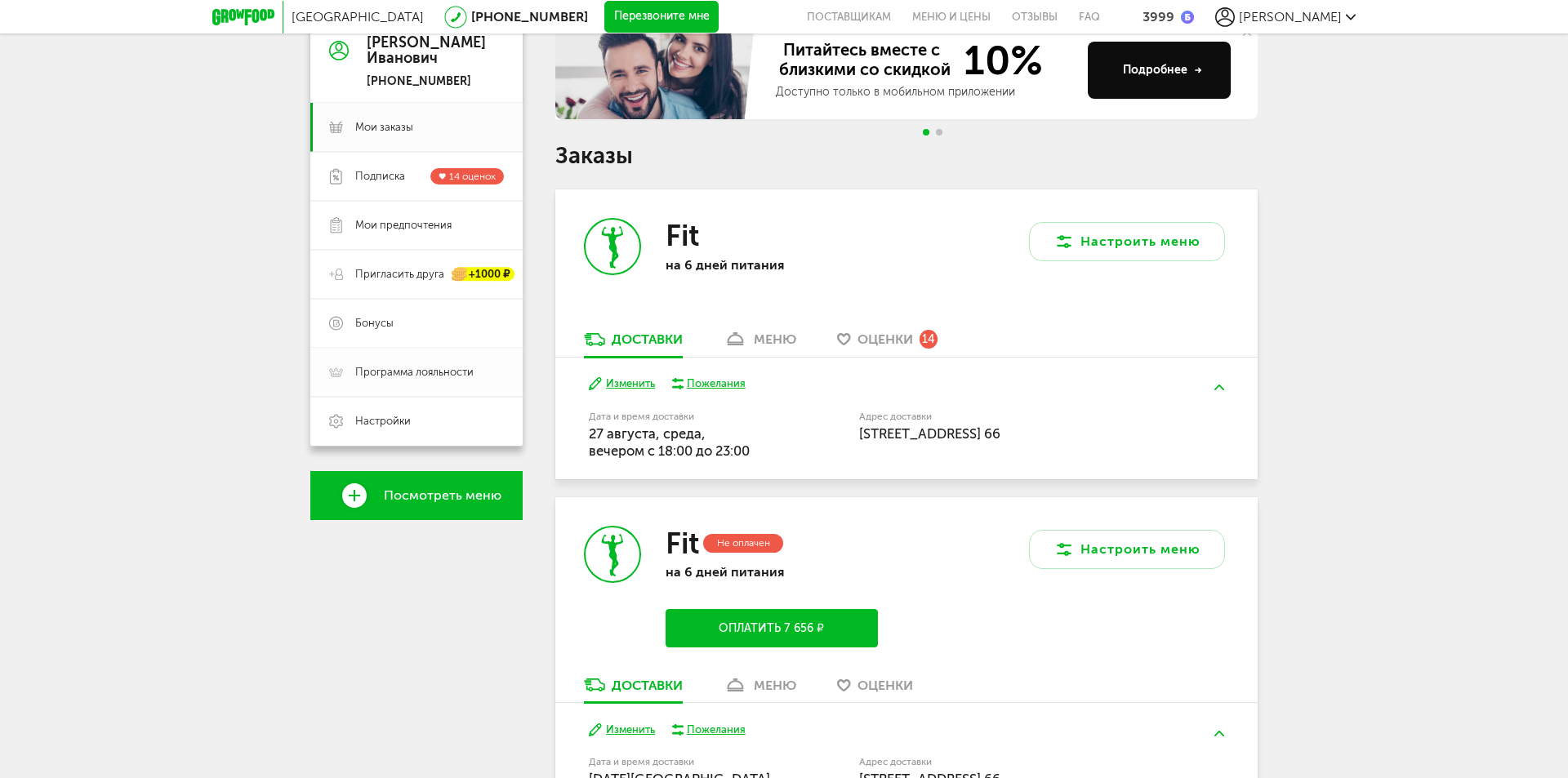
scroll to position [163, 0]
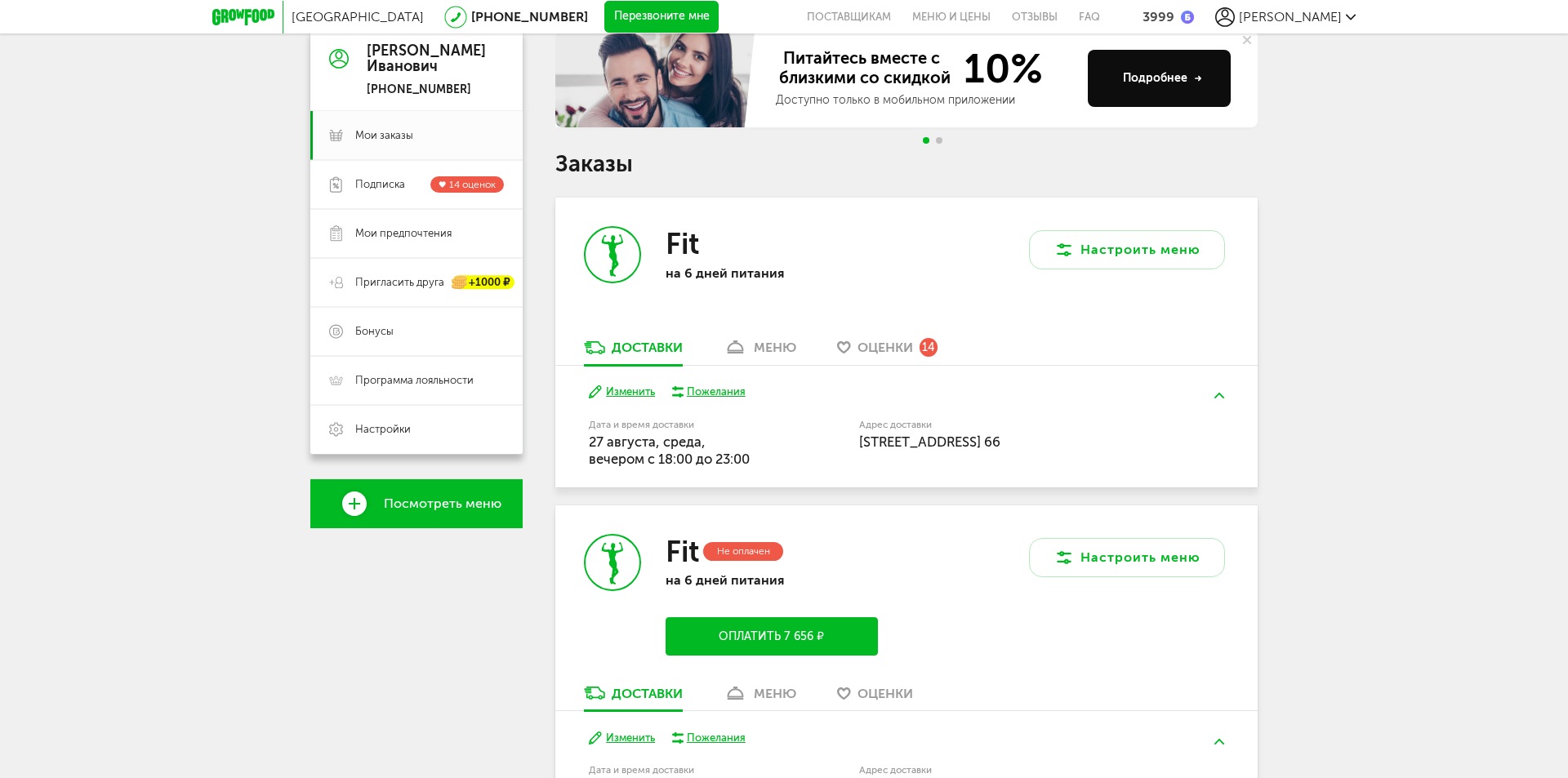
click at [756, 547] on div "Не оплачен" at bounding box center [744, 552] width 81 height 19
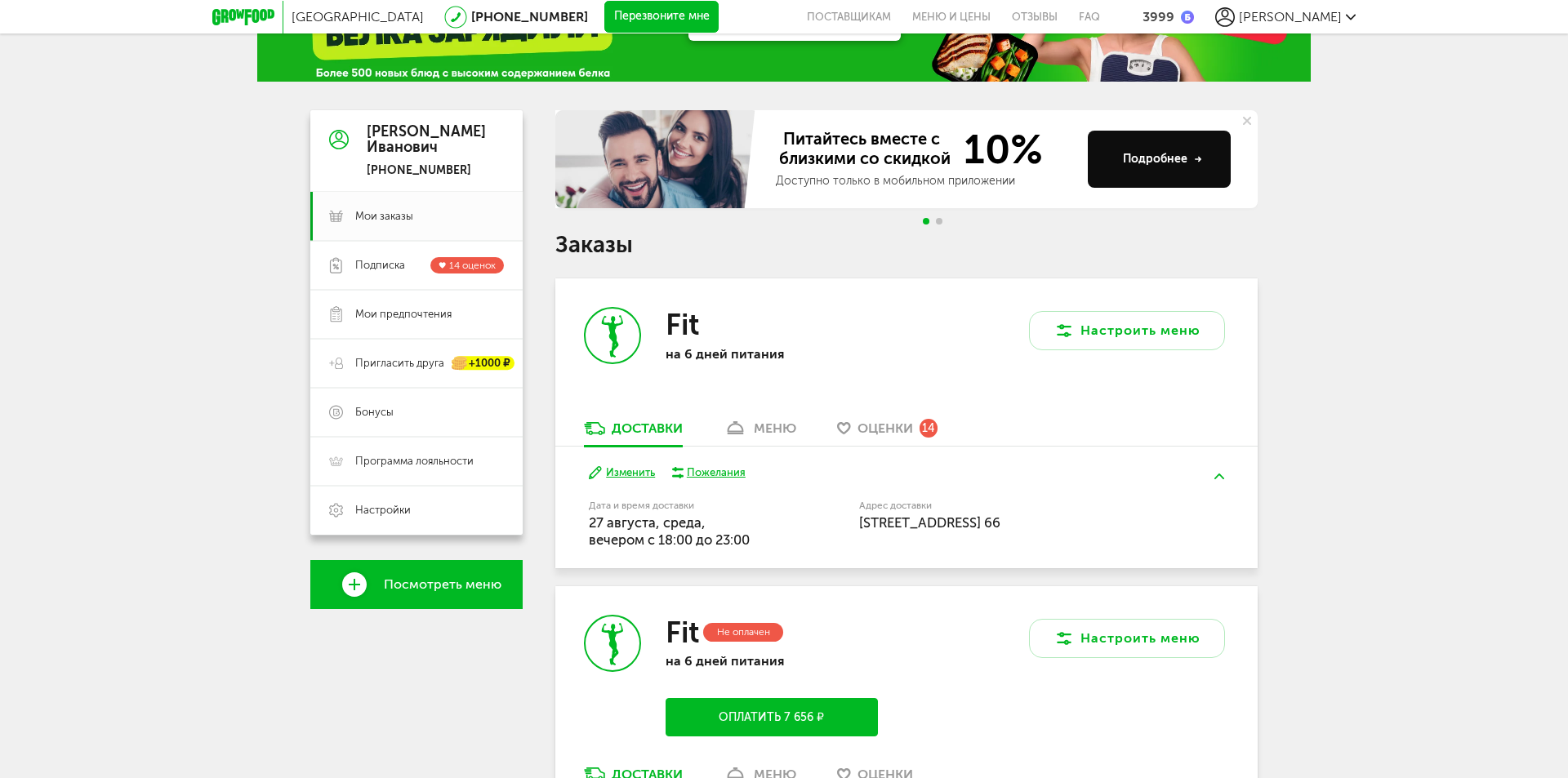
scroll to position [82, 0]
click at [383, 269] on span "Подписка" at bounding box center [380, 266] width 50 height 15
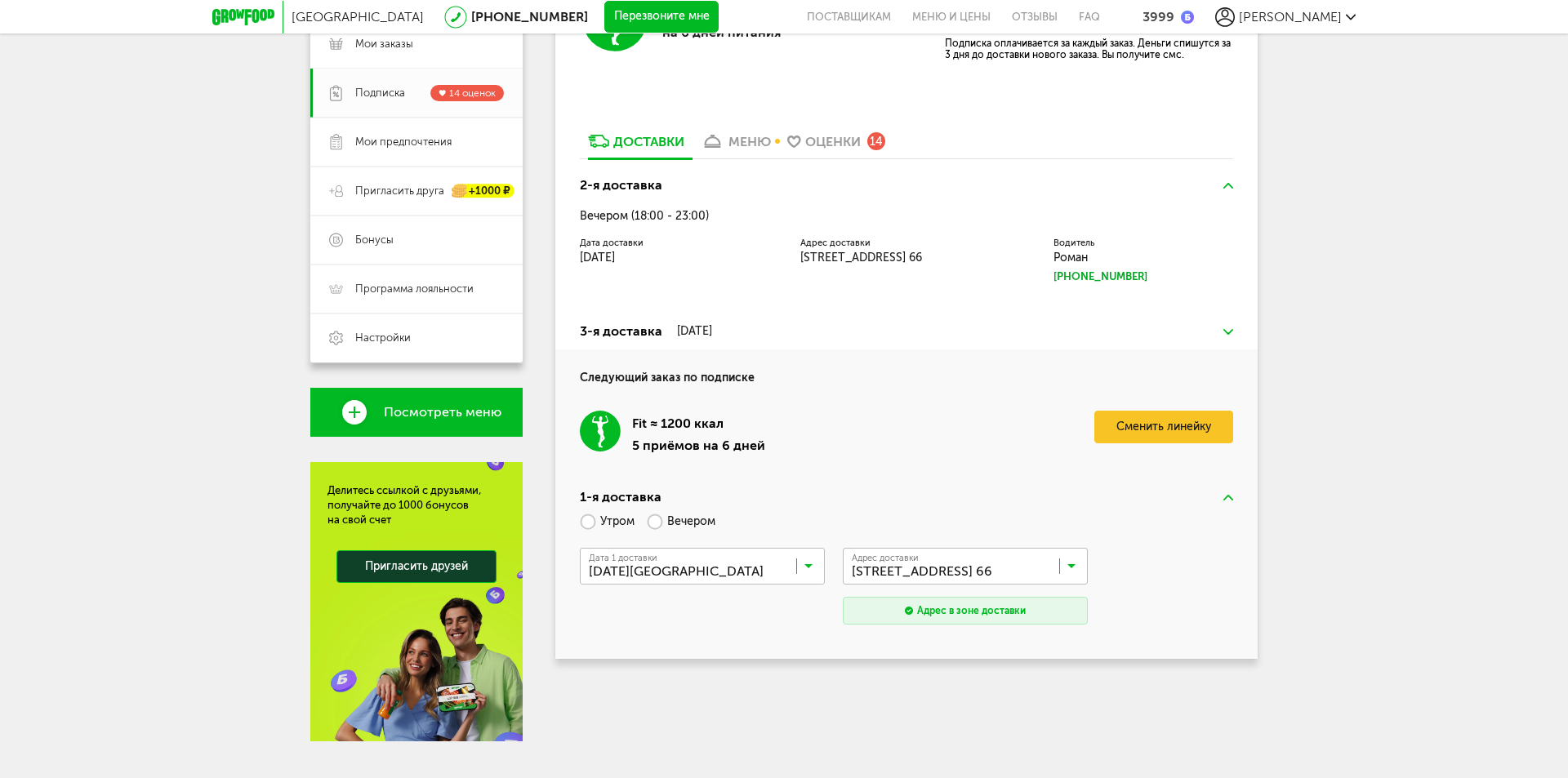
scroll to position [120, 0]
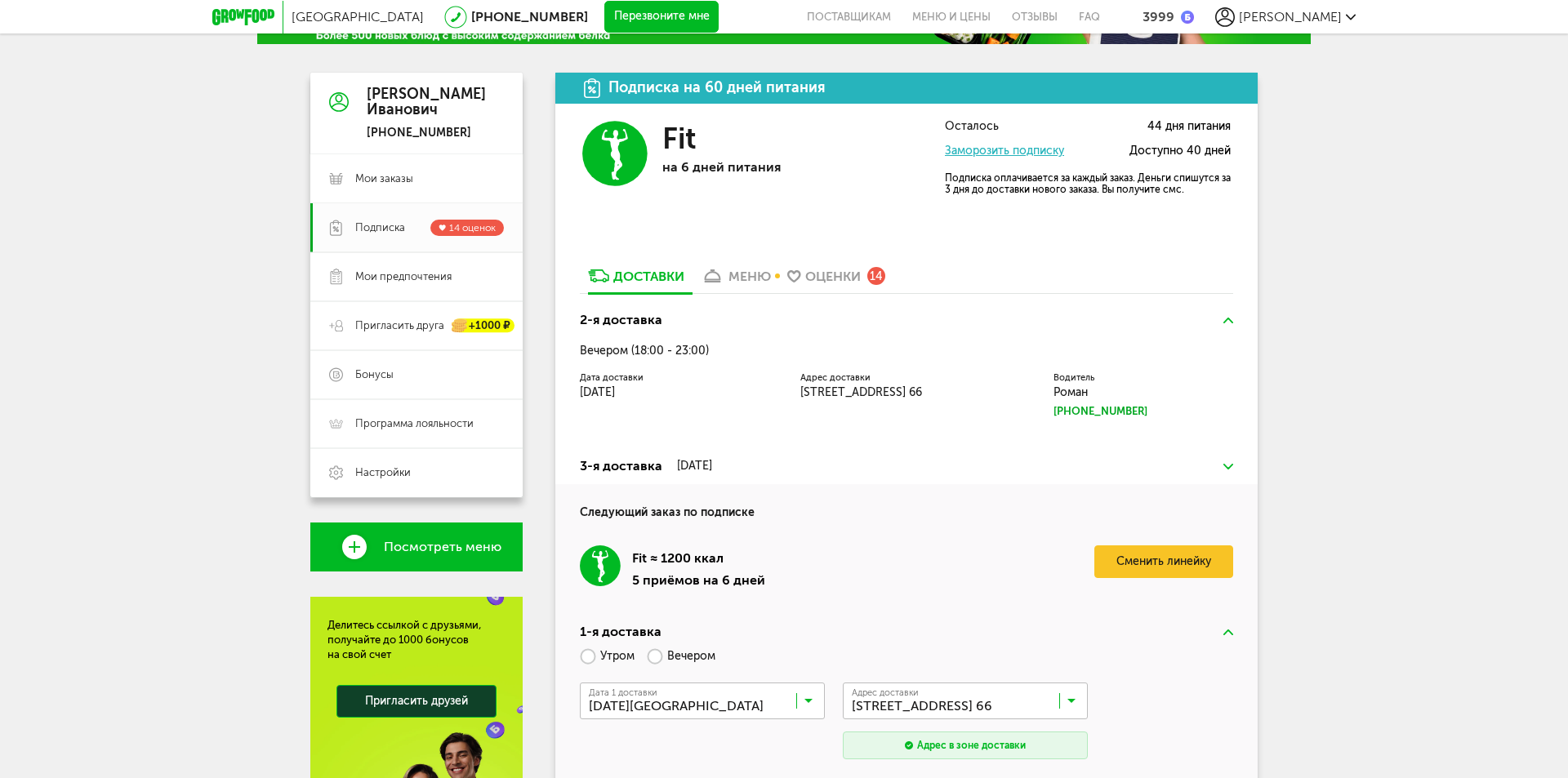
click at [738, 277] on div "меню" at bounding box center [749, 276] width 42 height 16
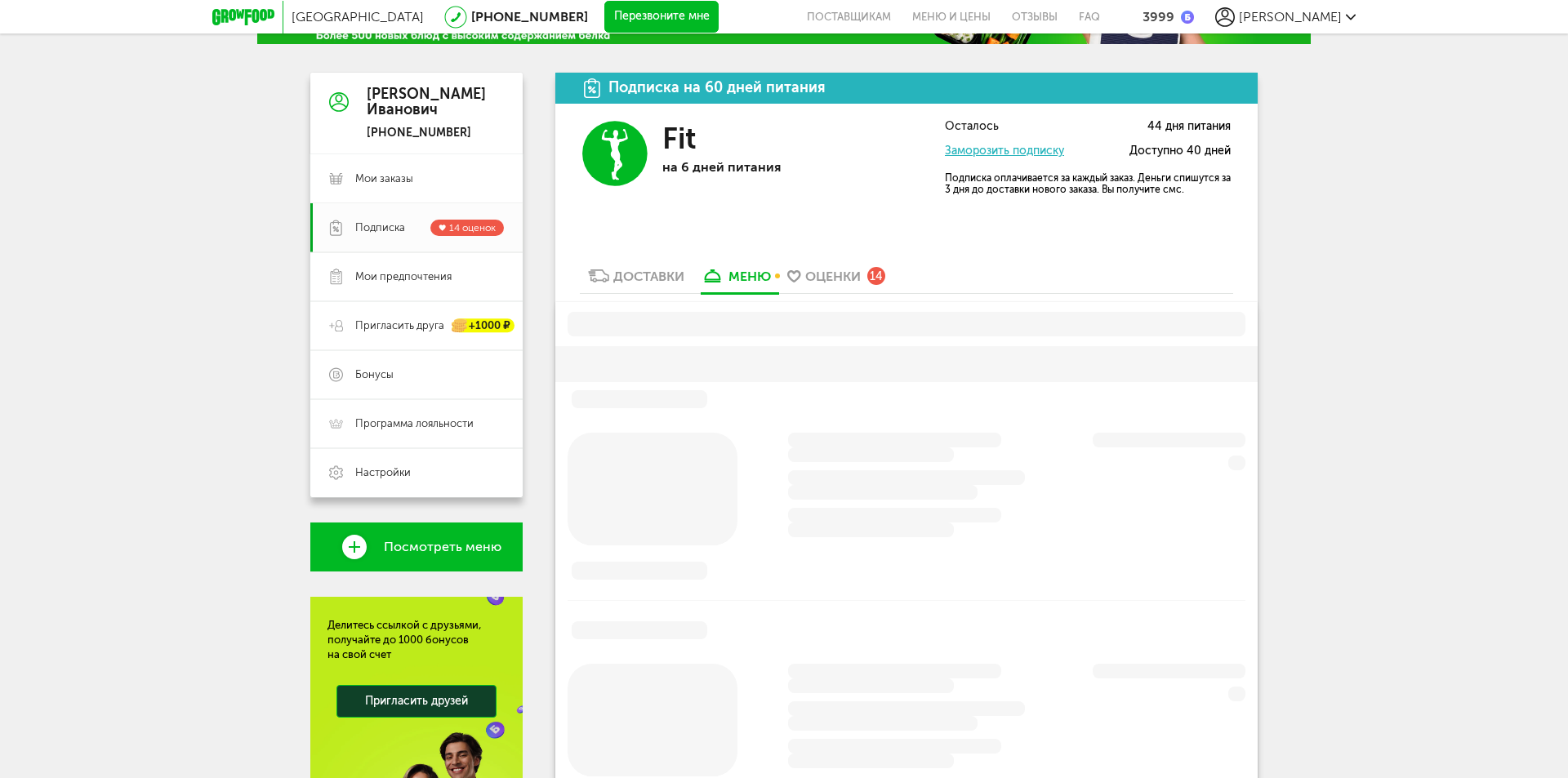
click at [625, 270] on div "Доставки" at bounding box center [649, 276] width 71 height 16
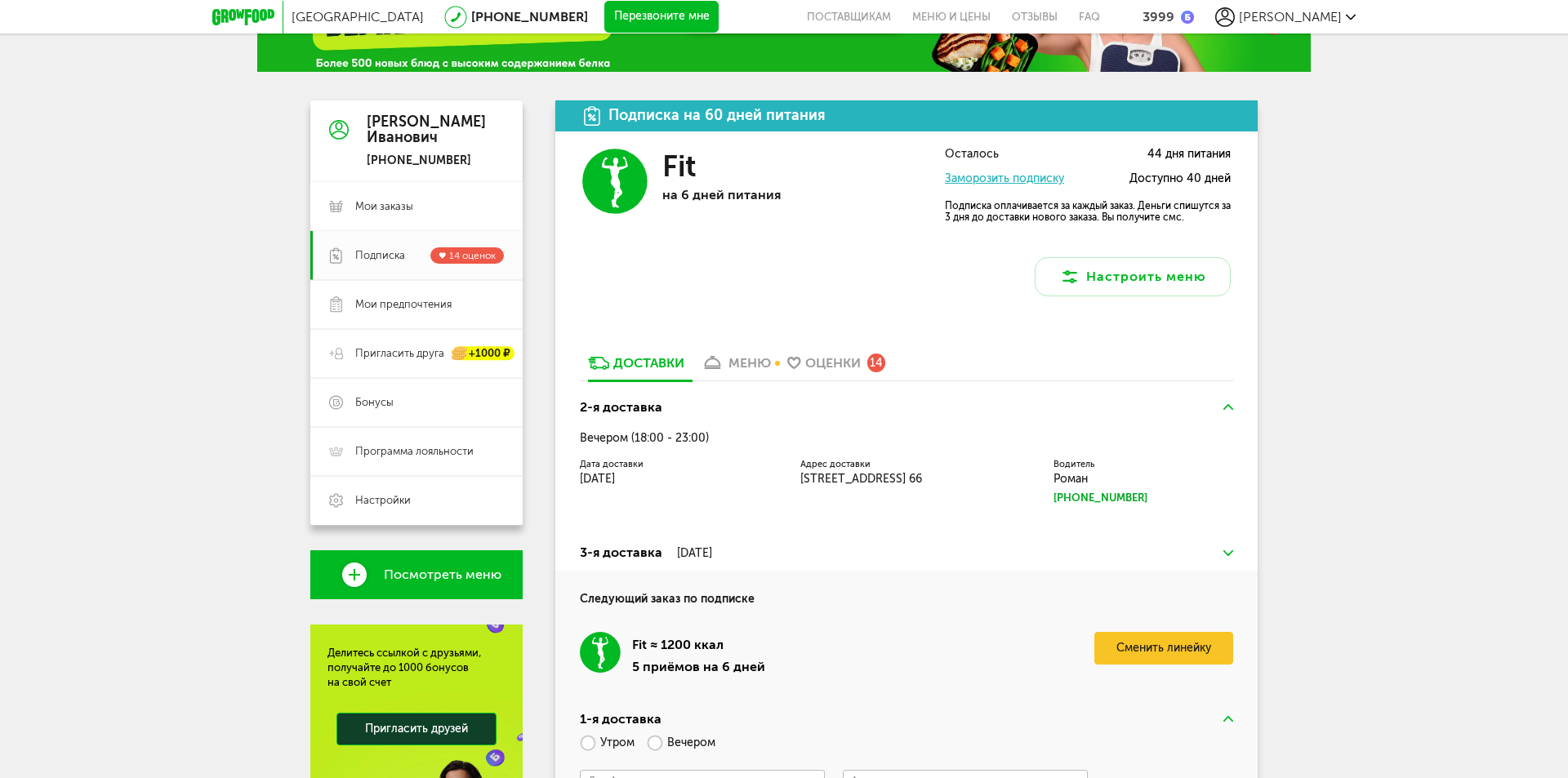
scroll to position [38, 0]
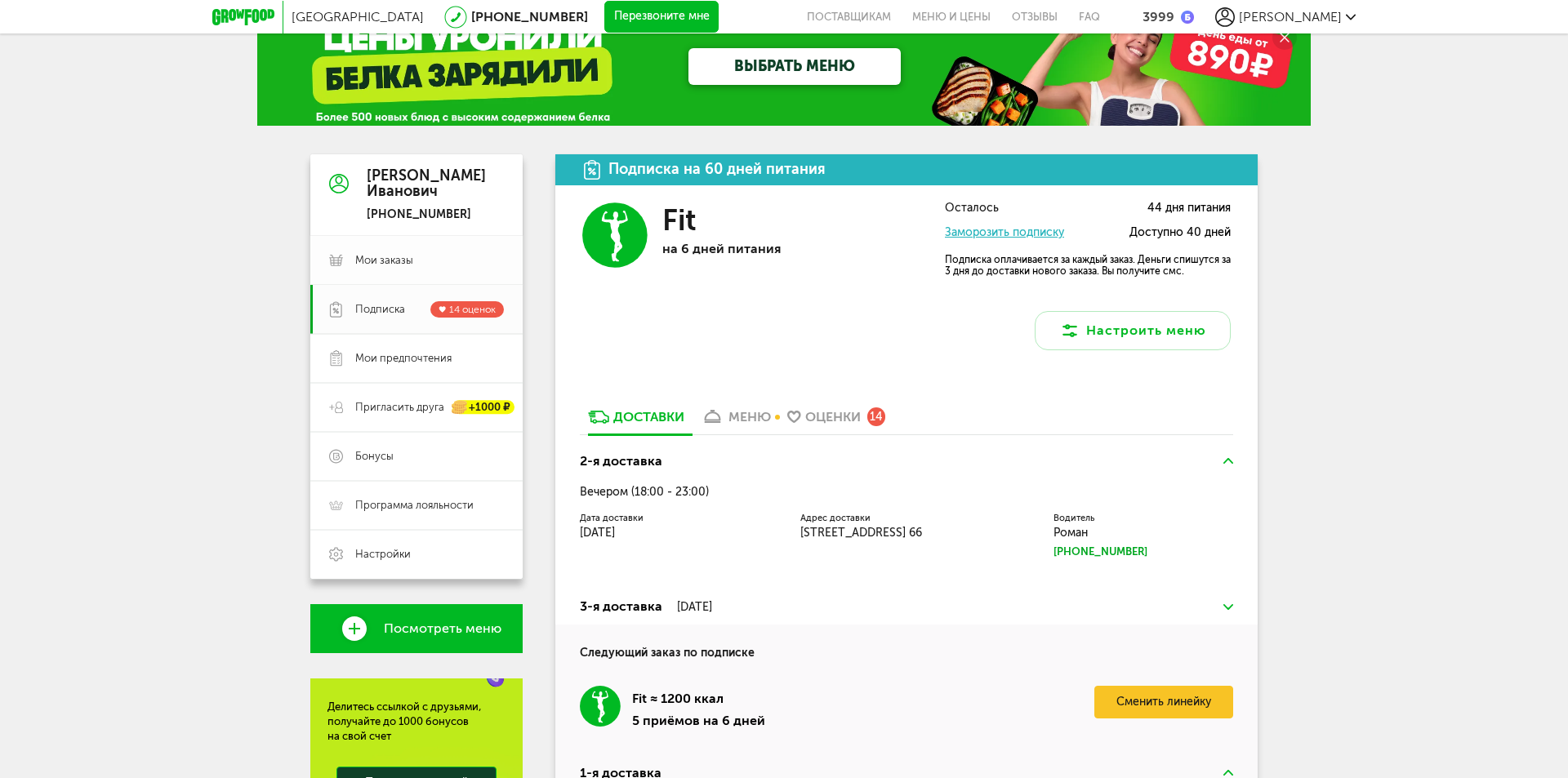
click at [393, 267] on span "Мои заказы" at bounding box center [384, 260] width 58 height 15
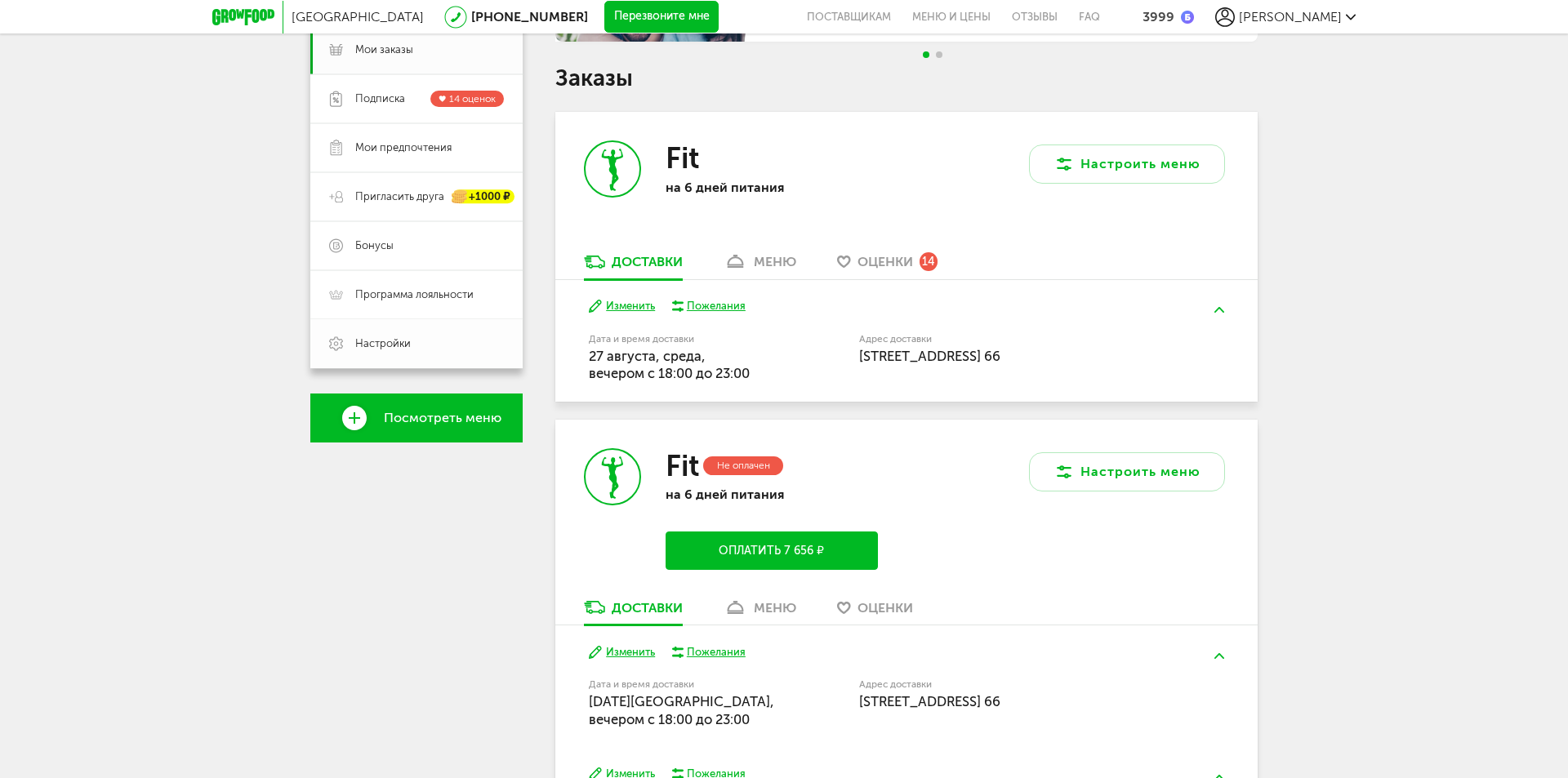
scroll to position [245, 0]
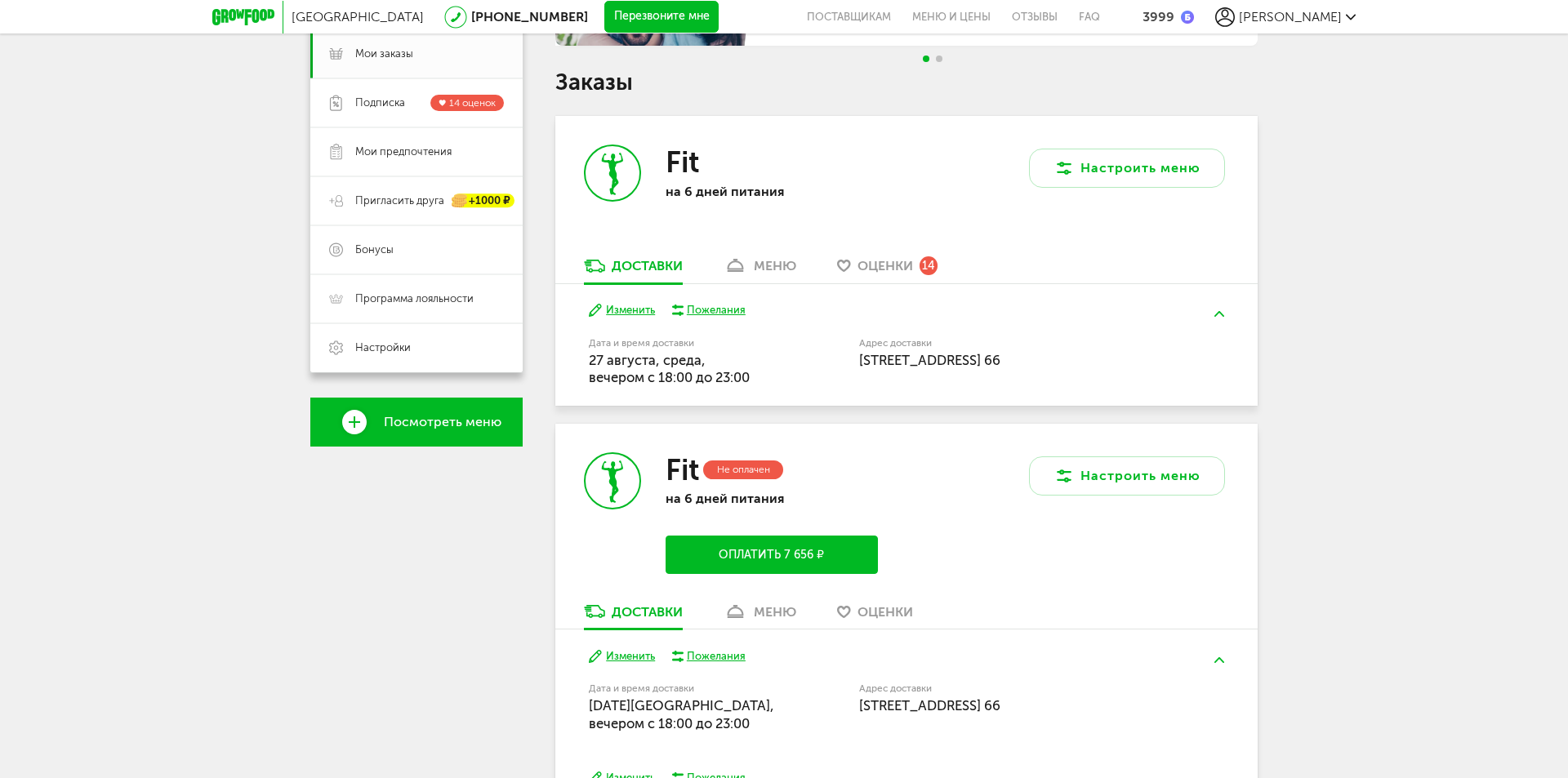
scroll to position [38, 0]
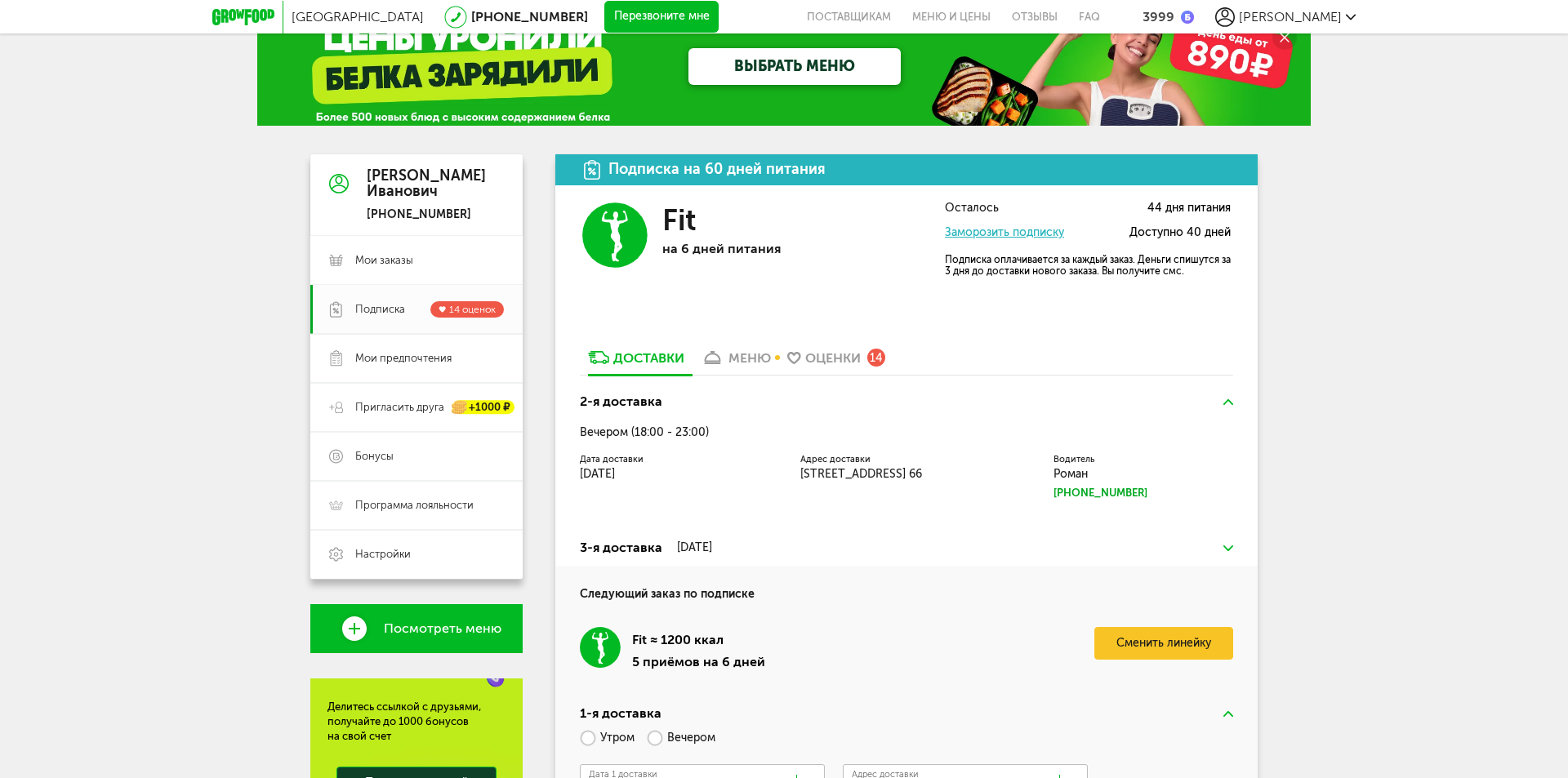
click at [969, 229] on link "Заморозить подписку" at bounding box center [1005, 232] width 119 height 14
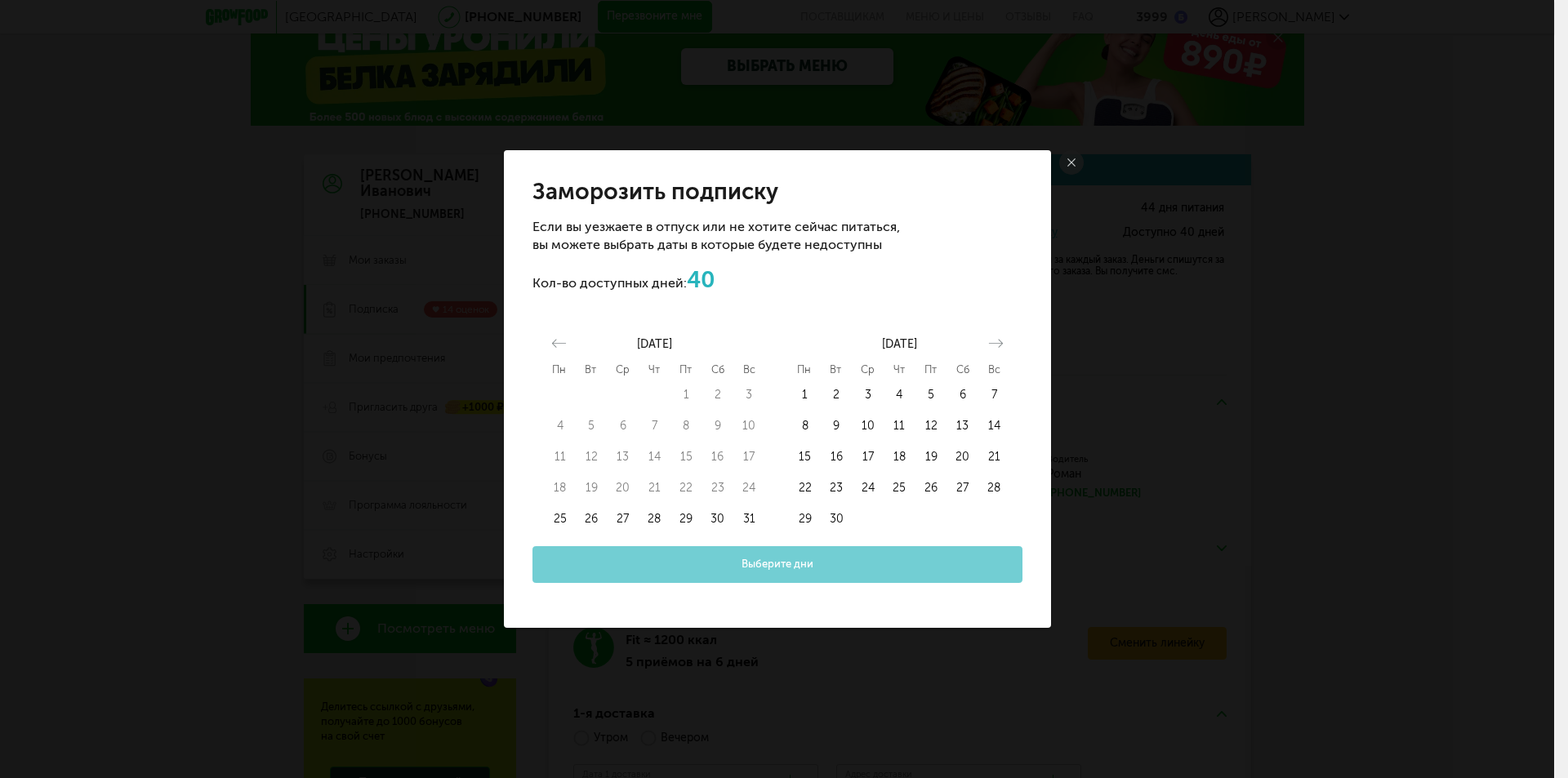
click at [1075, 161] on icon at bounding box center [1071, 161] width 8 height 8
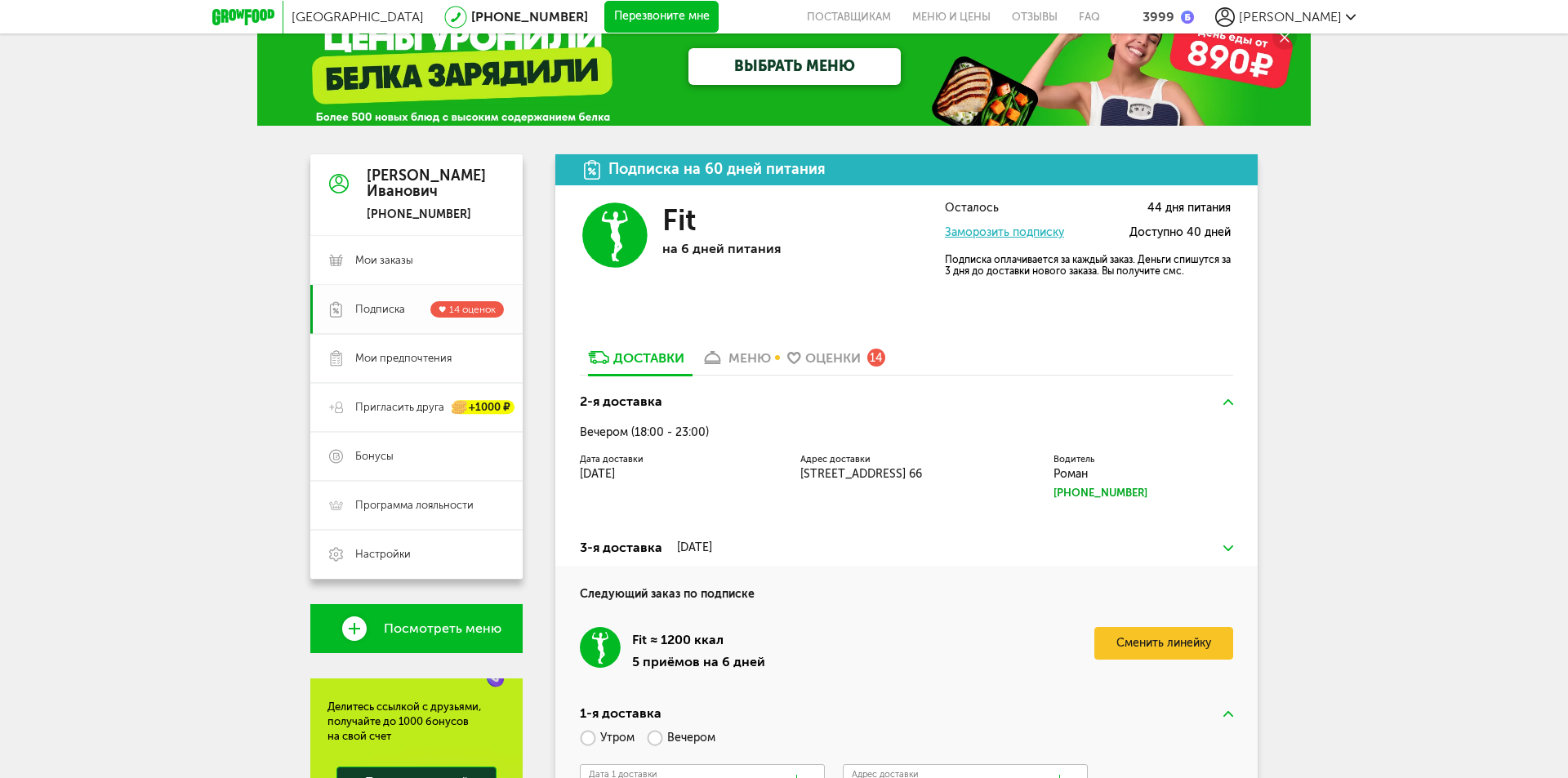
click at [377, 303] on span "Подписка" at bounding box center [380, 309] width 50 height 15
click at [392, 265] on span "Мои заказы" at bounding box center [384, 260] width 58 height 15
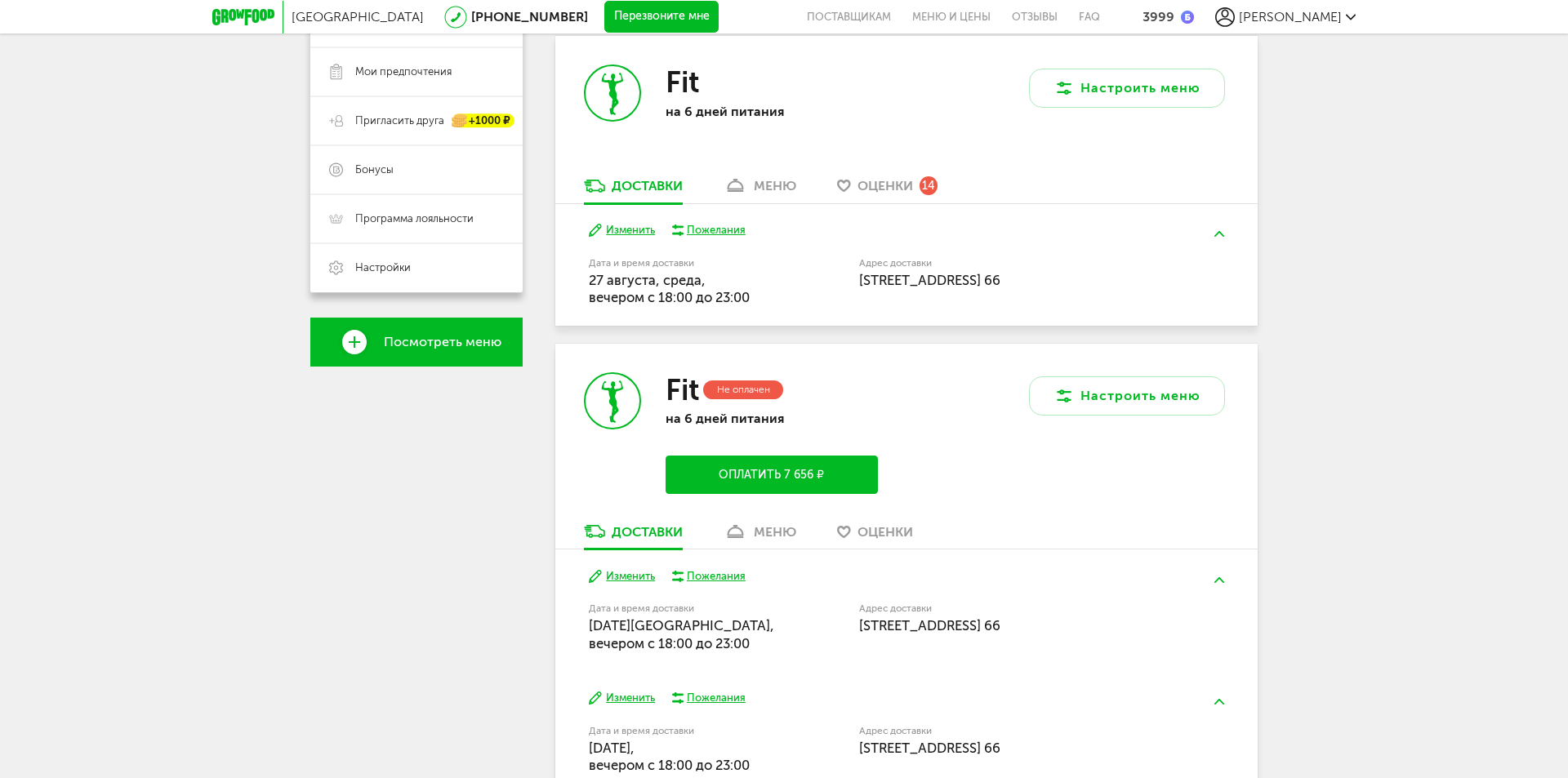
scroll to position [326, 0]
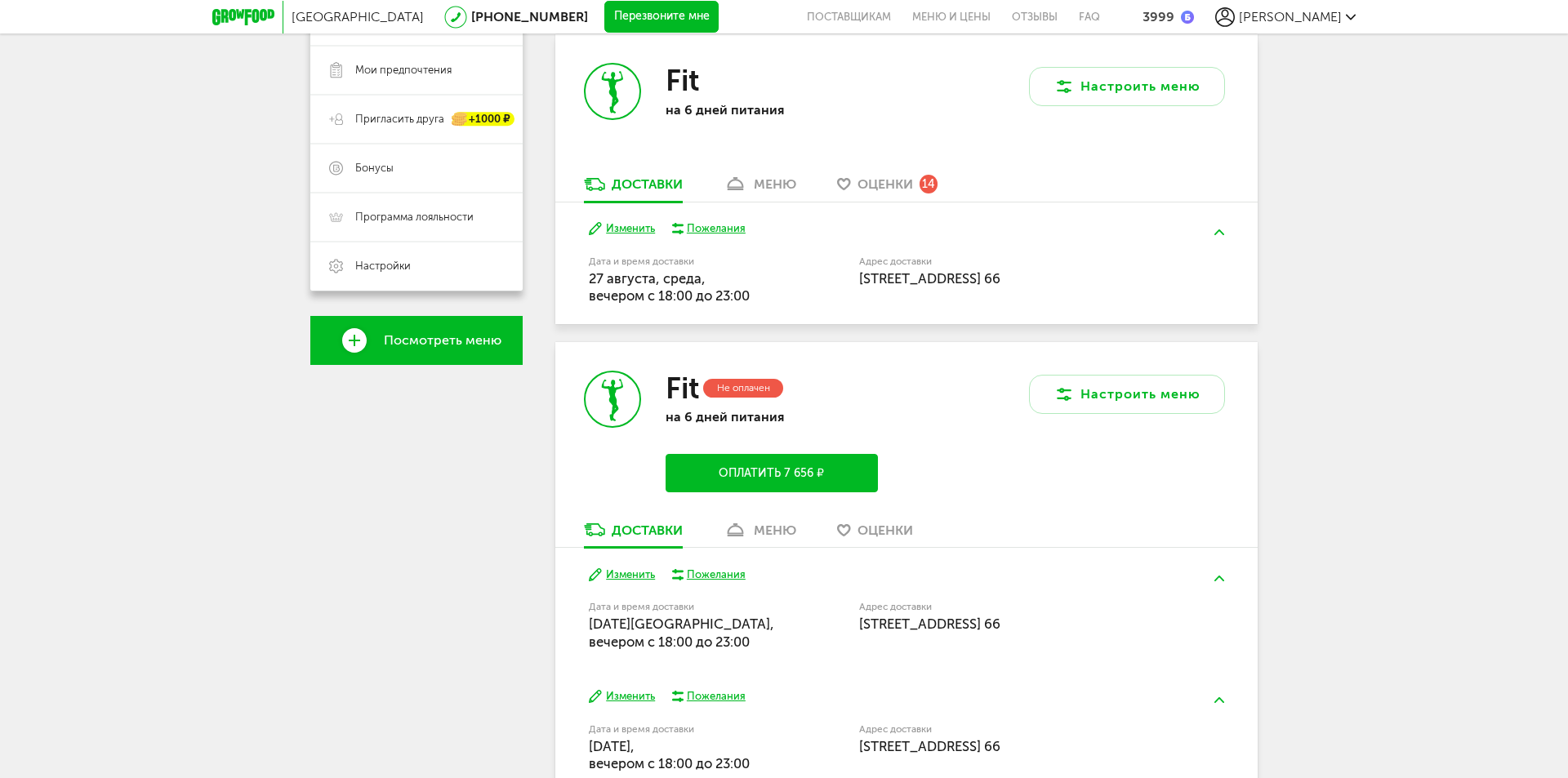
click at [803, 471] on button "Оплатить 7 656 ₽" at bounding box center [772, 473] width 213 height 38
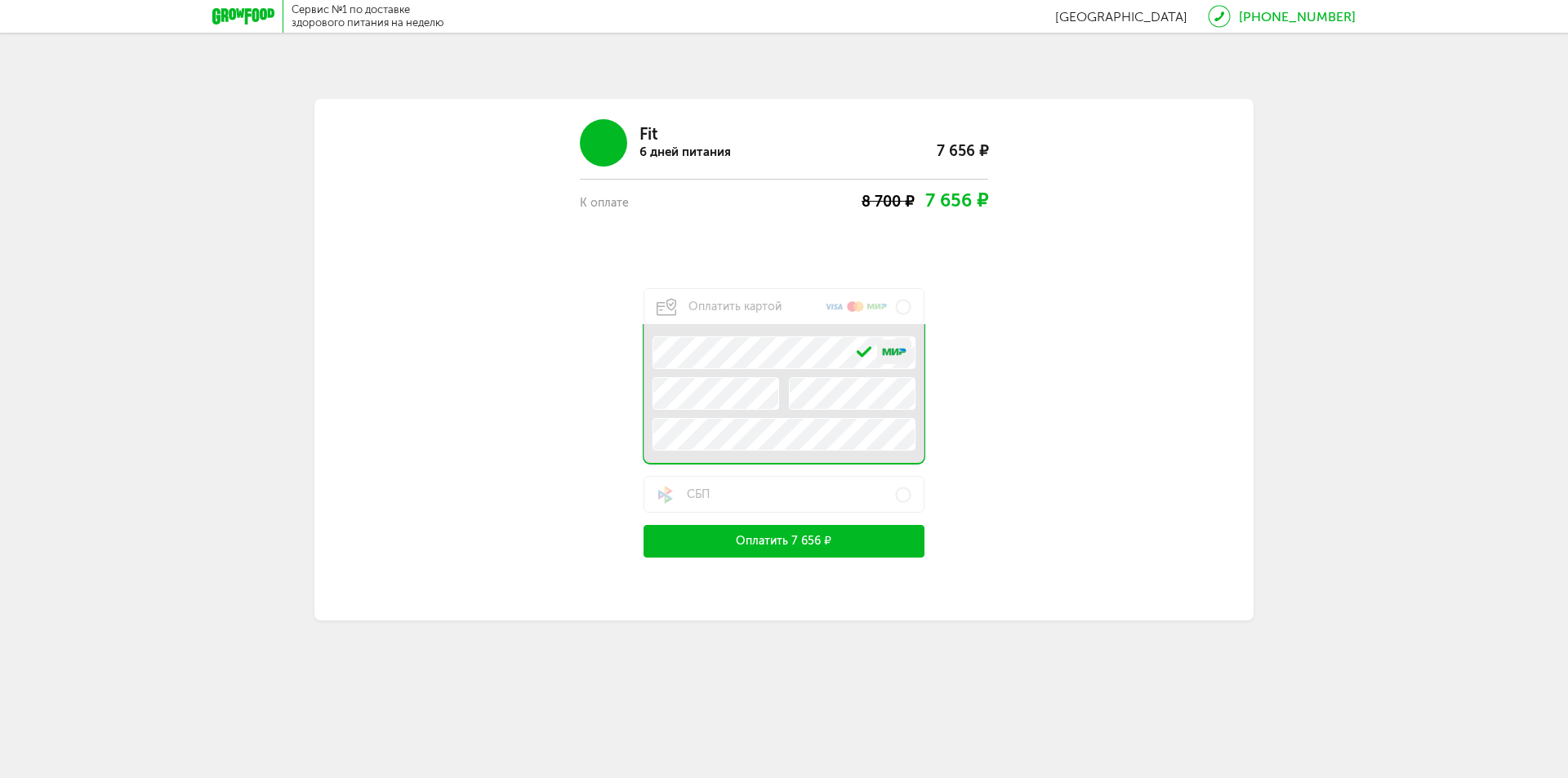
drag, startPoint x: 891, startPoint y: 474, endPoint x: 875, endPoint y: 467, distance: 17.5
click at [887, 473] on div "Оплатить картой .e{fill:#f79e1b} Номер карты Срок действия Срок действия Имя и …" at bounding box center [784, 401] width 281 height 225
click at [559, 395] on div "Fit 6 дней питания 7 656 ₽ К оплате 8 700 ₽ 7 656 ₽ Оплатить картой .e{fill:#f7…" at bounding box center [784, 332] width 784 height 451
drag, startPoint x: 1171, startPoint y: 365, endPoint x: 1151, endPoint y: 365, distance: 20.0
click at [1167, 365] on div "Fit 6 дней питания 7 656 ₽ К оплате 8 700 ₽ 7 656 ₽ Оплатить картой .e{fill:#f7…" at bounding box center [784, 332] width 784 height 451
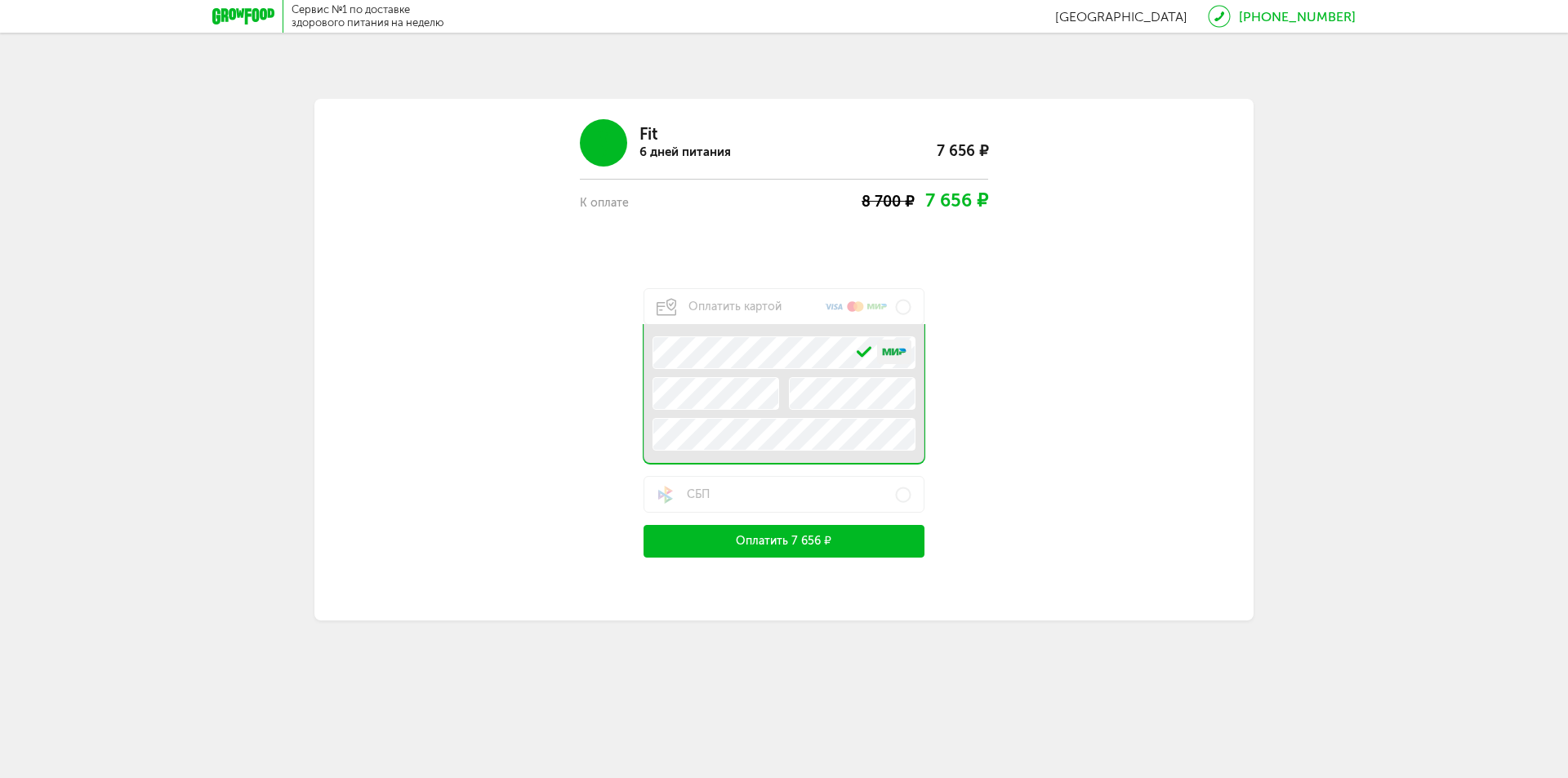
click at [1162, 473] on div "Fit 6 дней питания 7 656 ₽ К оплате 8 700 ₽ 7 656 ₽ Оплатить картой .e{fill:#f7…" at bounding box center [784, 332] width 784 height 451
click at [862, 503] on label "СБП" at bounding box center [784, 494] width 281 height 37
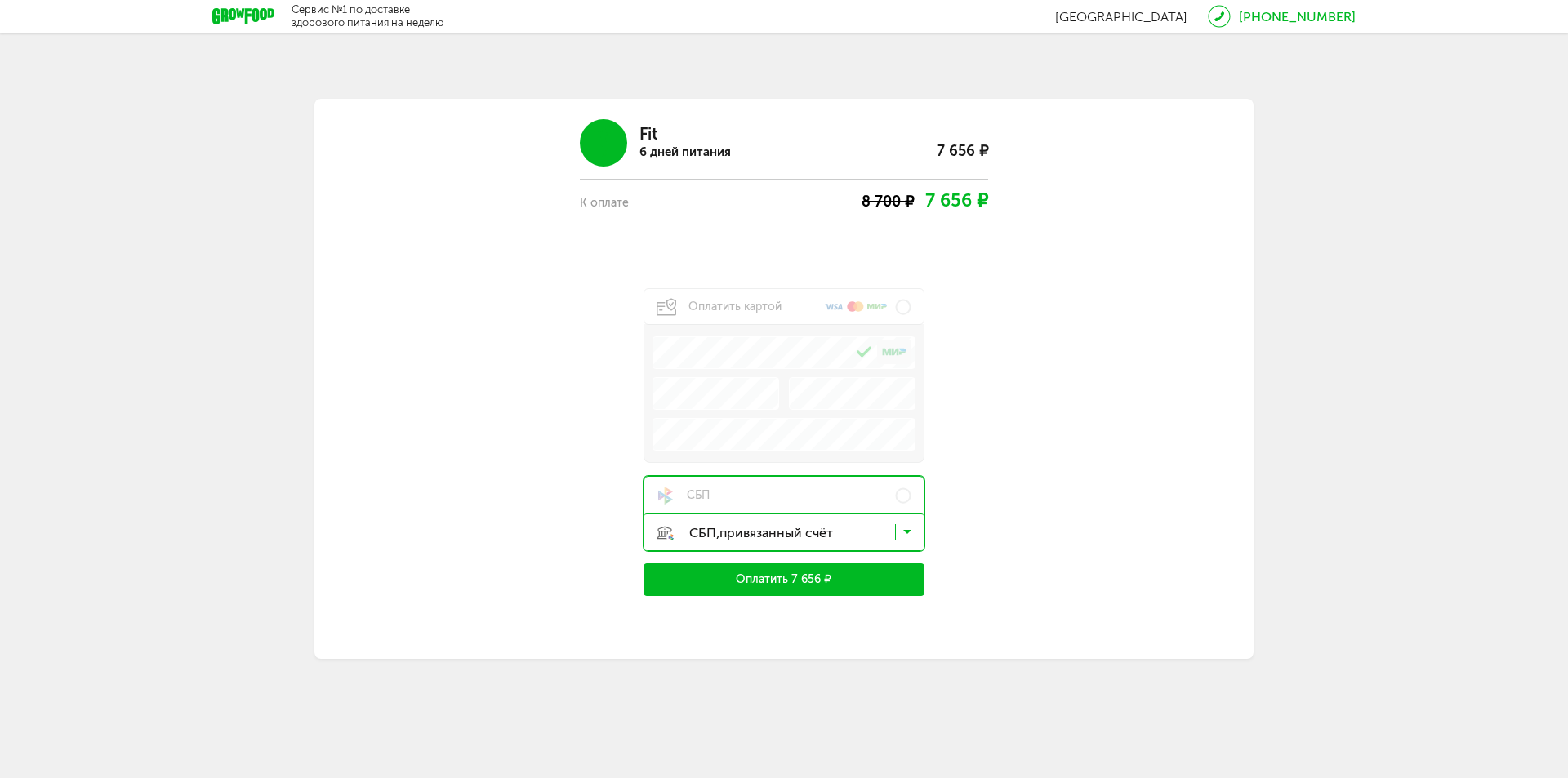
click at [814, 571] on button "Оплатить 7 656 ₽" at bounding box center [784, 579] width 281 height 33
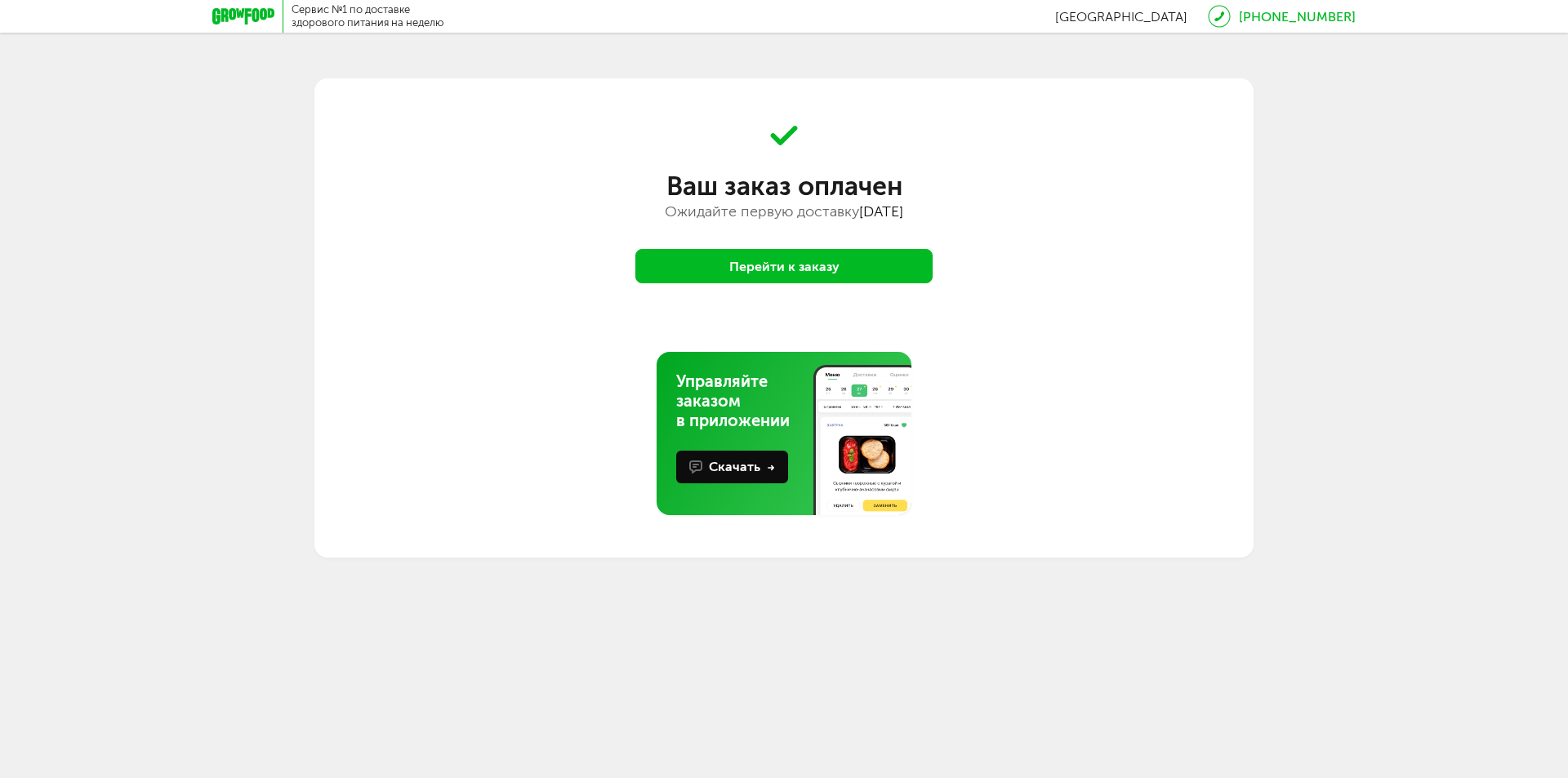
click at [244, 9] on icon at bounding box center [244, 16] width 62 height 16
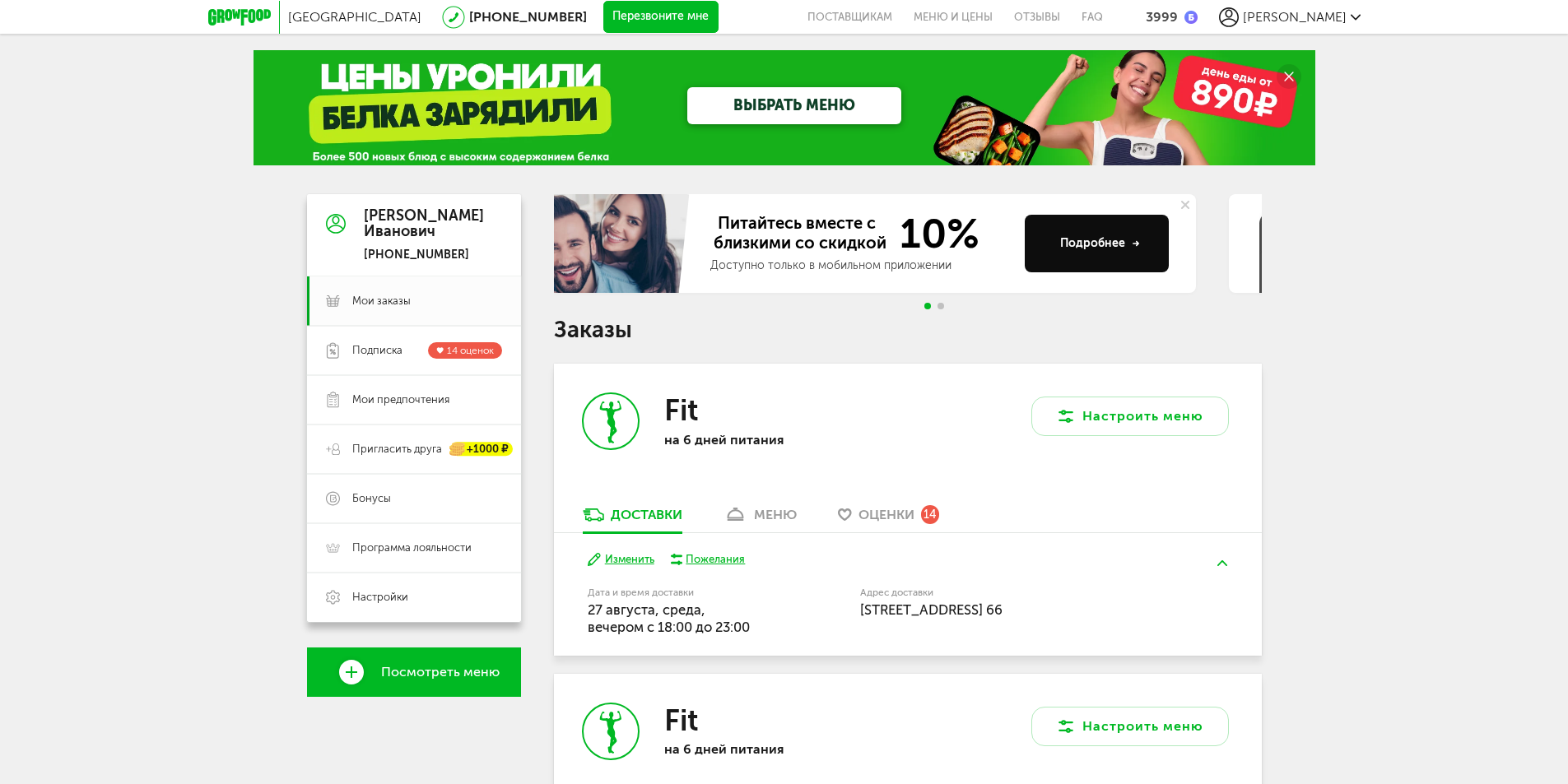
click at [710, 220] on span "Питайтесь вместе с близкими со скидкой" at bounding box center [800, 233] width 179 height 41
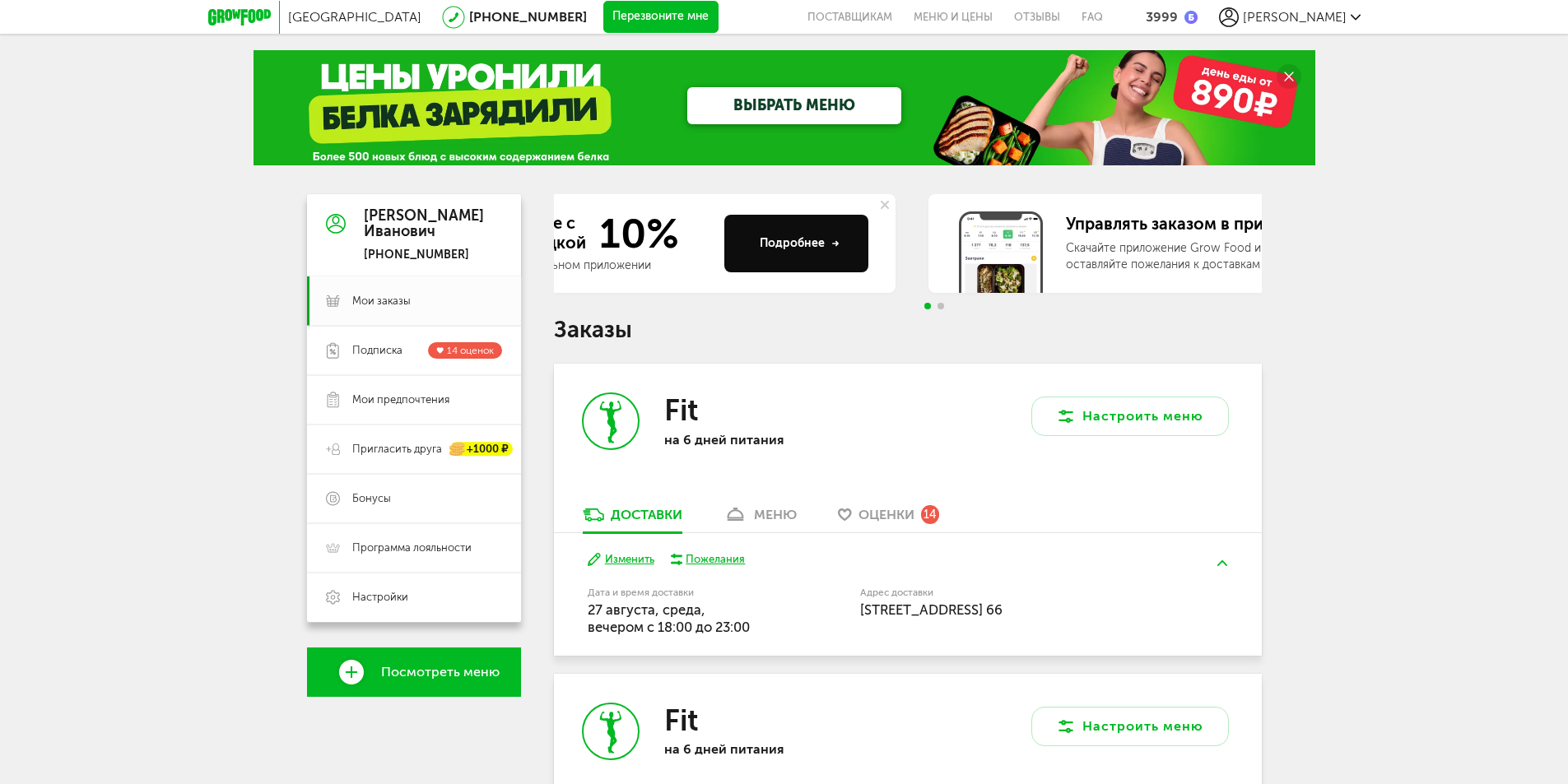
click at [626, 251] on div "Питайтесь вместе с близкими со скидкой 10% Доступно только в мобильном приложен…" at bounding box center [552, 243] width 318 height 98
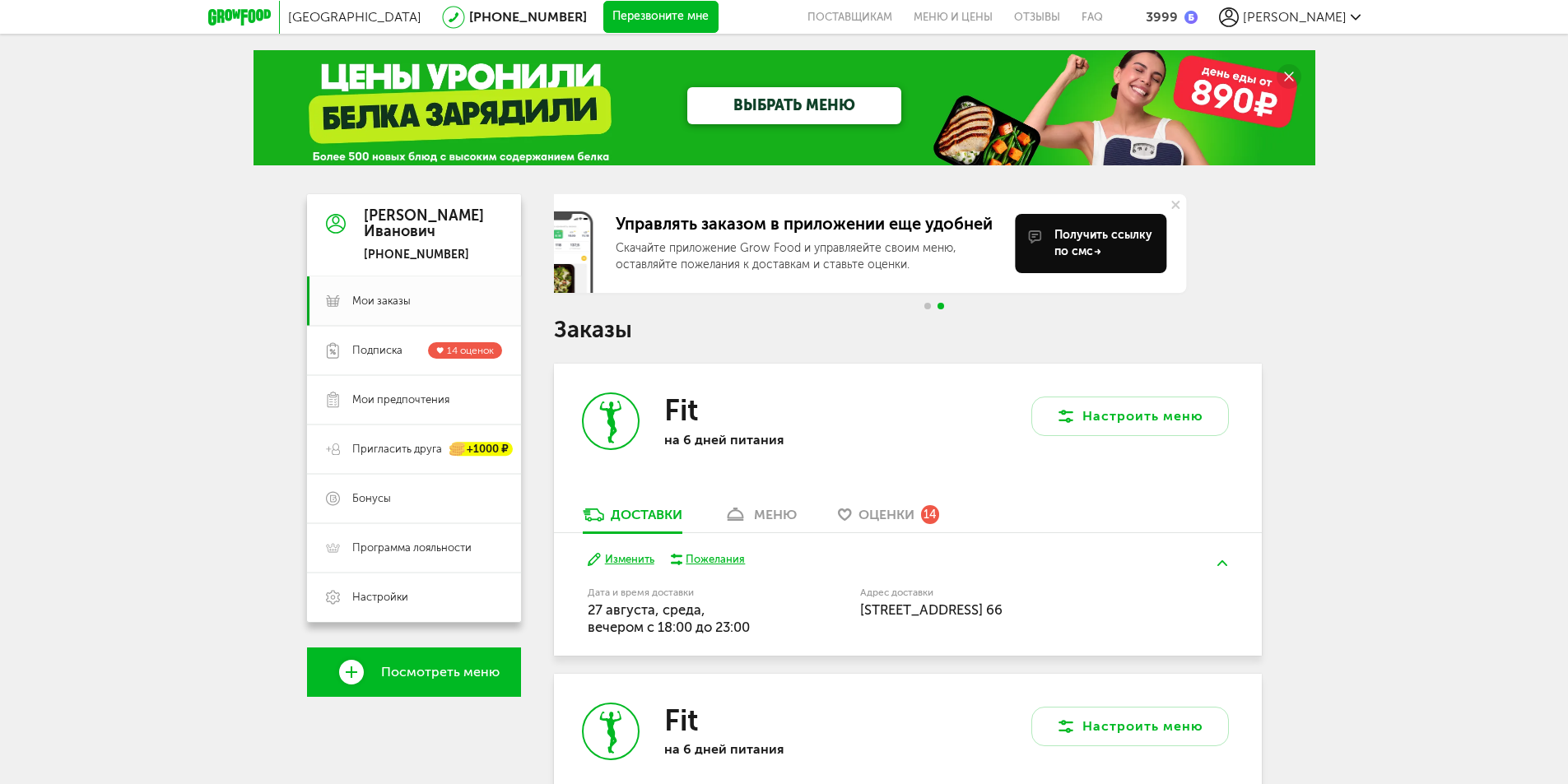
click at [768, 250] on div "Скачайте приложение Grow Food и управляейте своим меню, оставляйте пожелания к …" at bounding box center [808, 257] width 386 height 33
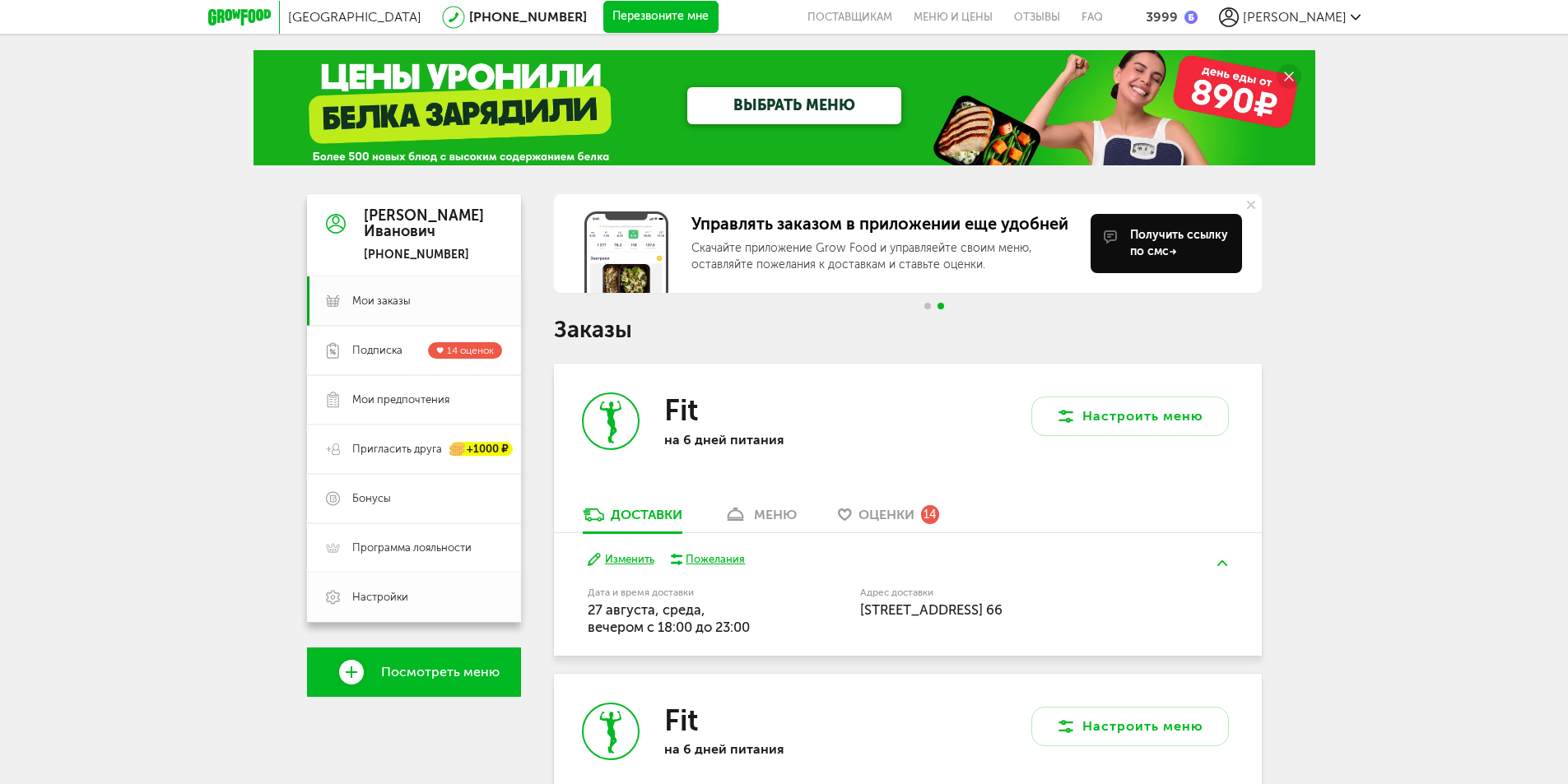
click at [369, 593] on span "Настройки" at bounding box center [380, 597] width 56 height 15
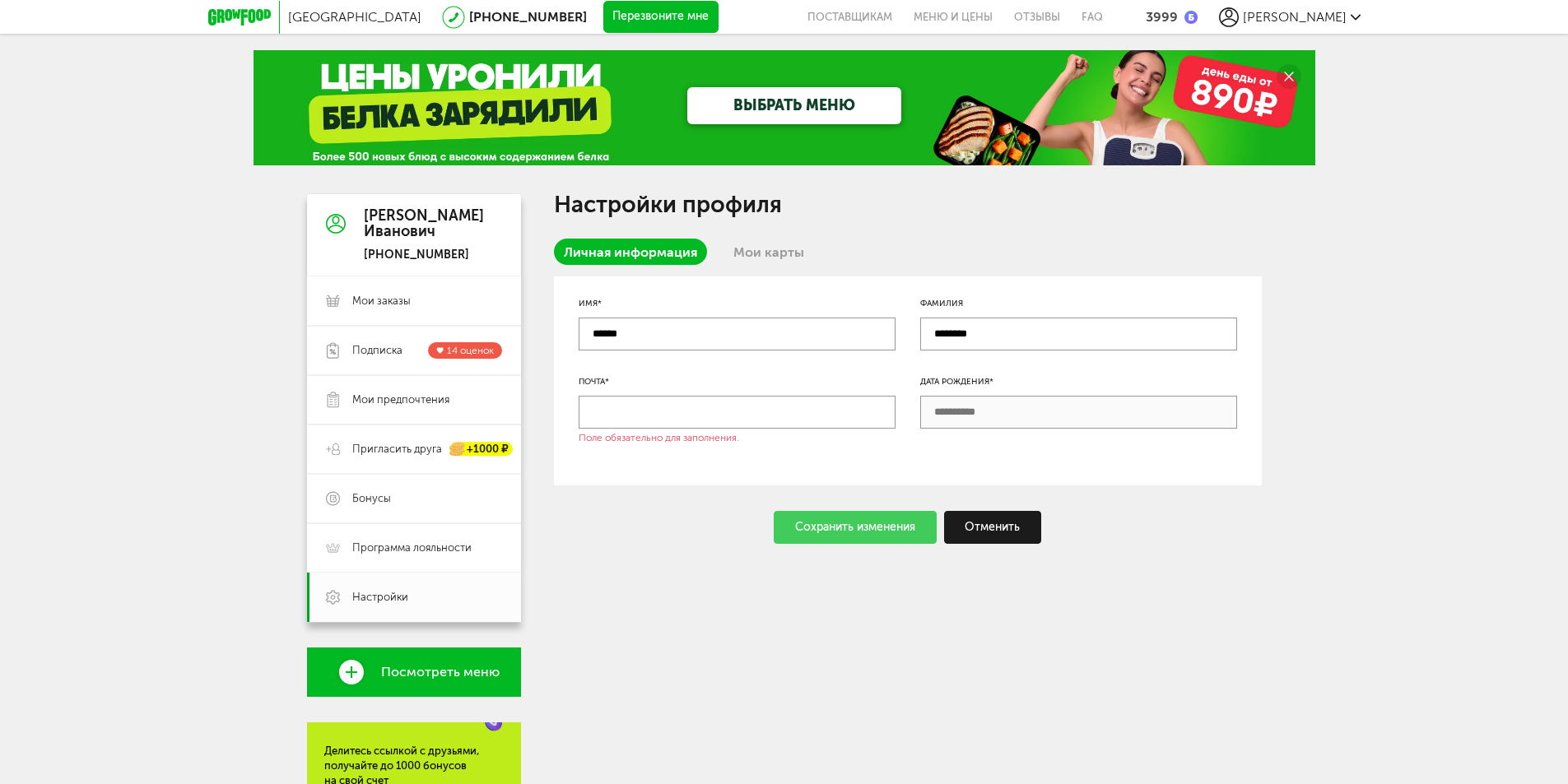
click at [690, 410] on input "text" at bounding box center [737, 412] width 317 height 33
type input "**********"
click at [1139, 466] on div "**********" at bounding box center [907, 381] width 708 height 209
click at [926, 516] on div "Сохранить изменения" at bounding box center [855, 527] width 163 height 33
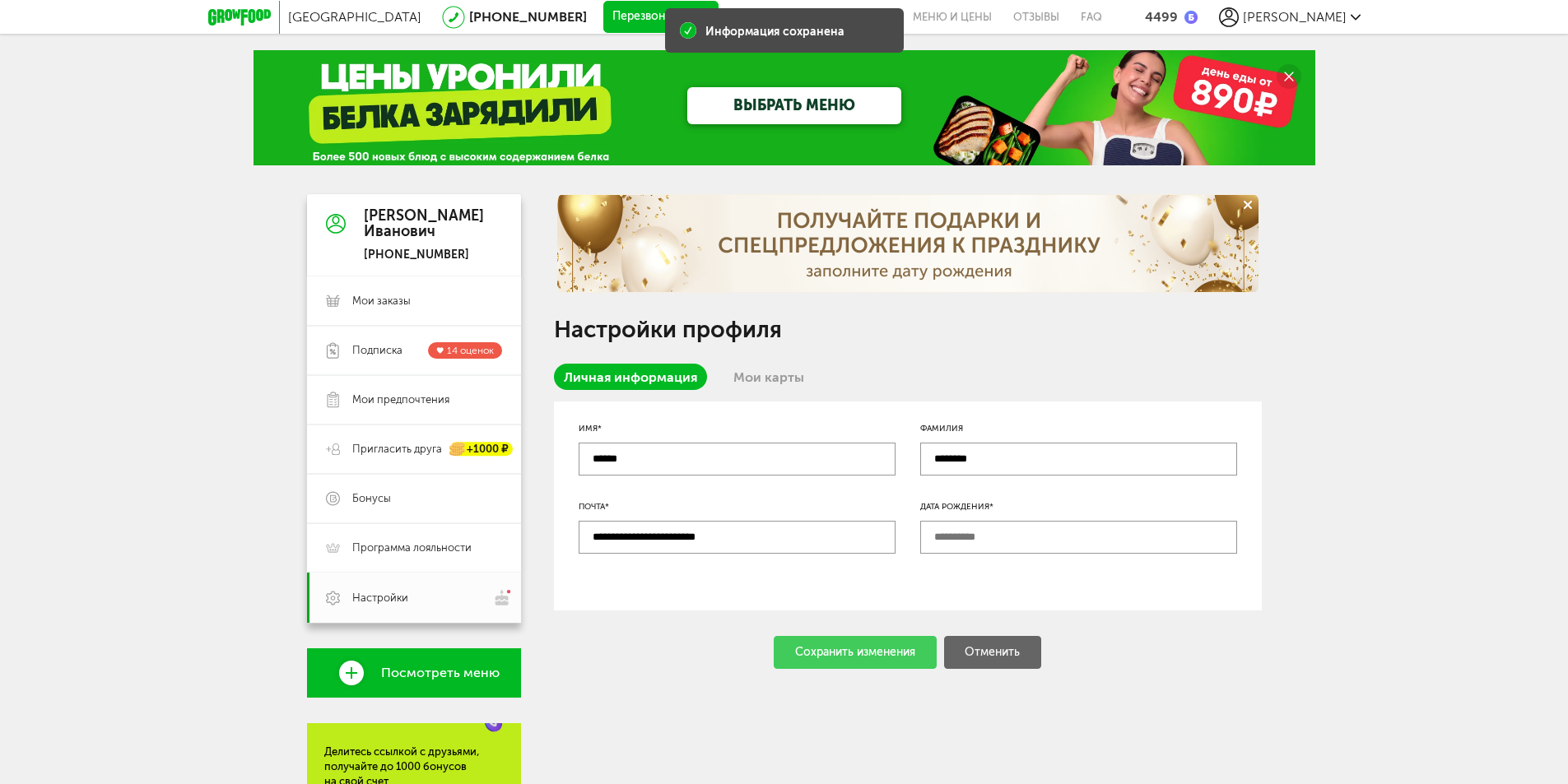
click at [957, 539] on input "text" at bounding box center [1079, 538] width 317 height 33
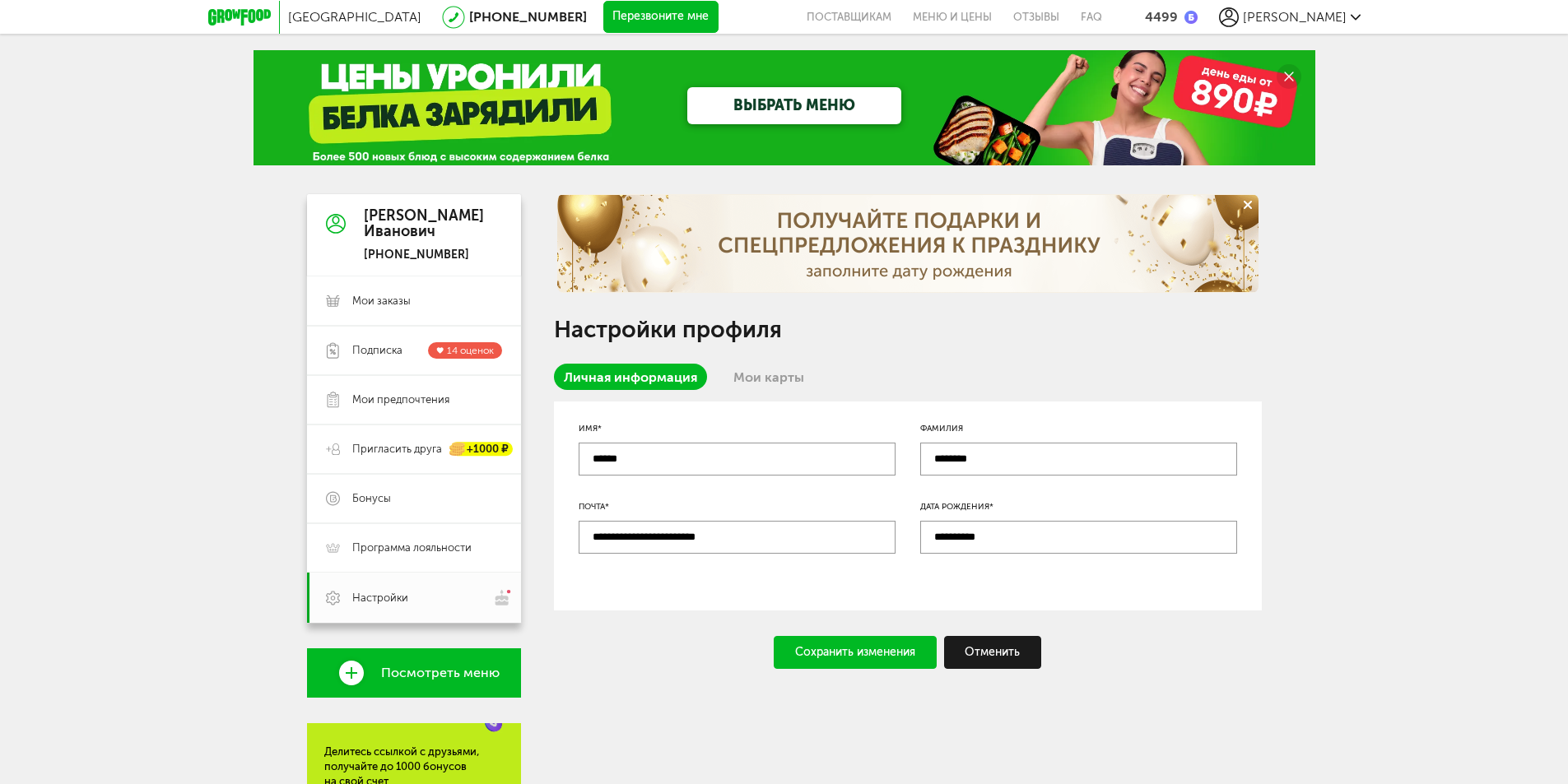
type input "**********"
click at [880, 645] on div "Сохранить изменения" at bounding box center [855, 653] width 163 height 33
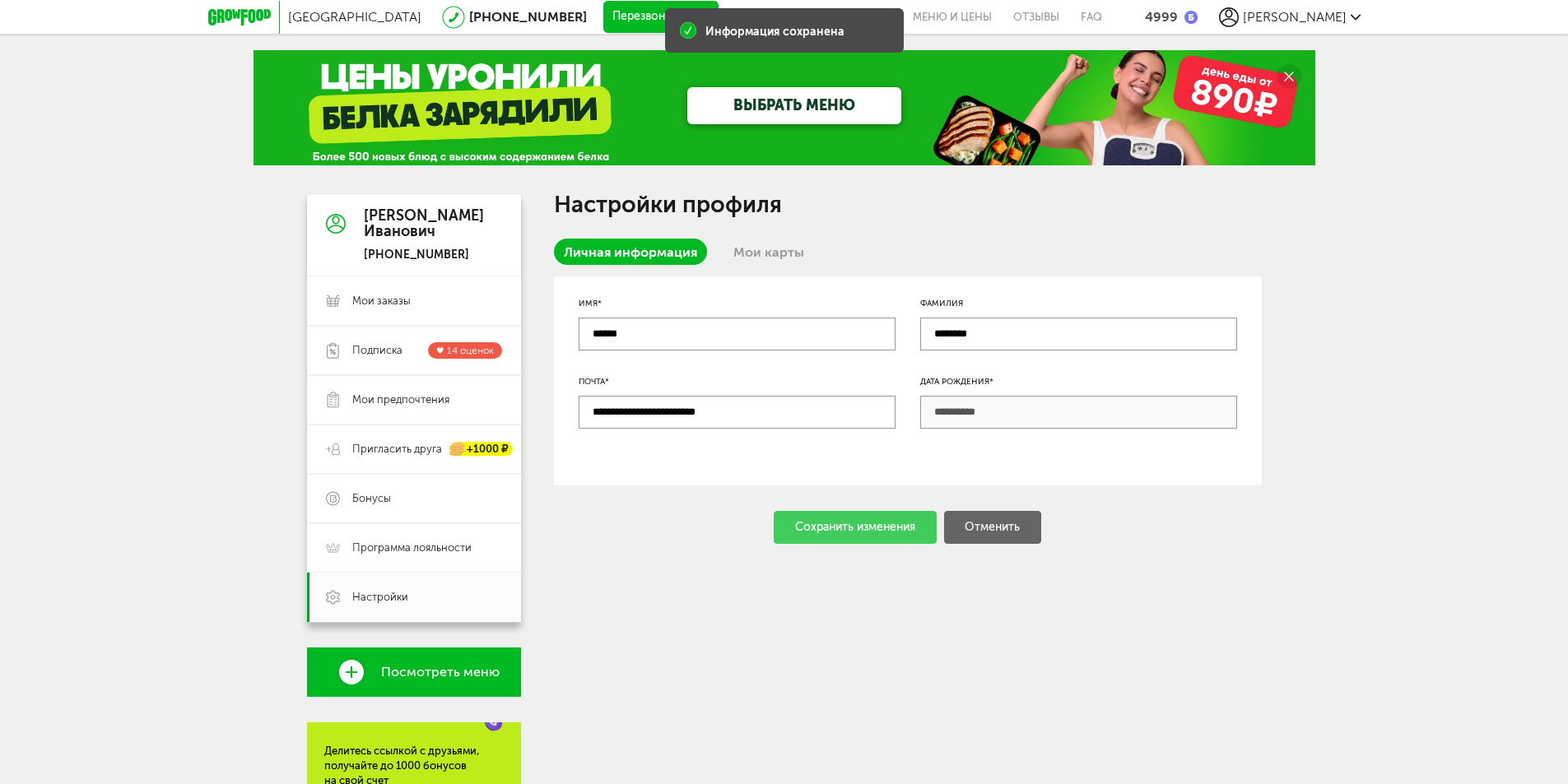
click at [762, 244] on link "Мои карты" at bounding box center [769, 251] width 91 height 26
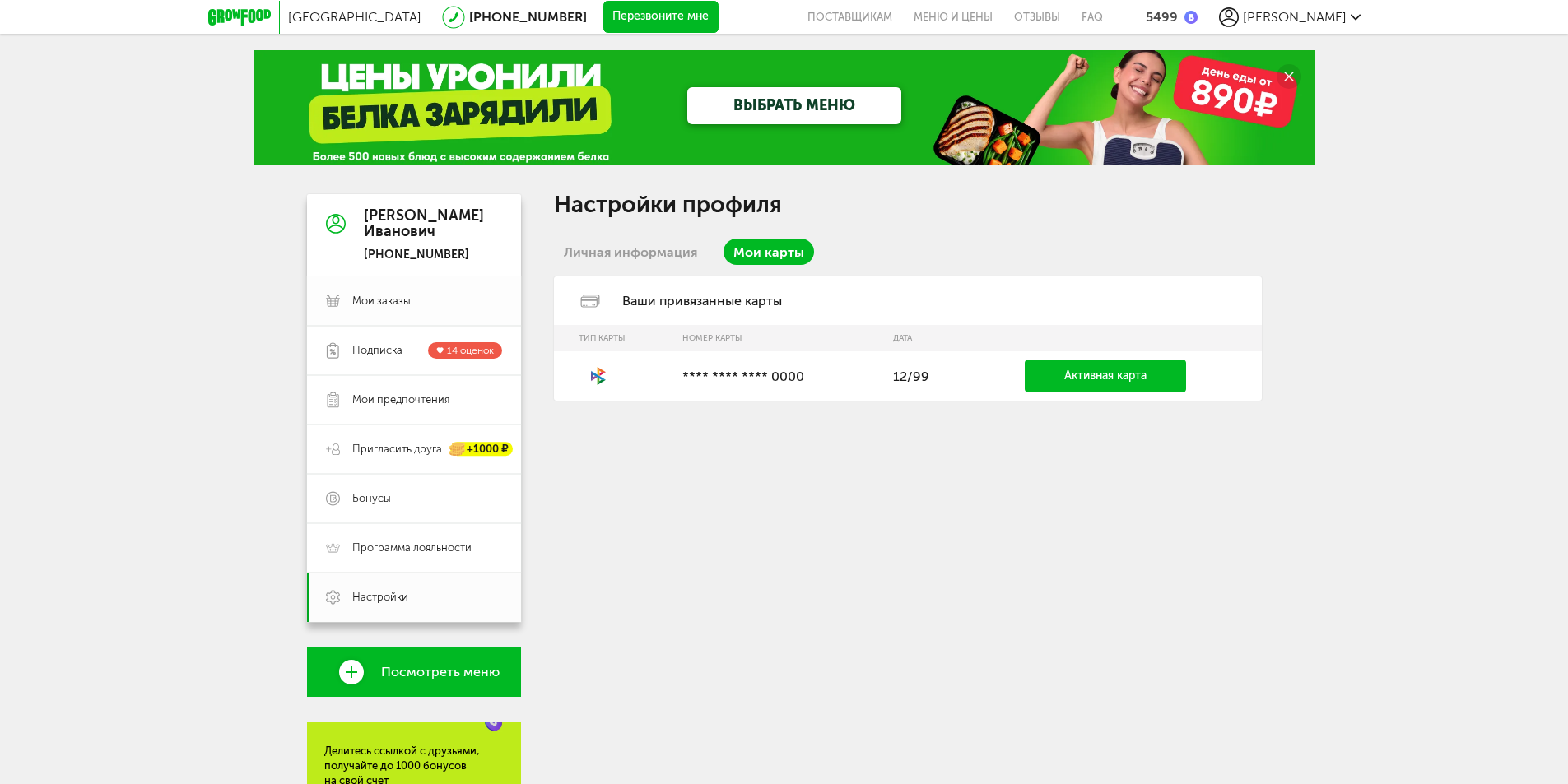
click at [366, 300] on span "Мои заказы" at bounding box center [381, 301] width 58 height 15
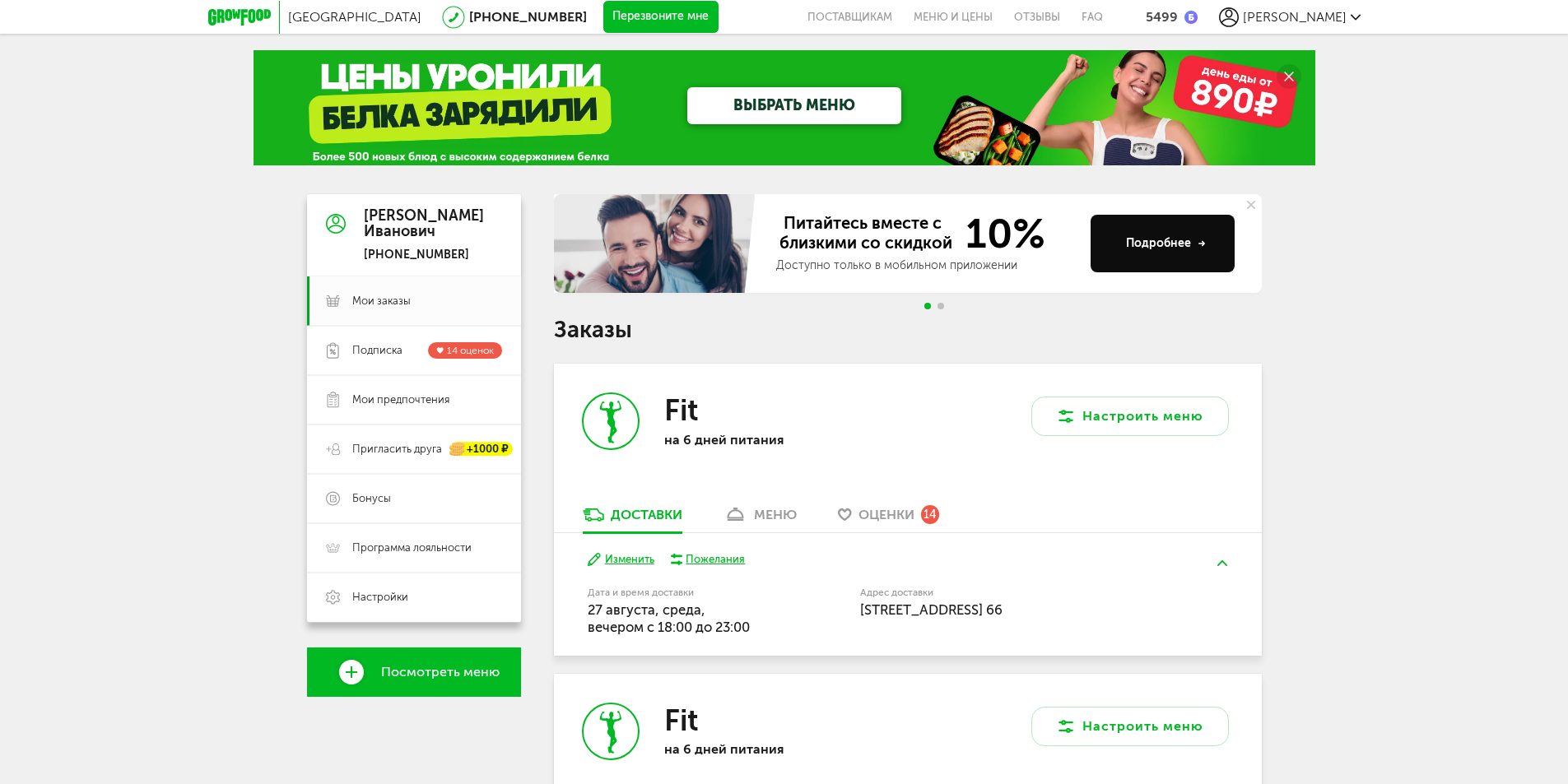
click at [1178, 12] on div "5499" at bounding box center [1161, 17] width 32 height 16
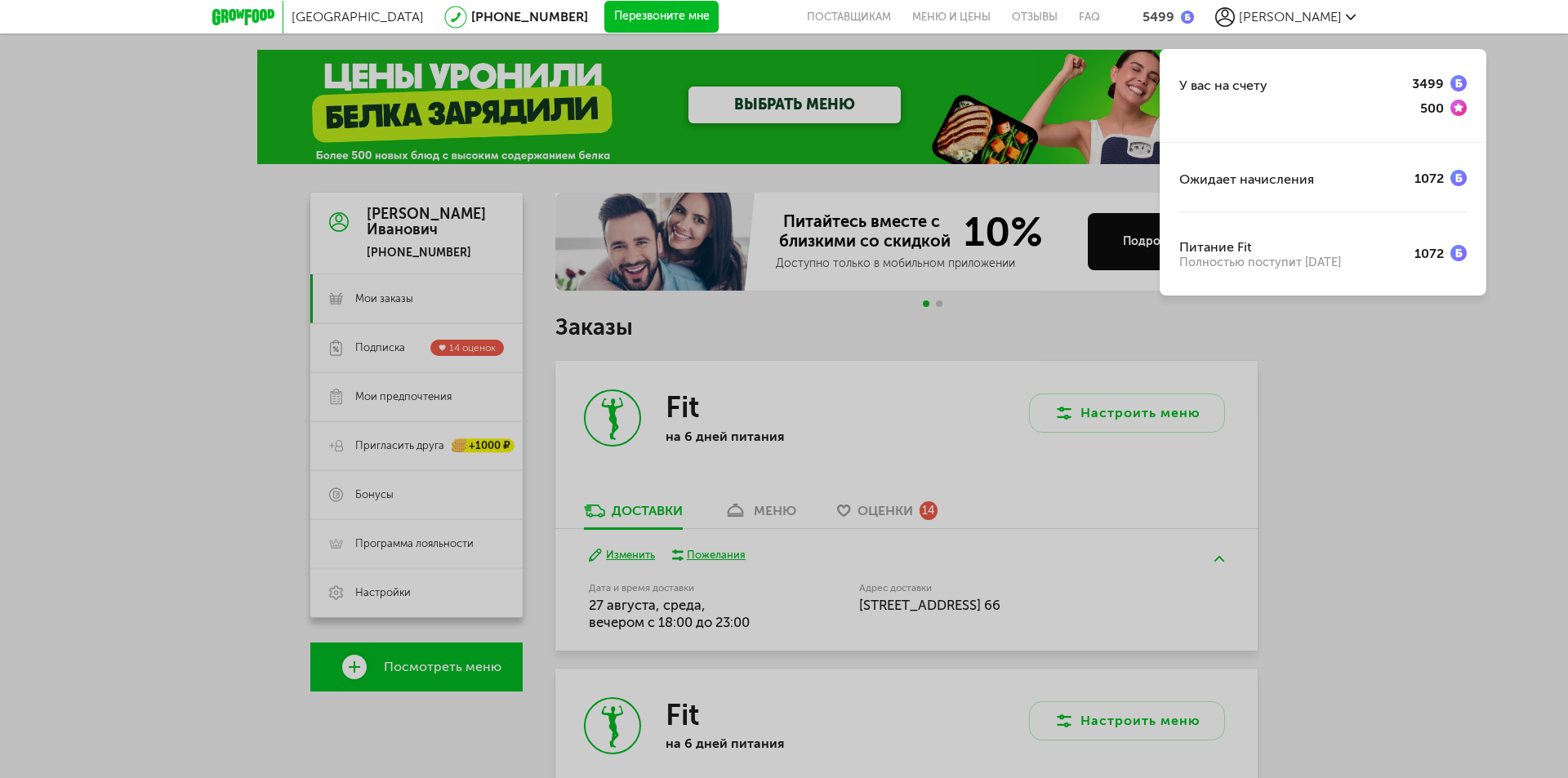
drag, startPoint x: 1451, startPoint y: 355, endPoint x: 1454, endPoint y: 345, distance: 10.4
click at [1451, 353] on div "У вас на счету 3499 500 Ожидает начисления 1072 Питание Fit Полностью поступит …" at bounding box center [784, 389] width 1568 height 778
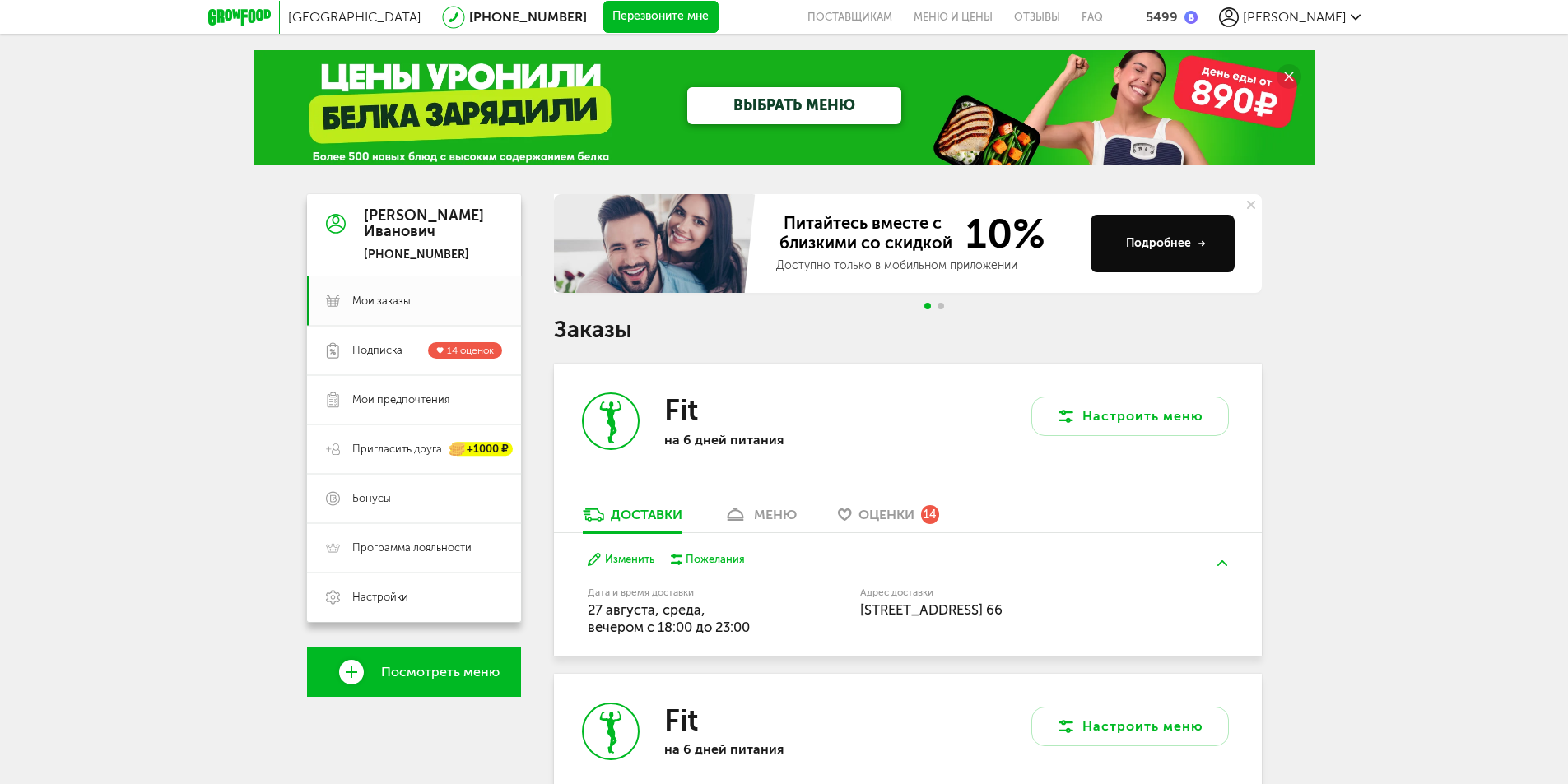
click at [1341, 23] on span "[PERSON_NAME]" at bounding box center [1295, 17] width 104 height 16
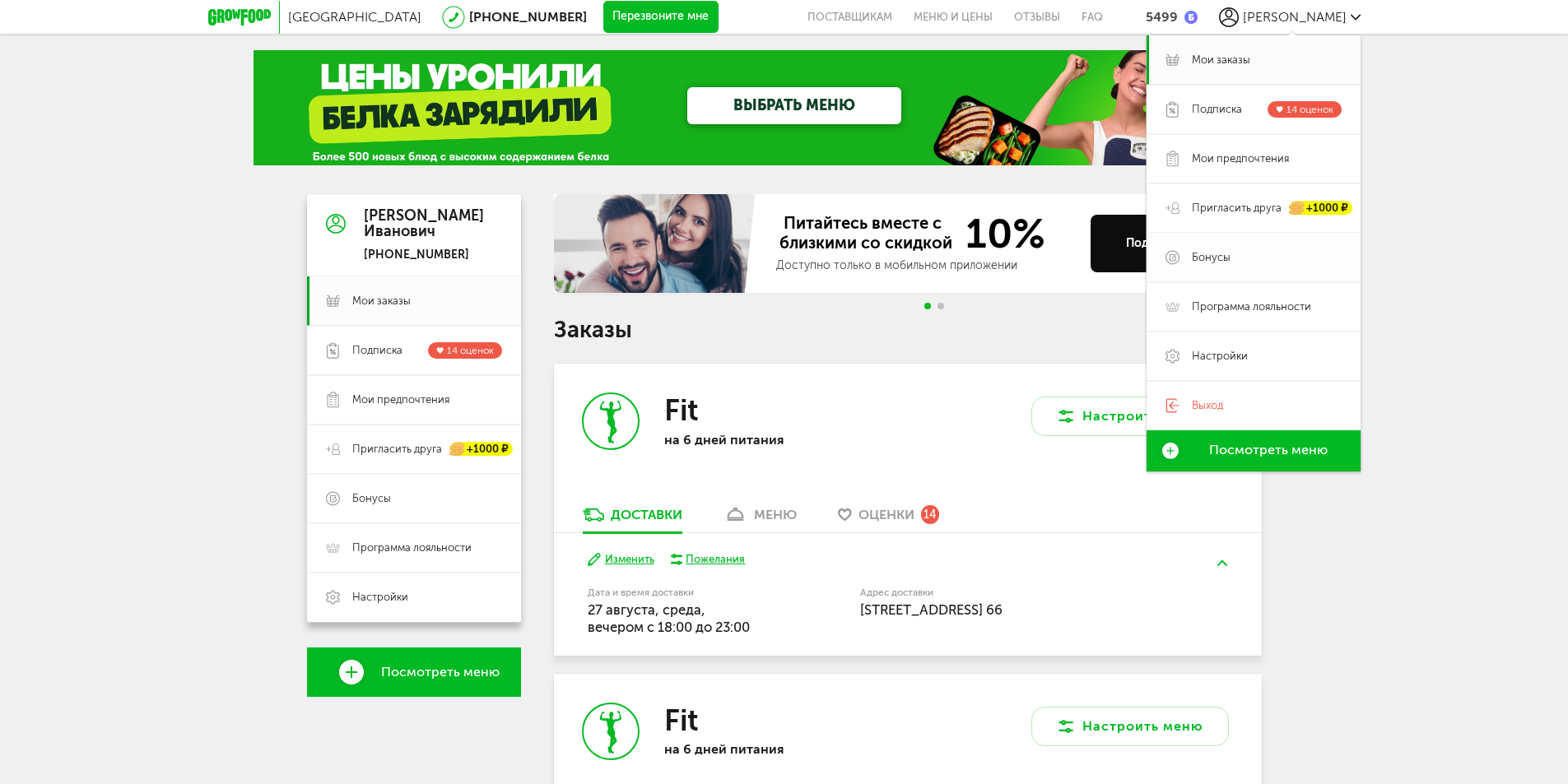
click at [1218, 254] on span "Бонусы" at bounding box center [1211, 257] width 38 height 15
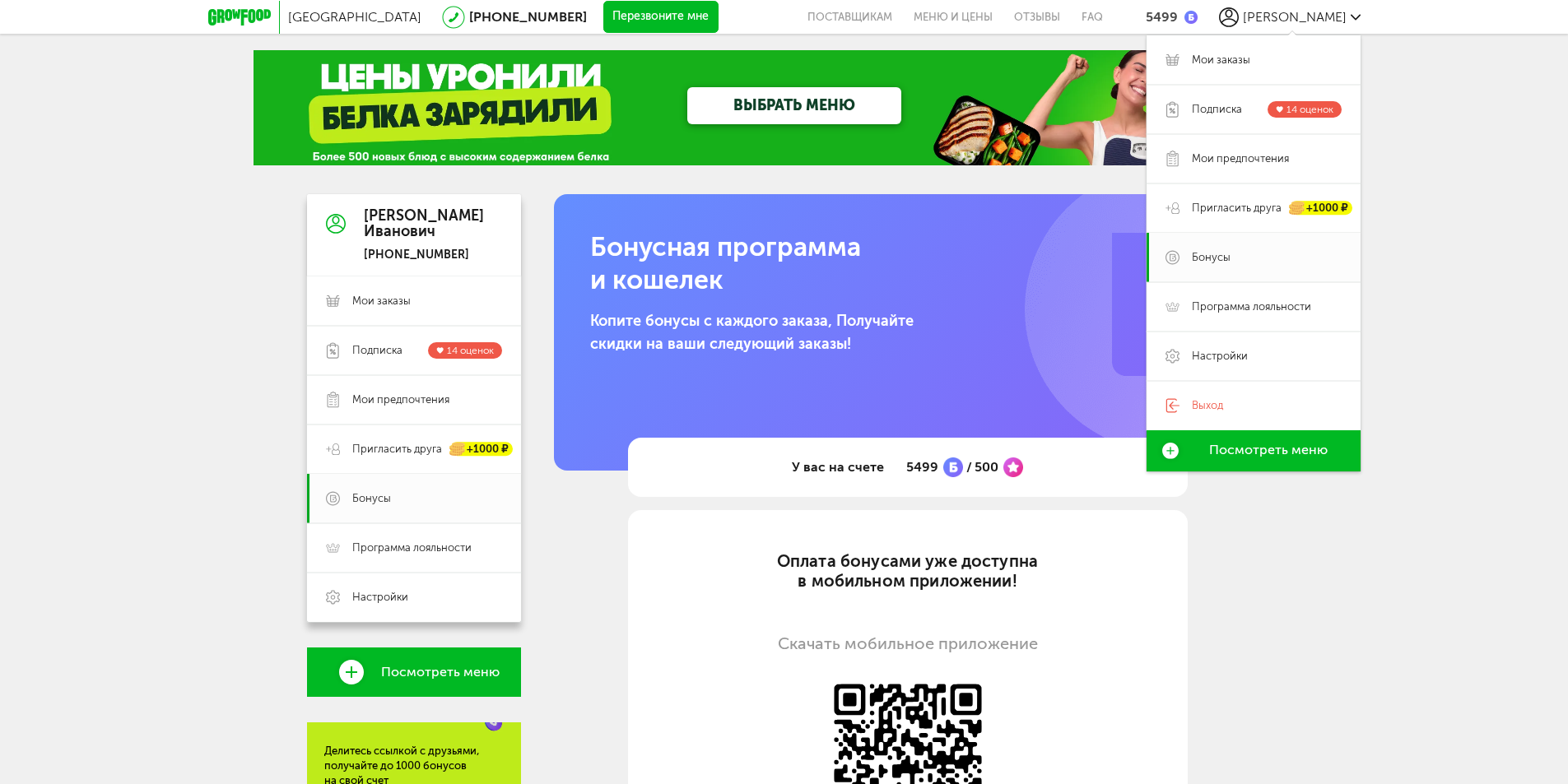
click at [1470, 315] on div "[GEOGRAPHIC_DATA] [PHONE_NUMBER] Перезвоните мне поставщикам Меню и цены Отзывы…" at bounding box center [784, 534] width 1568 height 1069
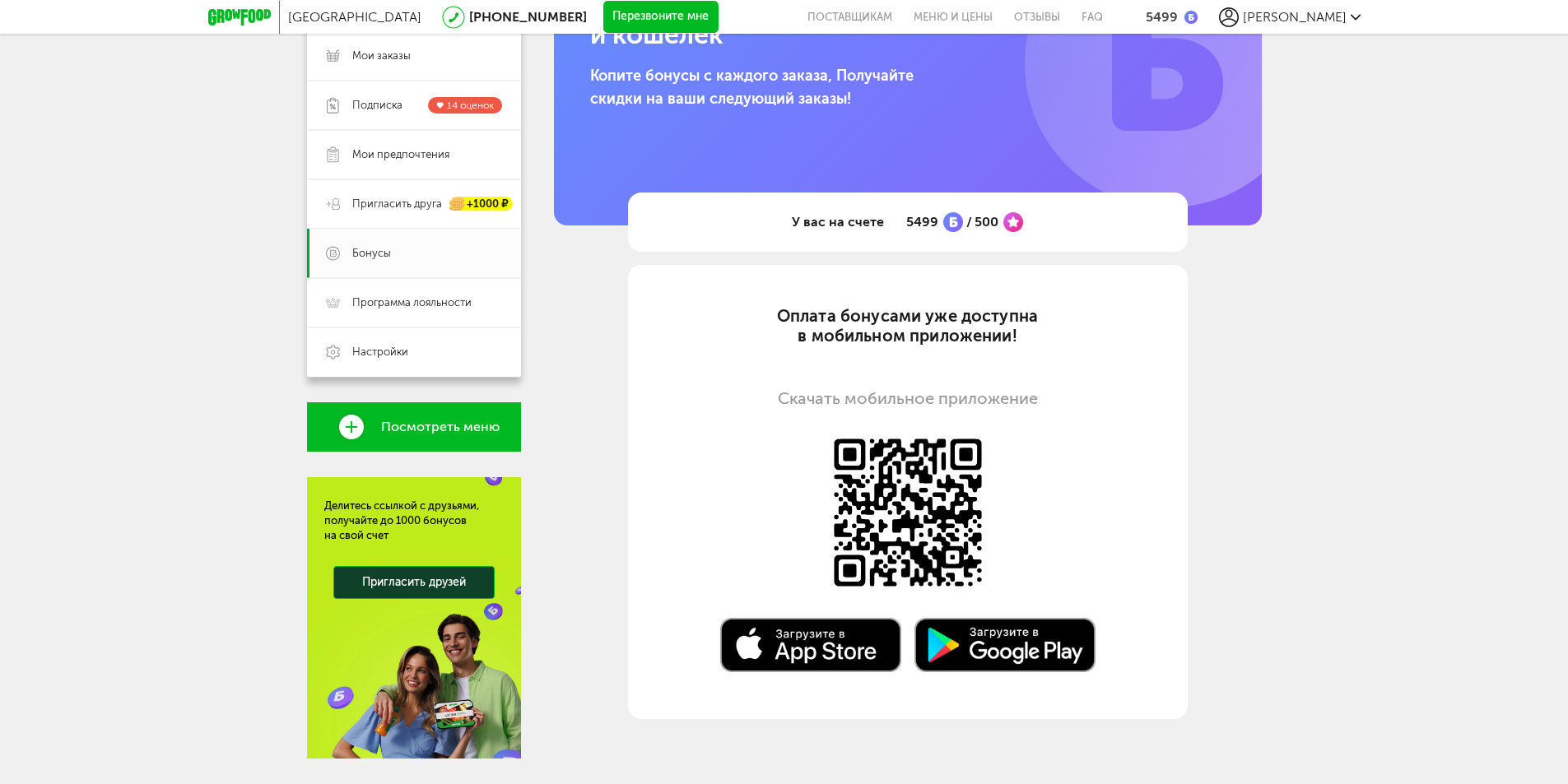
scroll to position [247, 0]
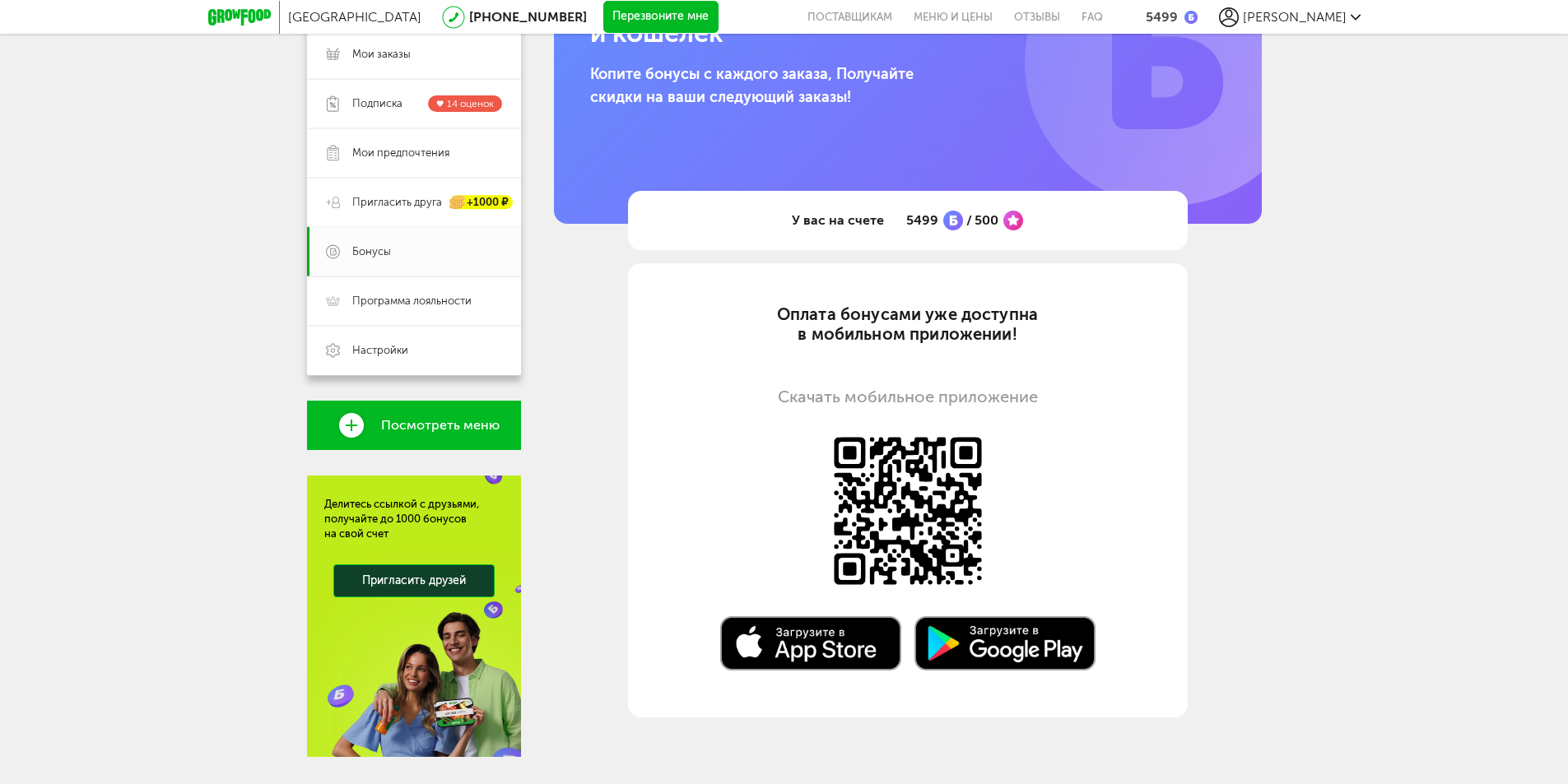
click at [1009, 218] on img at bounding box center [1013, 220] width 20 height 20
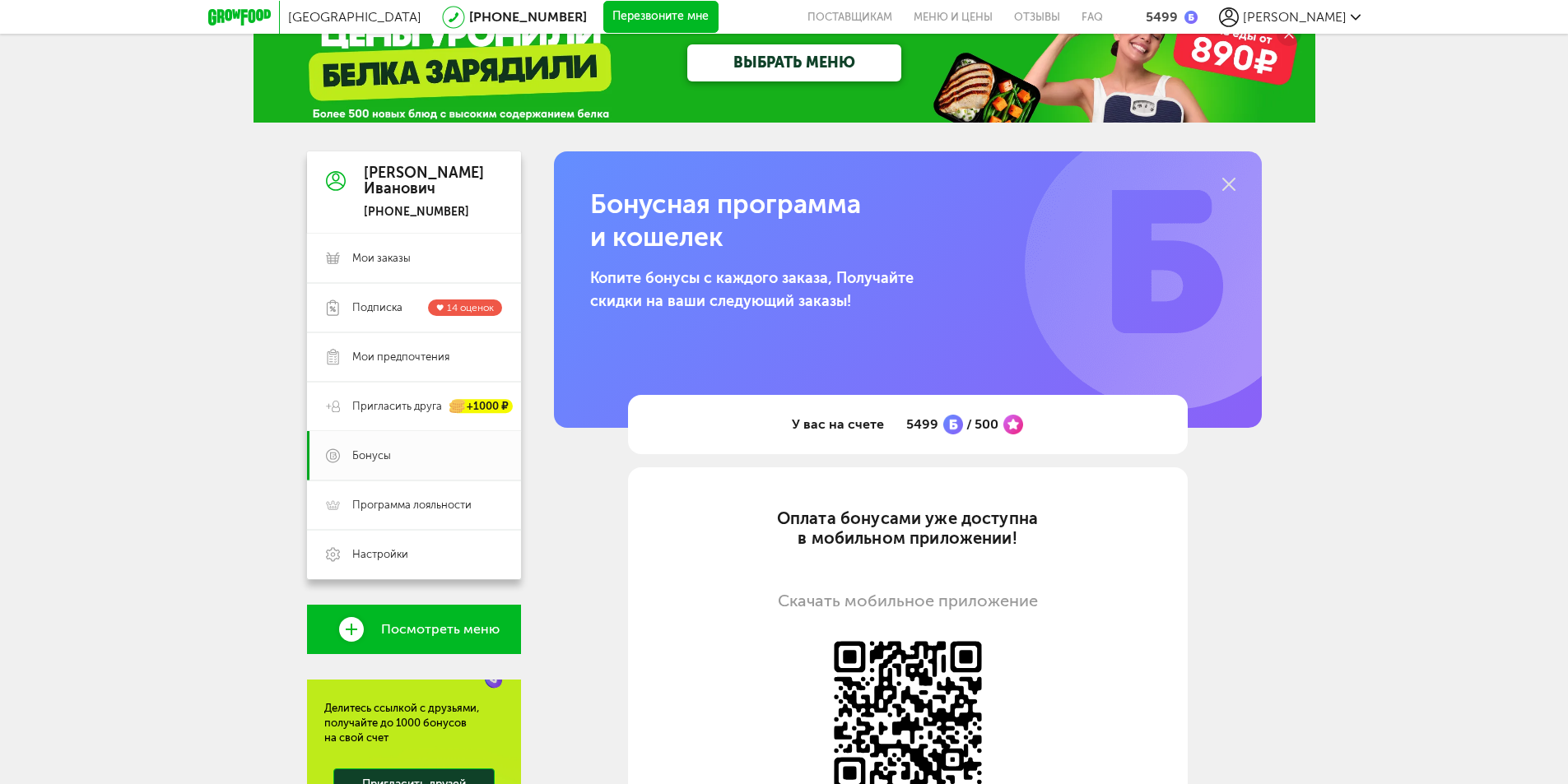
scroll to position [0, 0]
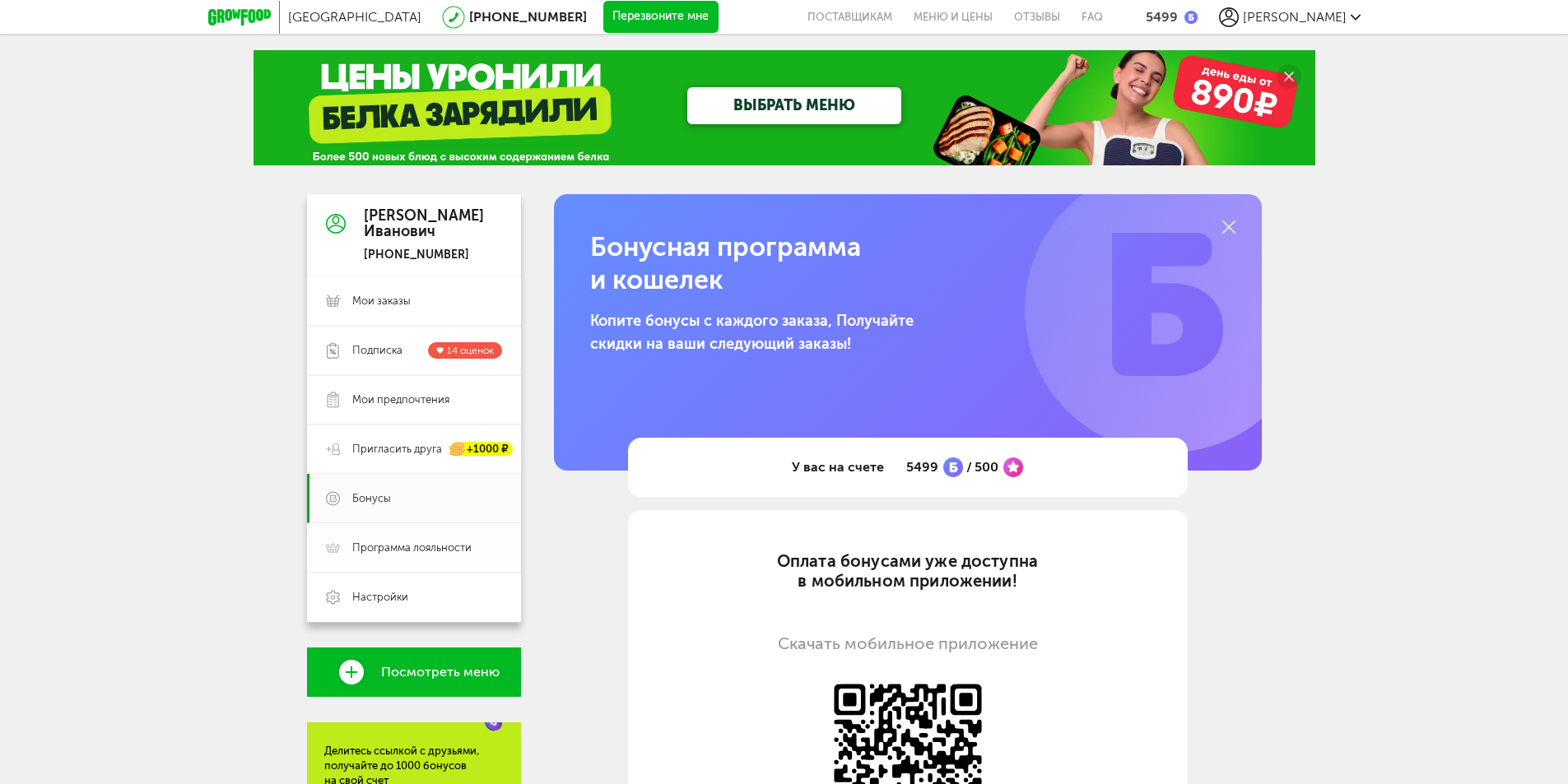
click at [357, 556] on link "Программа лояльности" at bounding box center [414, 547] width 214 height 50
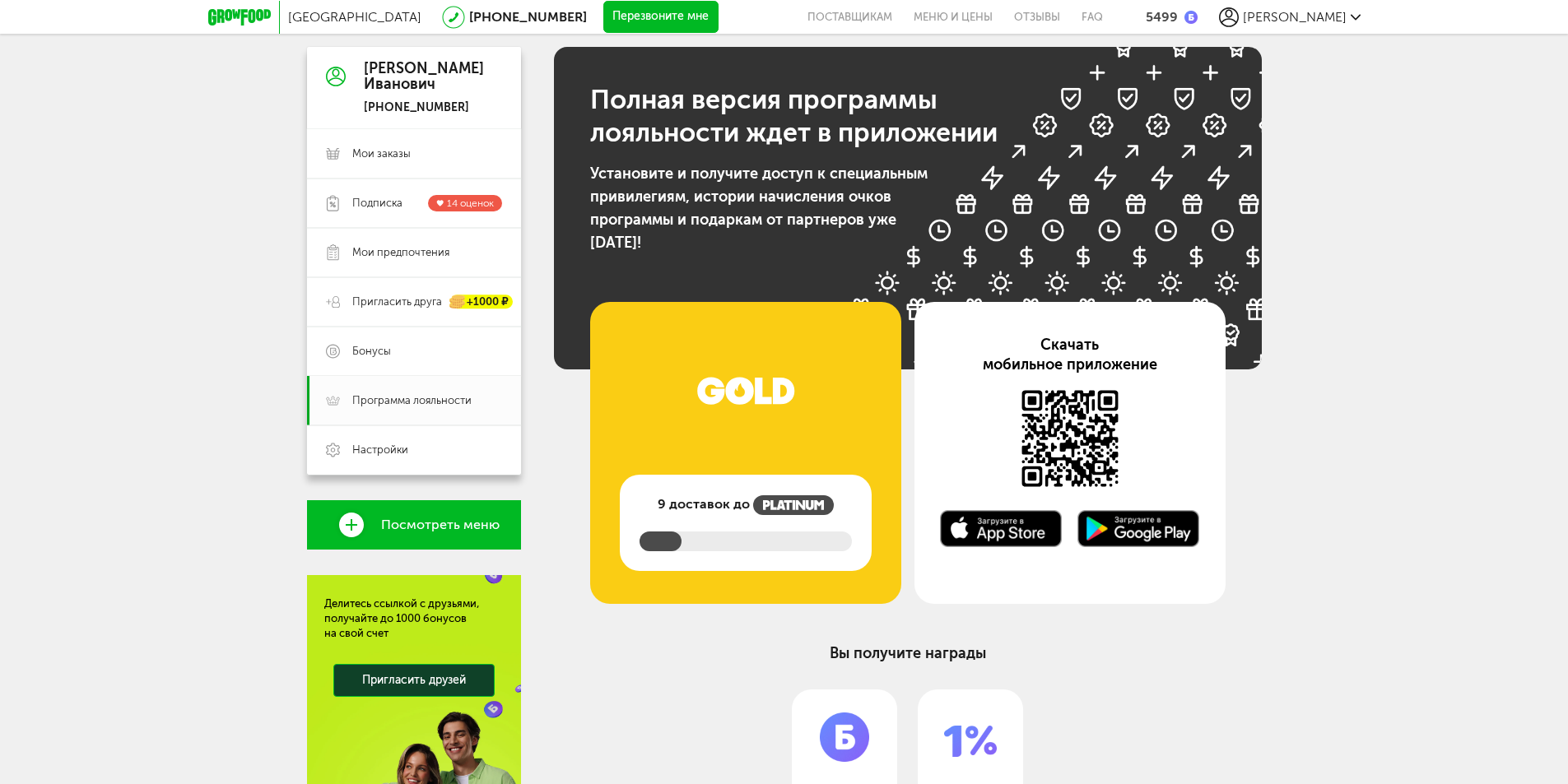
scroll to position [38, 0]
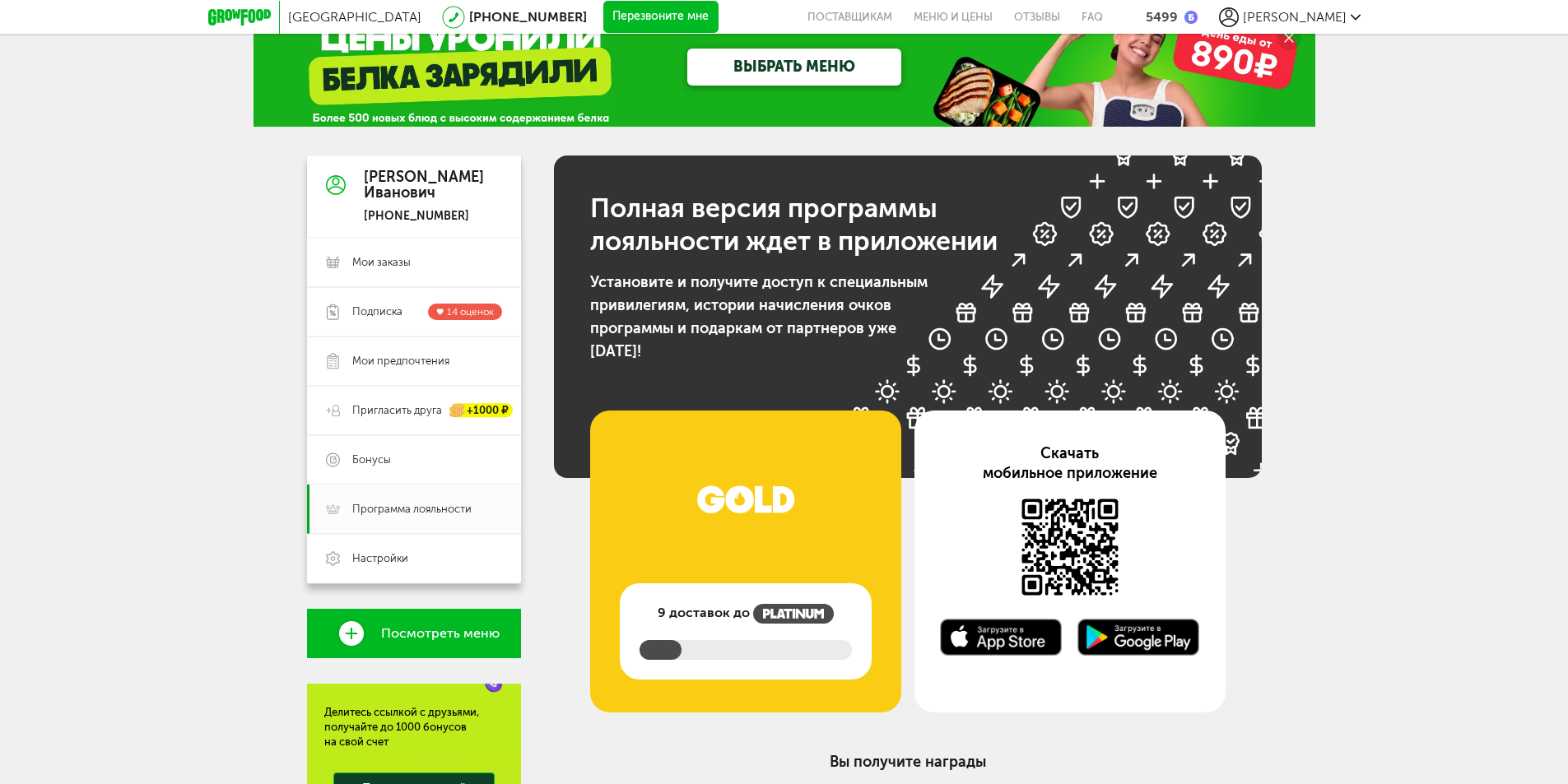
drag, startPoint x: 673, startPoint y: 647, endPoint x: 760, endPoint y: 653, distance: 87.2
click at [760, 653] on div at bounding box center [746, 650] width 212 height 20
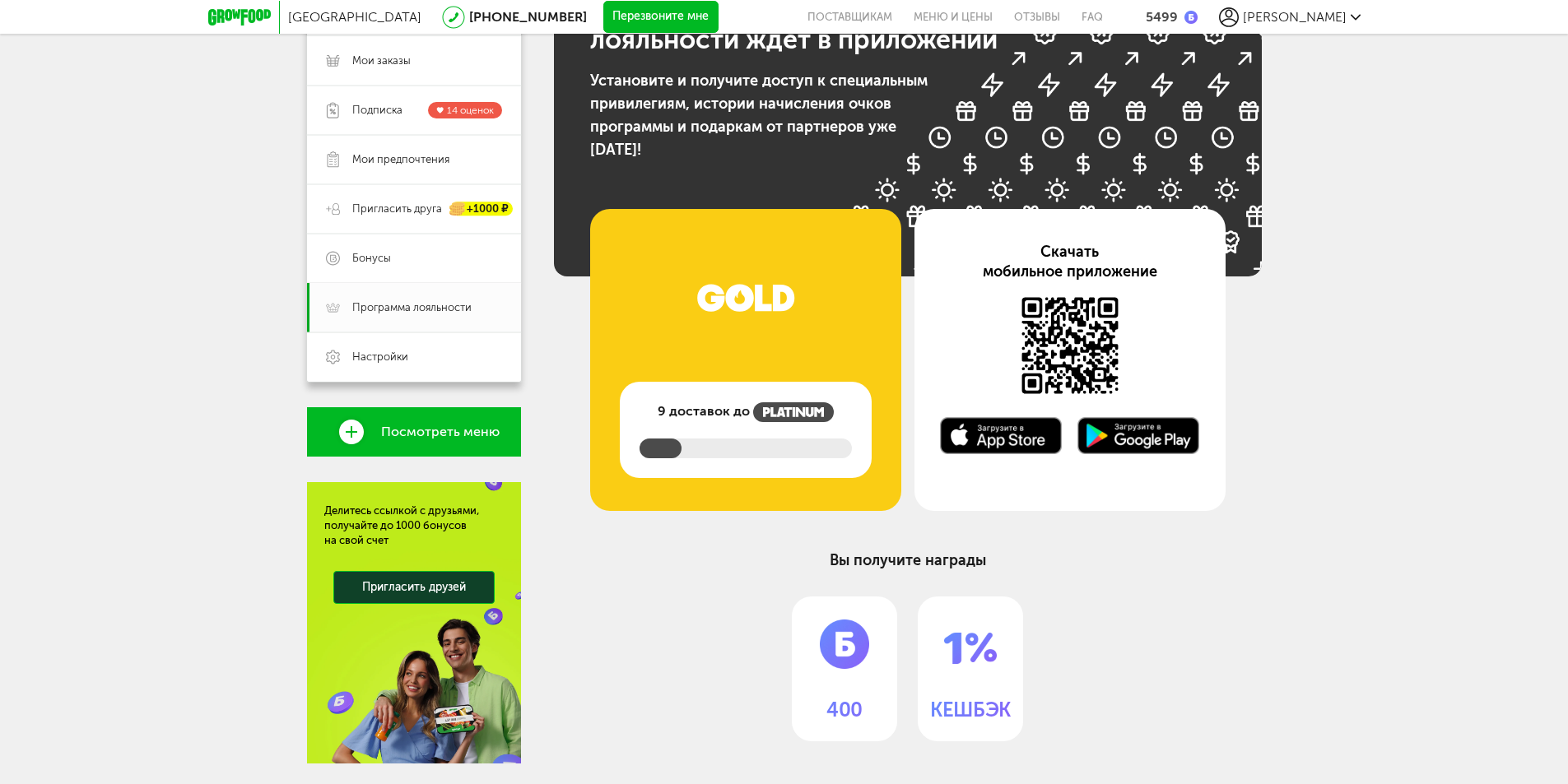
scroll to position [285, 0]
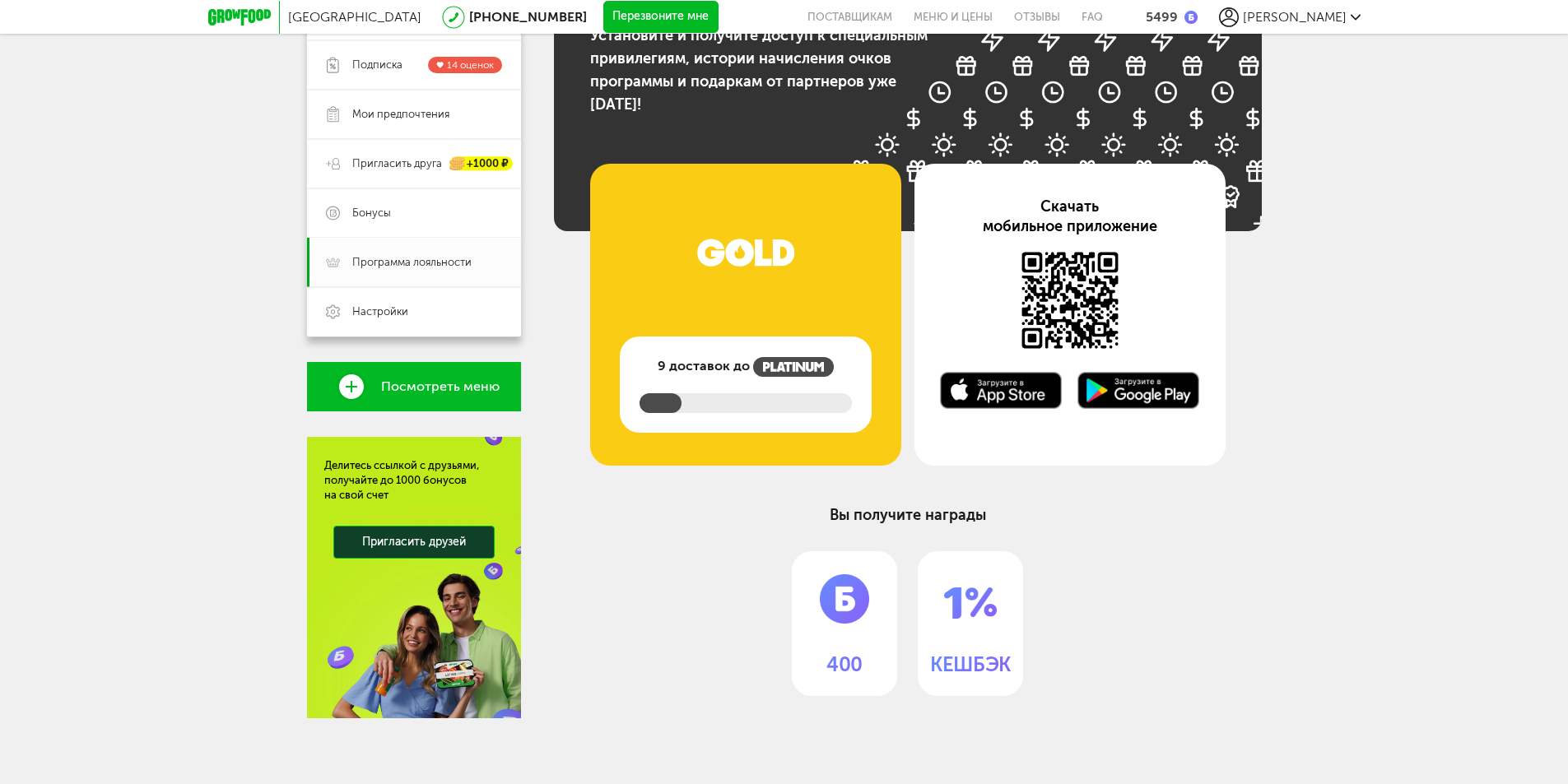
drag, startPoint x: 764, startPoint y: 653, endPoint x: 772, endPoint y: 633, distance: 21.5
click at [765, 653] on div "400 КЕШБЭК" at bounding box center [907, 624] width 607 height 144
click at [769, 394] on div at bounding box center [746, 403] width 212 height 20
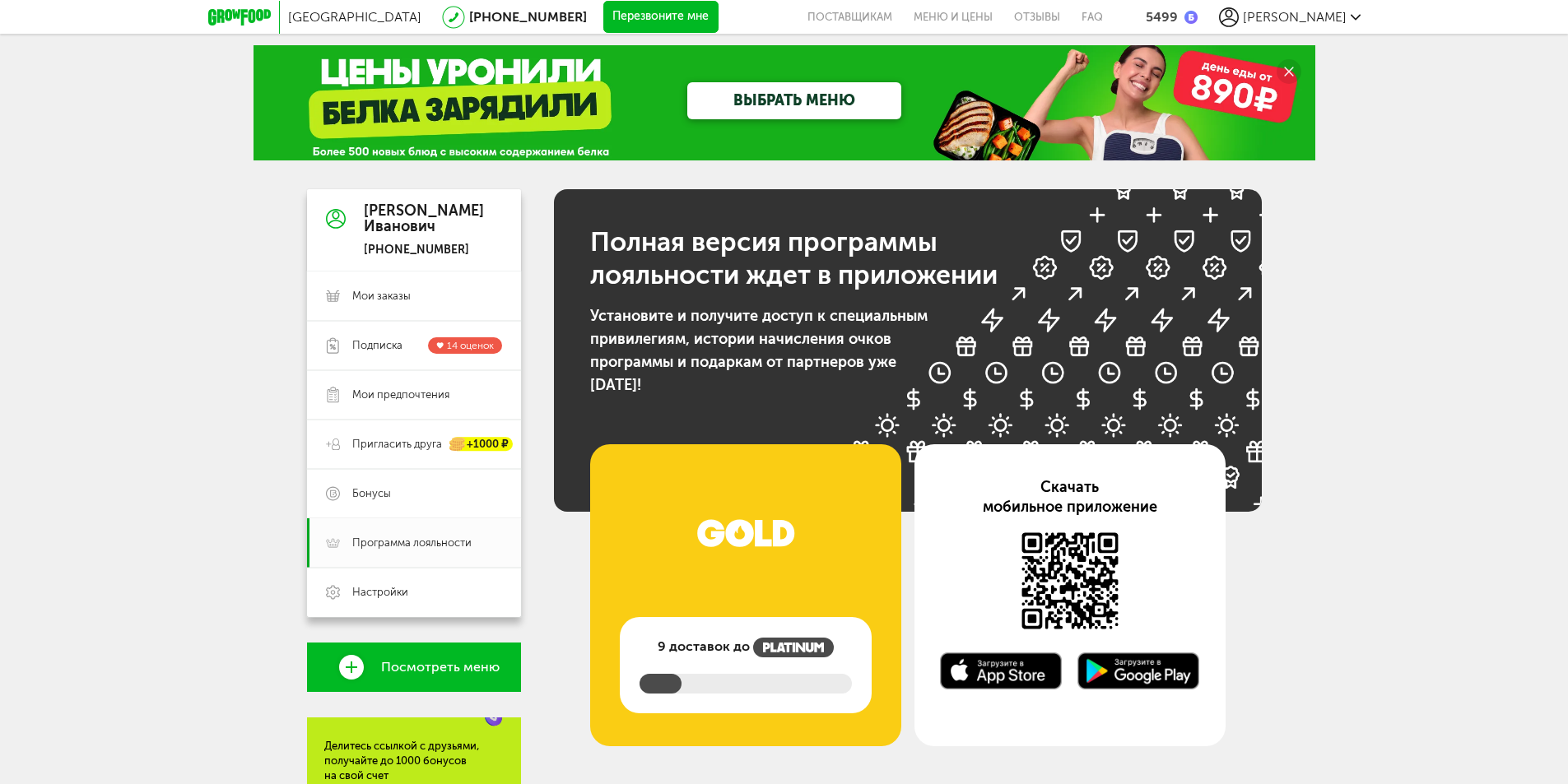
scroll to position [0, 0]
